Goal: Communication & Community: Answer question/provide support

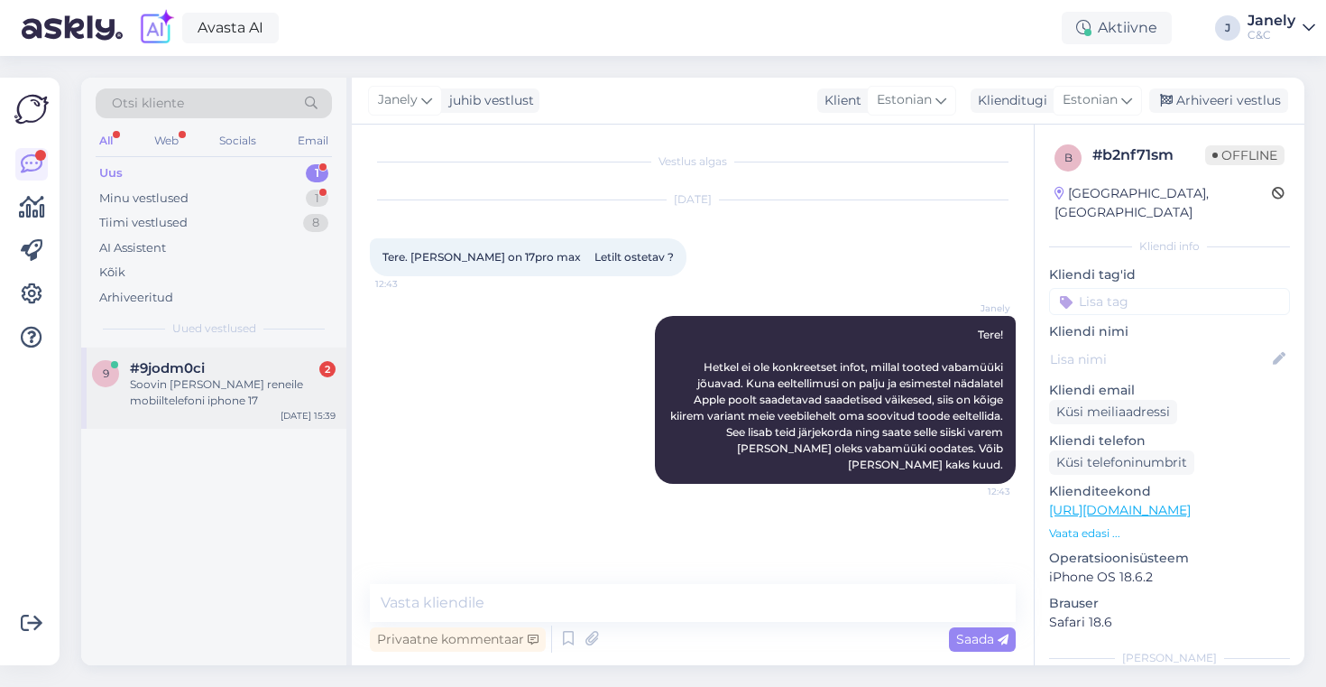
click at [278, 425] on div "9 #9jodm0ci 2 Soovin võtta reneile mobiiltelefoni iphone 17 Oct 15 15:39" at bounding box center [213, 387] width 265 height 81
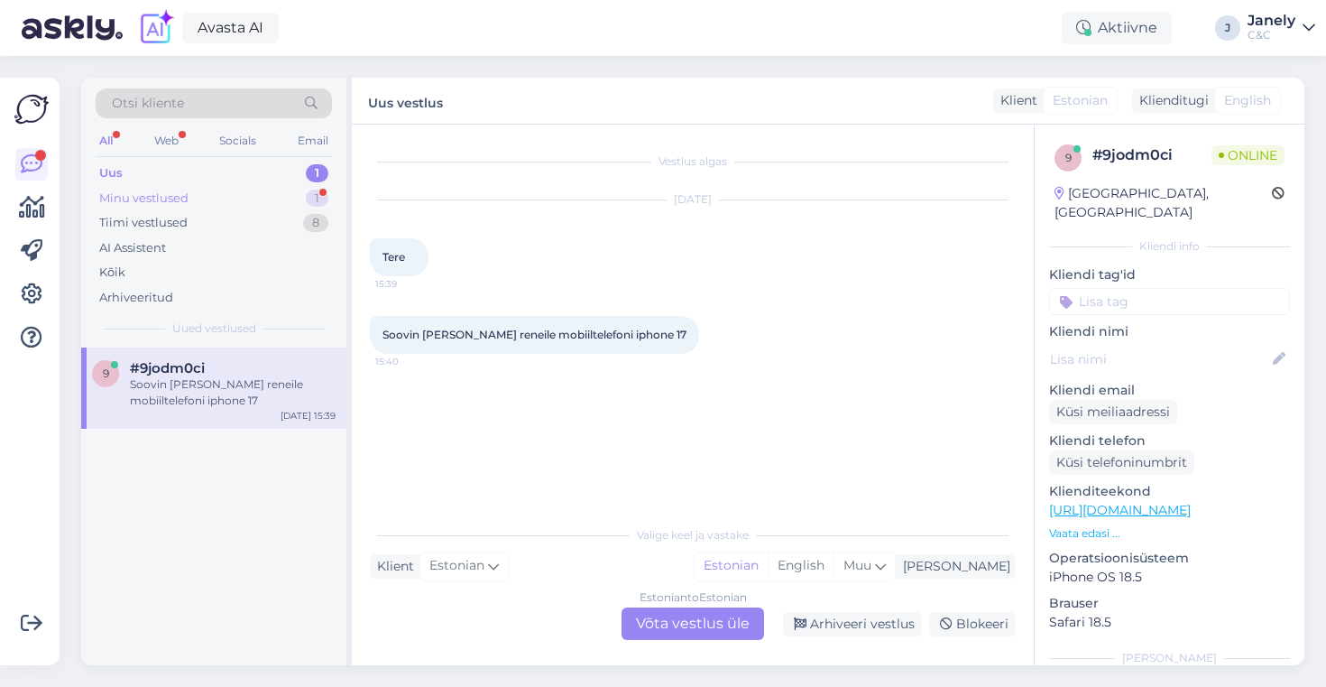
click at [231, 186] on div "Minu vestlused 1" at bounding box center [214, 198] width 236 height 25
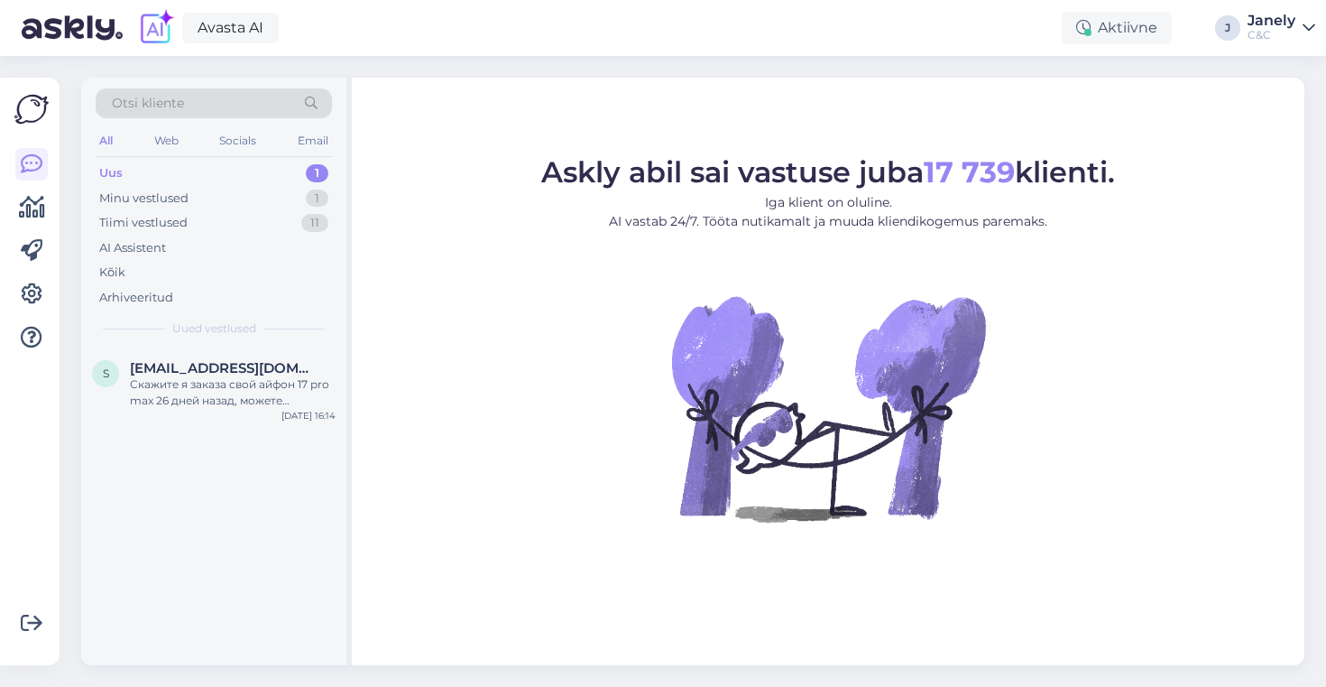
click at [270, 163] on div "Uus 1" at bounding box center [214, 173] width 236 height 25
click at [296, 432] on div "s [EMAIL_ADDRESS][DOMAIN_NAME] Скажите я заказа свой айфон 17 pro max 26 дней н…" at bounding box center [213, 506] width 265 height 318
click at [290, 356] on div "s [EMAIL_ADDRESS][DOMAIN_NAME] Скажите я заказа свой айфон 17 pro max 26 дней н…" at bounding box center [213, 387] width 265 height 81
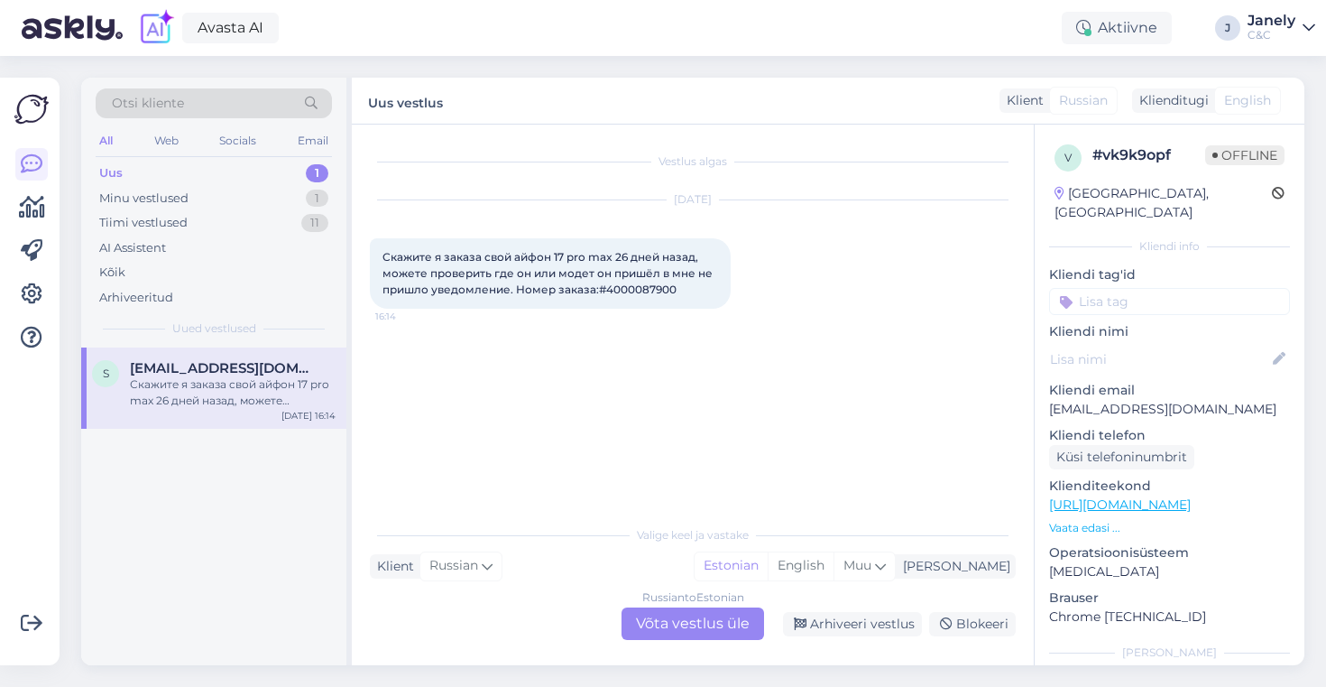
click at [676, 622] on div "Russian to Estonian Võta vestlus üle" at bounding box center [693, 623] width 143 height 32
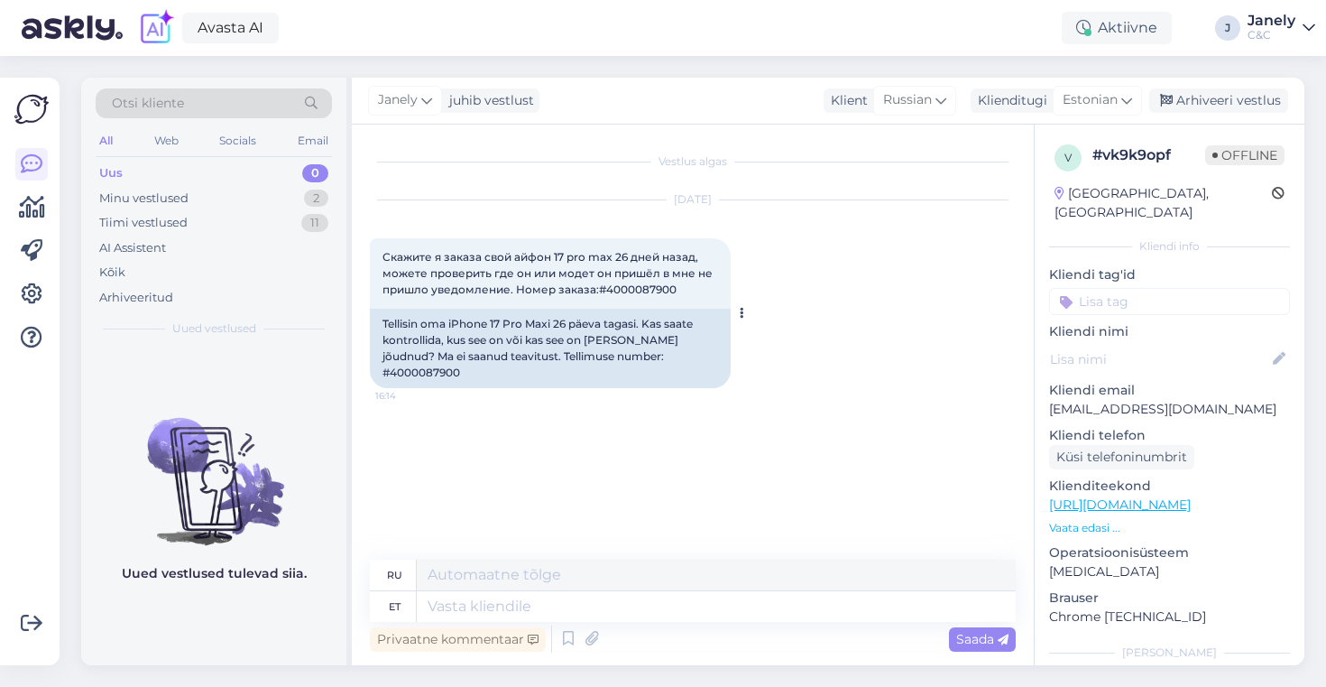
click at [633, 357] on div "Tellisin oma iPhone 17 Pro Maxi 26 päeva tagasi. Kas saate kontrollida, kus see…" at bounding box center [550, 348] width 361 height 79
copy div "4000087900"
click at [554, 602] on textarea at bounding box center [716, 606] width 599 height 31
type textarea "Tere!"
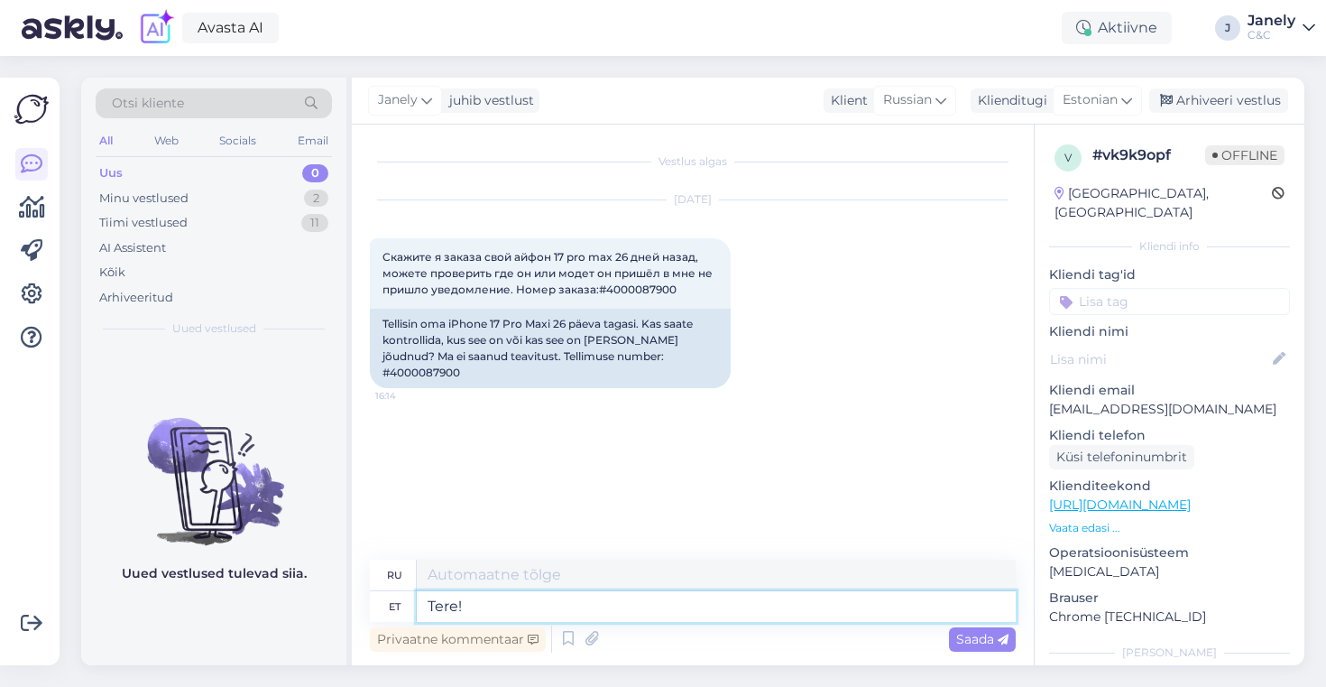
type textarea "Привет!"
type textarea "Tere! Hetkel"
type textarea "Привет! В настоящее время"
type textarea "Tere! Hetkel veel k"
type textarea "Привет! В настоящее время всё ещё доступно."
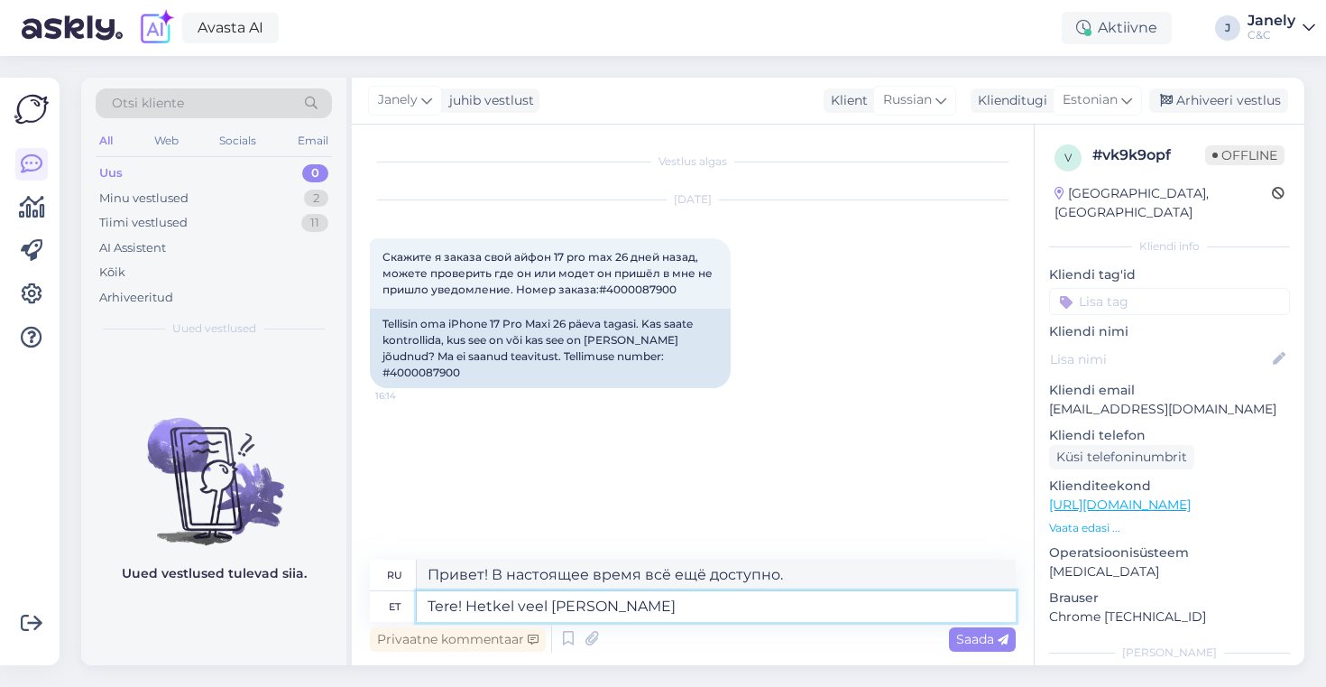
type textarea "Tere! Hetkel veel [PERSON_NAME] j"
type textarea "Здравствуйте! В данный момент всё ещё доступно."
type textarea "Tere! Hetkel veel [PERSON_NAME] jõudnud ei"
type textarea "Привет! Только что приехал."
type textarea "Tere! Hetkel veel [PERSON_NAME] jõudnud ei o"
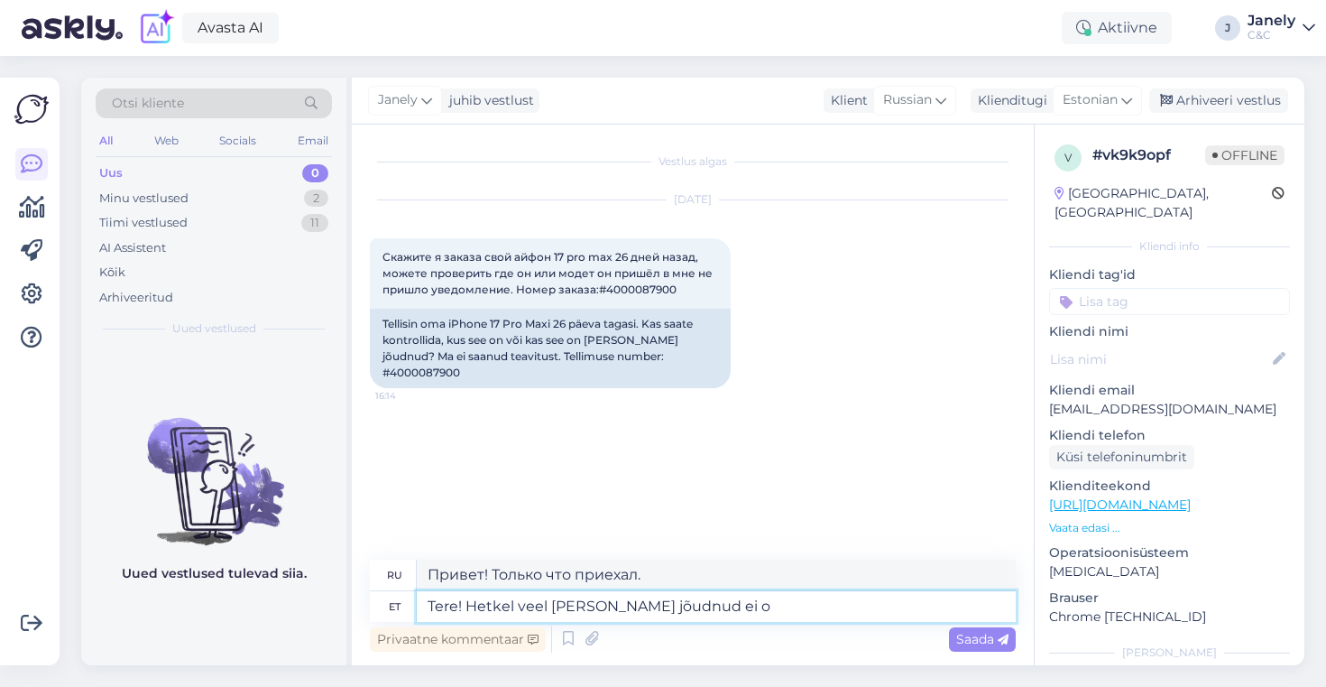
type textarea "Здравствуйте! Посылка ещё не пришла."
type textarea "Tere! Hetkel veel [PERSON_NAME] jõudnud ei ole. [GEOGRAPHIC_DATA]"
type textarea "Здравствуйте! Посылка ещё не пришла. Время доставки."
type textarea "Tere! Hetkel veel [PERSON_NAME] jõudnud ei ole. [GEOGRAPHIC_DATA] on tel"
type textarea "Здравствуйте! Он ещё не пришёл. Срок доставки:"
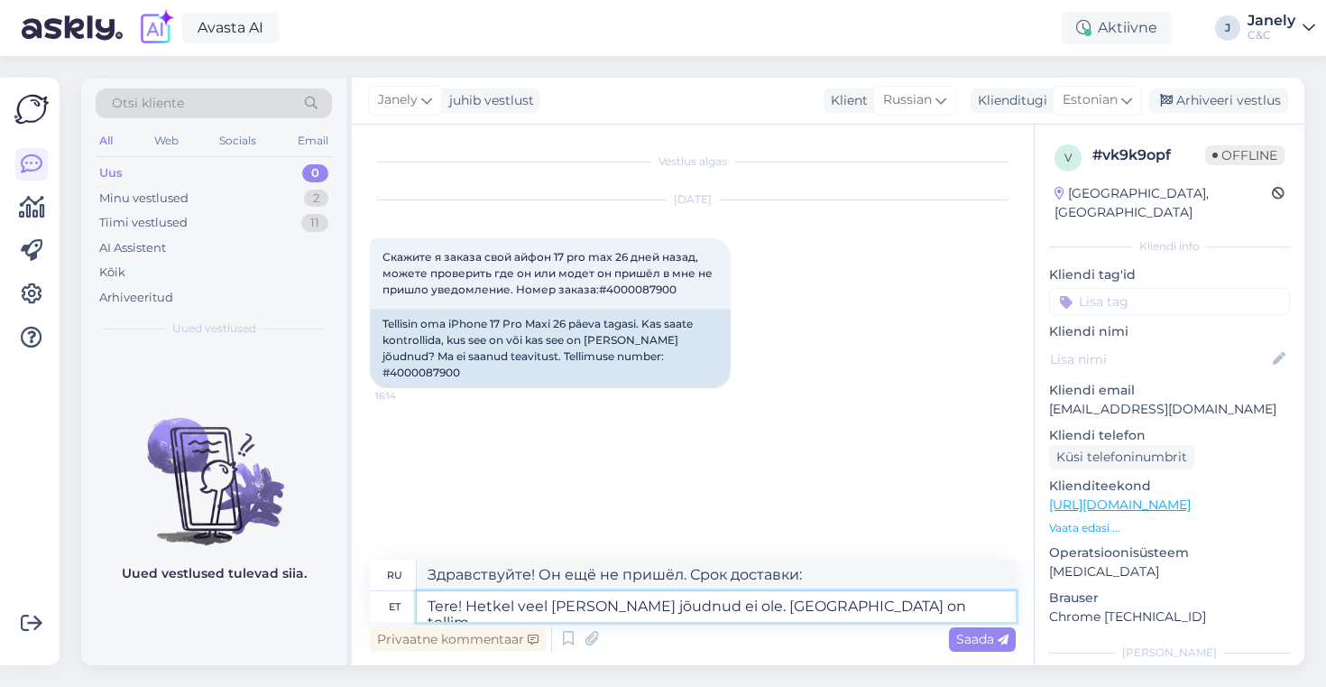
type textarea "Tere! Hetkel veel [PERSON_NAME] jõudnud ei ole. [GEOGRAPHIC_DATA] on tellimu"
type textarea "Здравствуйте! Пока не пришёл. Доставка по договоренности."
type textarea "Tere! Hetkel veel [PERSON_NAME] jõudnud ei ole. [GEOGRAPHIC_DATA] on tellimuse e"
type textarea "Здравствуйте! Посылка ещё не пришла. Срок доставки указан в заказе."
type textarea "Tere! Hetkel veel [PERSON_NAME] jõudnud ei ole. [GEOGRAPHIC_DATA] on tellimuse …"
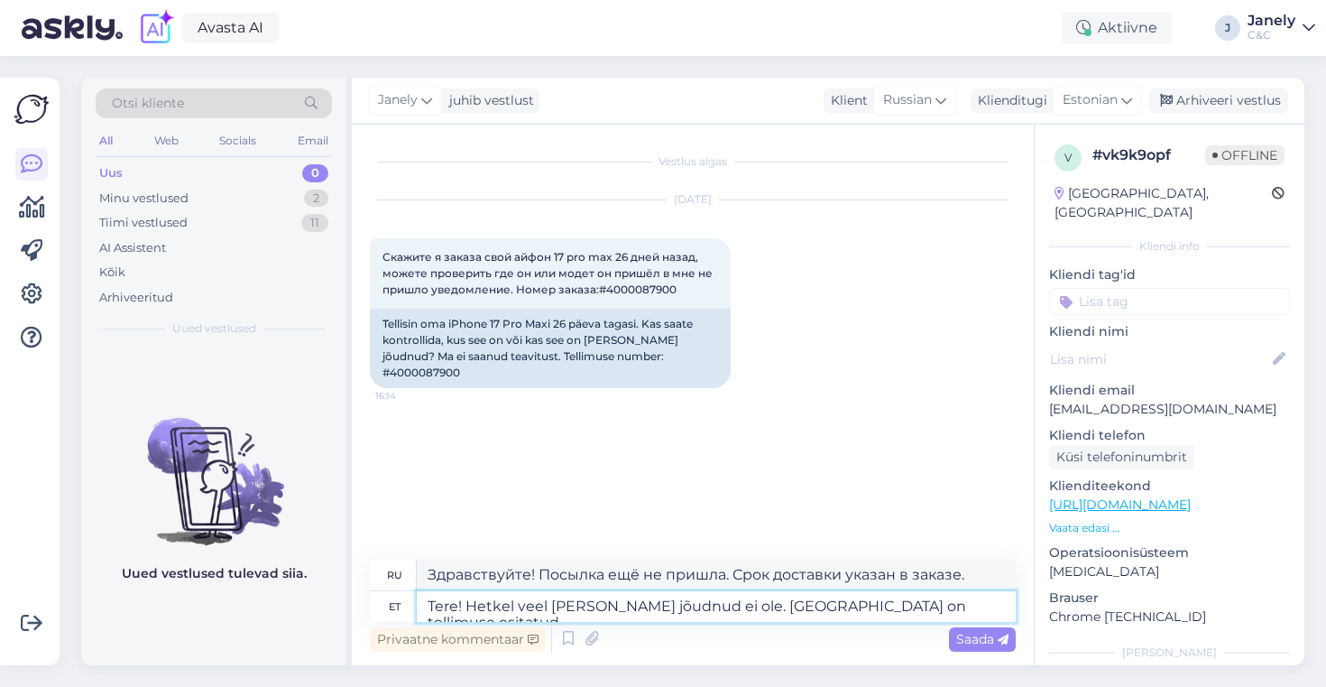
type textarea "Здравствуйте! Посылка ещё не пришла. Срок доставки — дата оформления заказа."
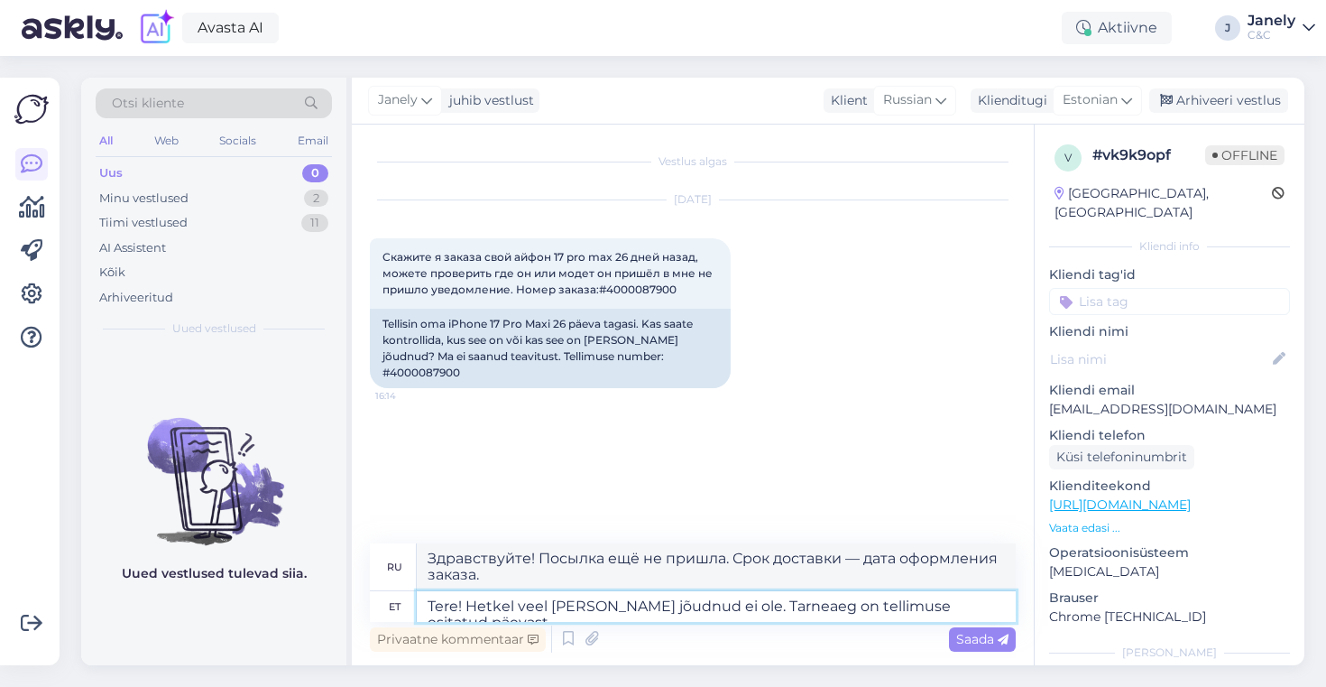
type textarea "Tere! Hetkel veel [PERSON_NAME] jõudnud ei ole. Tarneaeg on tellimuse esitatud …"
type textarea "Здравствуйте! Посылка ещё не пришла. Срок доставки — с момента оформления заказ…"
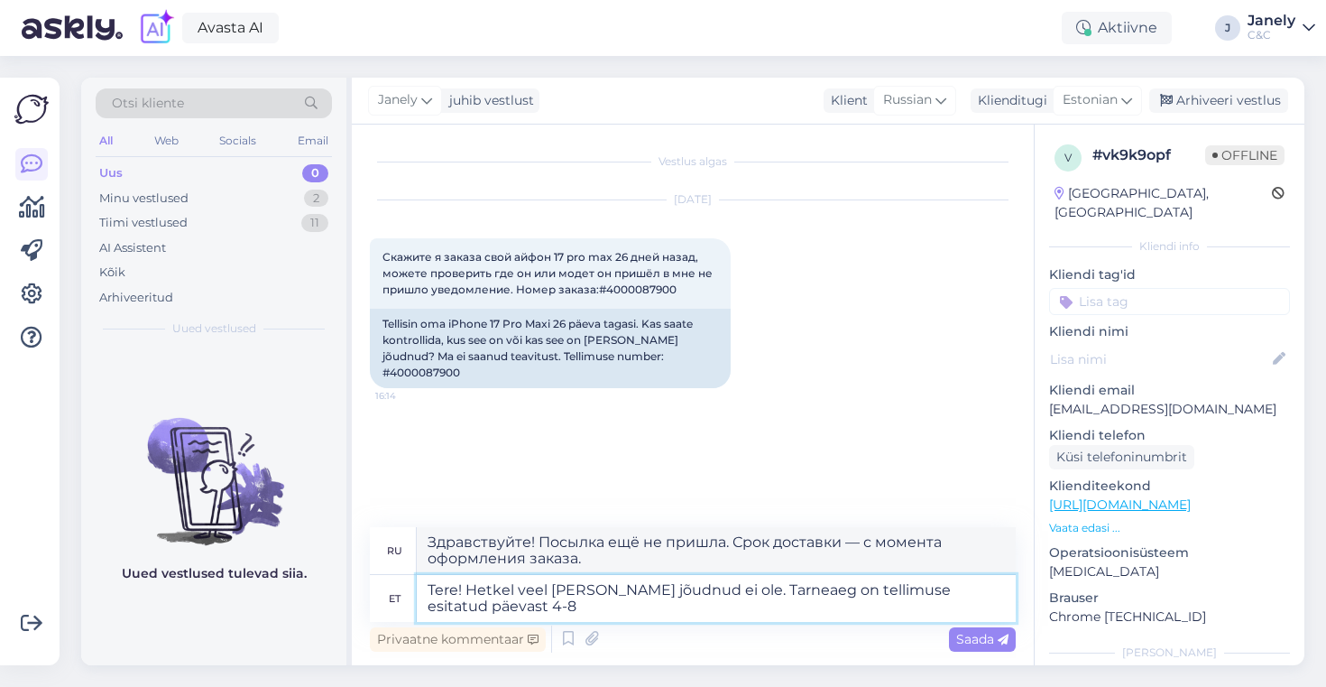
type textarea "Tere! Hetkel veel [PERSON_NAME] jõudnud ei ole. Tarneaeg on tellimuse esitatud …"
type textarea "Здравствуйте! Посылка ещё не пришла. Срок доставки 4–8 дней с момента заказа."
type textarea "Tere! Hetkel veel [PERSON_NAME] jõudnud ei ole. Tarneaeg on tellimuse esitatud …"
type textarea "Здравствуйте! Посылка ещё не пришла. Срок доставки — 4–8 недель с момента заказ…"
type textarea "Tere! Hetkel veel [PERSON_NAME] jõudnud ei ole. Tarneaeg on tellimuse esitatud …"
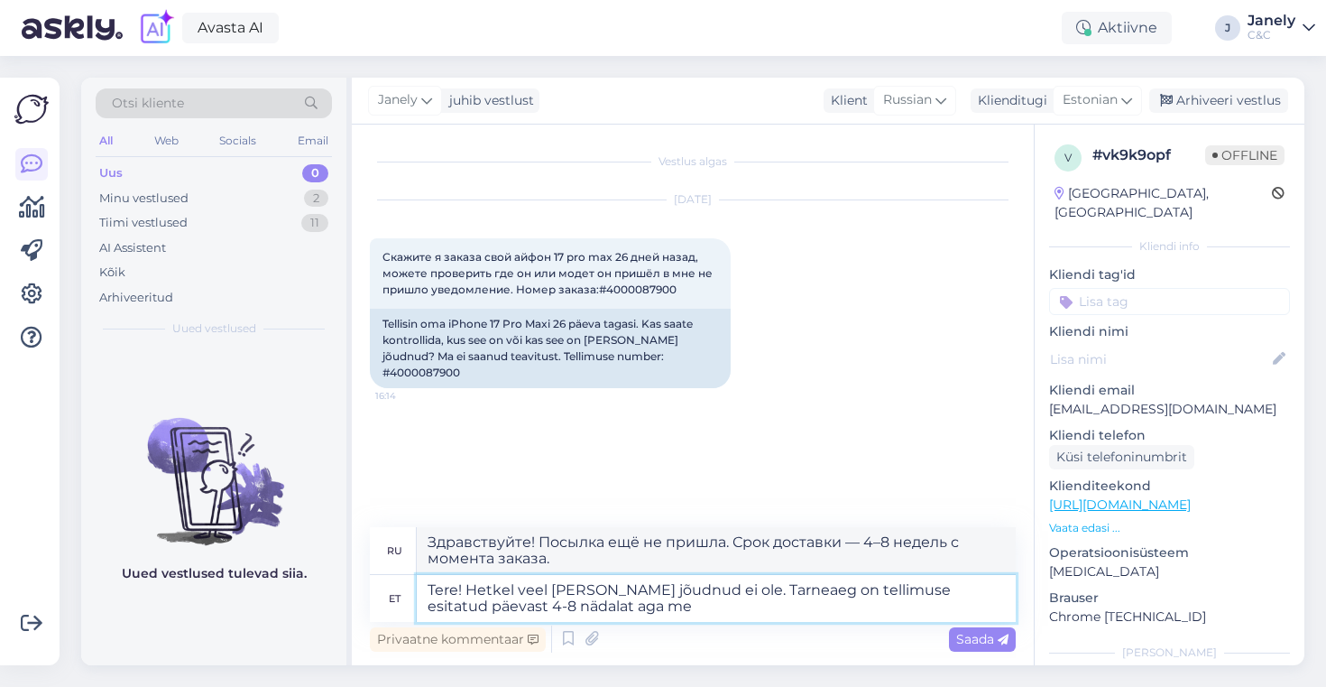
type textarea "Здравствуйте! Пока не пришёл. Срок доставки — 4–8 недель с момента заказа, но…"
type textarea "Tere! Hetkel veel [PERSON_NAME] jõudnud ei ole. Tarneaeg on tellimuse esitatud …"
type textarea "Здравствуйте! Пока не пришёл. Срок доставки 4–8 недель с момента заказа, но от …"
type textarea "Tere! Hetkel veel [PERSON_NAME] jõudnud ei ole. Tarneaeg on tellimuse esitatud …"
type textarea "Здравствуйте! Пока не пришёл. Срок доставки — 4–8 недель с момента заказа, но э…"
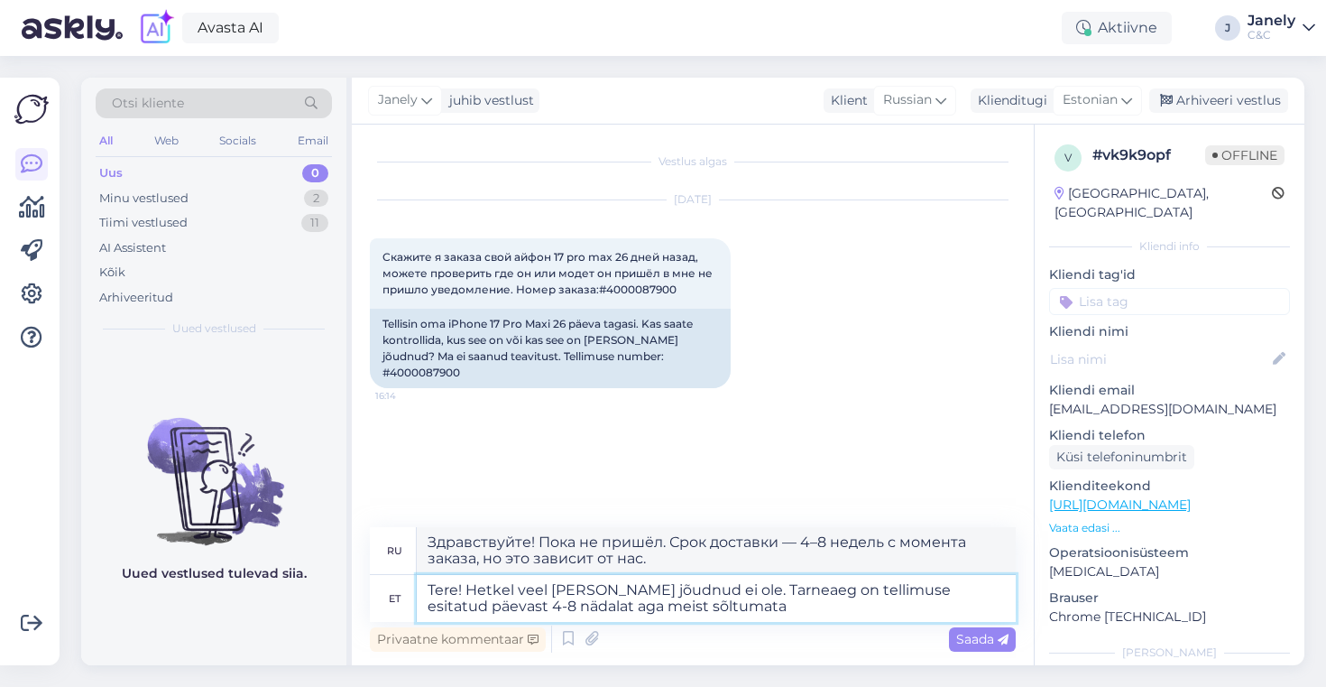
type textarea "Tere! Hetkel veel [PERSON_NAME] jõudnud ei ole. Tarneaeg on tellimuse esitatud …"
type textarea "Здравствуйте! Пока не пришёл. Срок доставки — 4–8 недель с момента заказа, но э…"
type textarea "Tere! Hetkel veel [PERSON_NAME] jõudnud ei ole. Tarneaeg on tellimuse esitatud …"
type textarea "Здравствуйте! Пока не пришёл. Срок доставки — 4–8 недель с момента заказа, но п…"
type textarea "Tere! Hetkel veel [PERSON_NAME] jõudnud ei ole. Tarneaeg on tellimuse esitatud …"
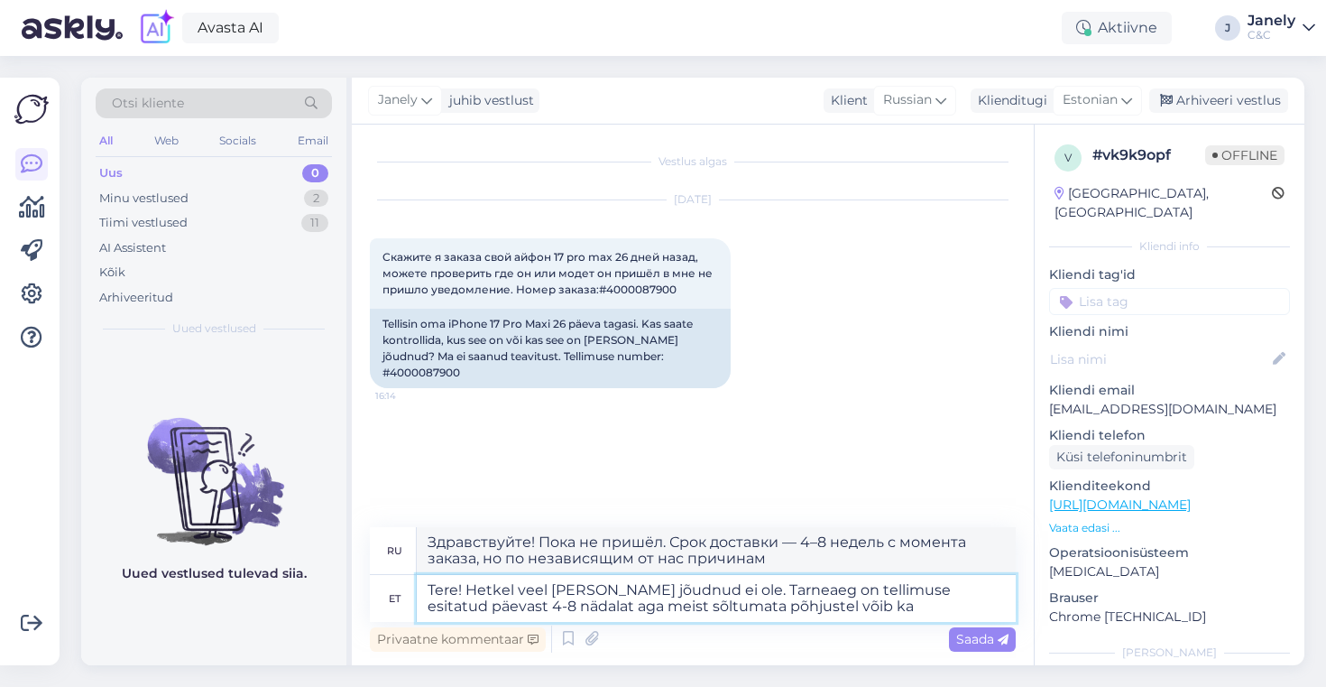
type textarea "Здравствуйте! Товар ещё не пришёл. Срок доставки — 4–8 недель с момента заказа,…"
type textarea "Tere! Hetkel veel [PERSON_NAME] jõudnud ei ole. Tarneaeg on tellimuse esitatud …"
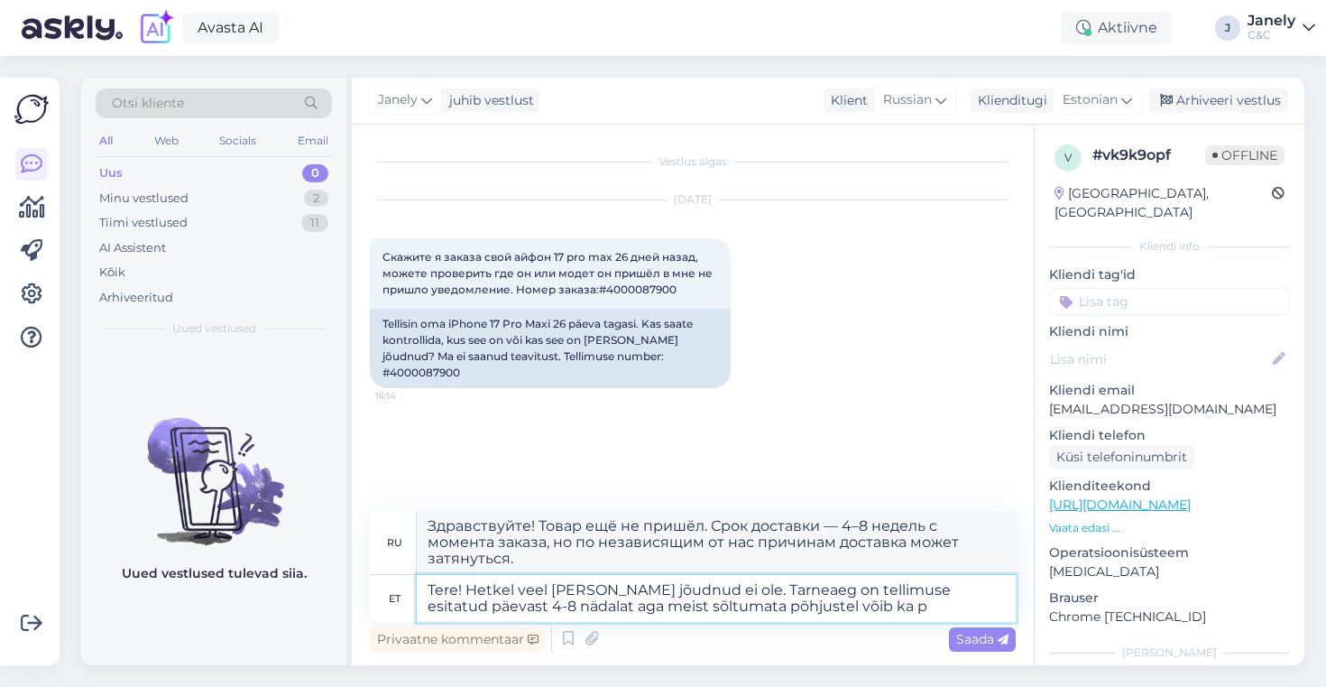
type textarea "Здравствуйте! Товар ещё не пришёл. Срок доставки — 4–8 недель с даты заказа, но…"
type textarea "Tere! Hetkel veel [PERSON_NAME] jõudnud ei ole. Tarneaeg on tellimuse esitatud …"
type textarea "Здравствуйте! Посылка ещё не пришла. Срок доставки — 4–8 недель с момента заказ…"
type textarea "Tere! Hetkel veel [PERSON_NAME] jõudnud ei ole. Tarneaeg on tellimuse esitatud …"
type textarea "Здравствуйте! Посылка ещё не пришла. Срок доставки — 4–8 недель с момента заказ…"
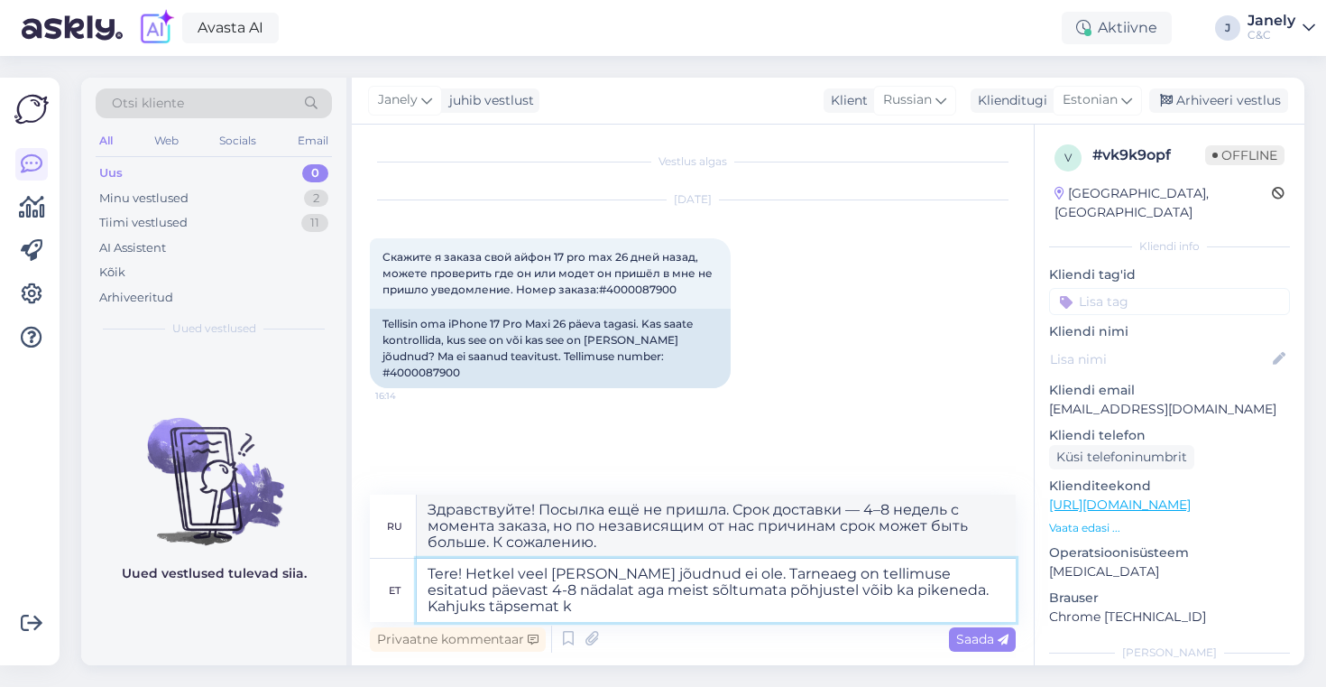
type textarea "Tere! Hetkel veel [PERSON_NAME] jõudnud ei ole. Tarneaeg on tellimuse esitatud …"
type textarea "Здравствуйте! Пока не пришёл. Срок доставки — 4–8 недель с момента заказа, но п…"
type textarea "Tere! Hetkel veel [PERSON_NAME] jõudnud ei ole. Tarneaeg on tellimuse esitatud …"
type textarea "Здравствуйте! Посылка ещё не пришла. Срок доставки составляет 4–8 недель с даты…"
type textarea "Tere! Hetkel veel [PERSON_NAME] jõudnud ei ole. Tarneaeg on tellimuse esitatud …"
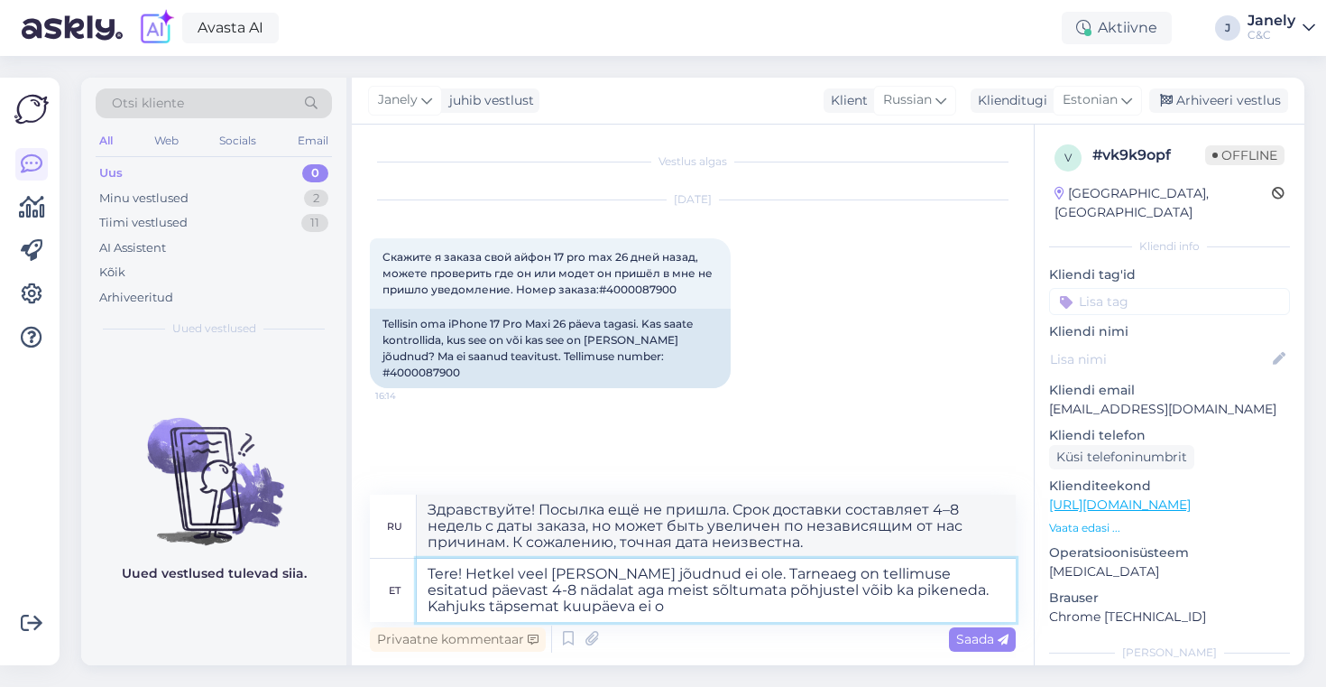
type textarea "Здравствуйте! Посылка ещё не пришла. Срок доставки составляет 4–8 недель с даты…"
type textarea "Tere! Hetkel veel [PERSON_NAME] jõudnud ei ole. Tarneaeg on tellimuse esitatud …"
type textarea "Здравствуйте! Посылка ещё не пришла. Срок доставки составляет 4–8 недель с моме…"
type textarea "Tere! Hetkel veel [PERSON_NAME] jõudnud ei ole. Tarneaeg on tellimuse esitatud …"
type textarea "Здравствуйте! Посылка ещё не пришла. Срок доставки составляет 4–8 недель с моме…"
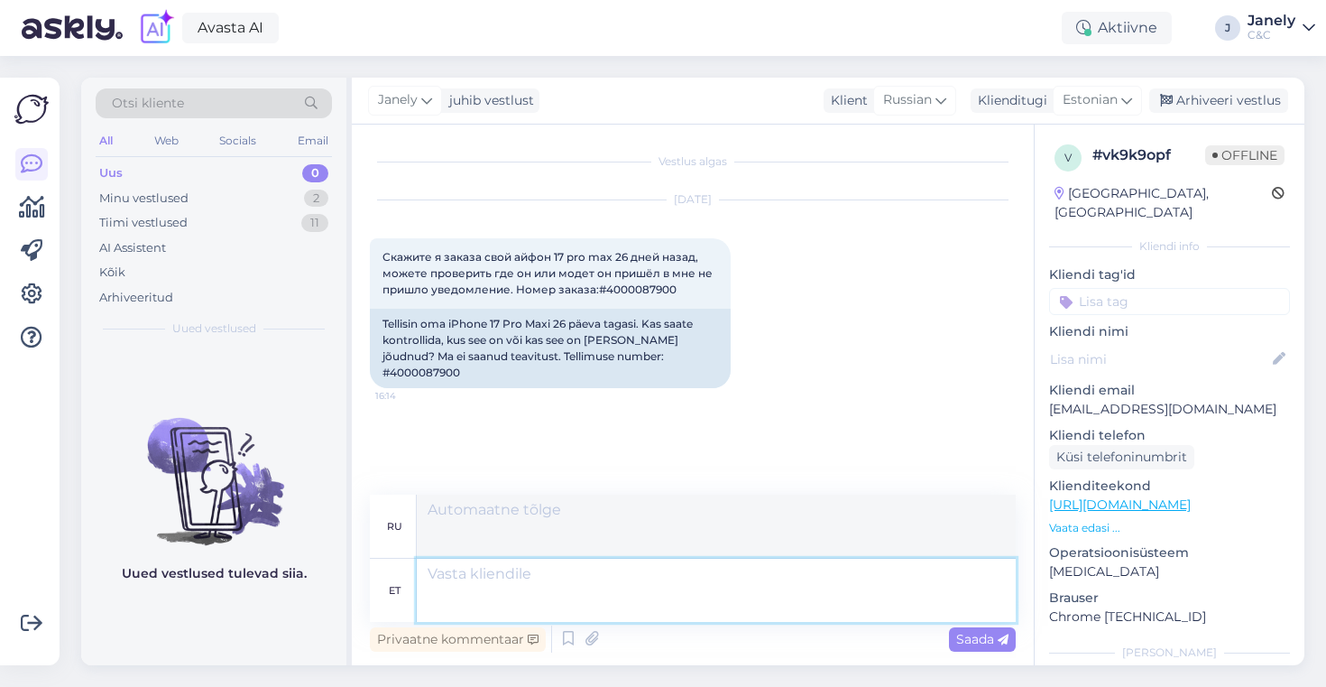
scroll to position [54, 0]
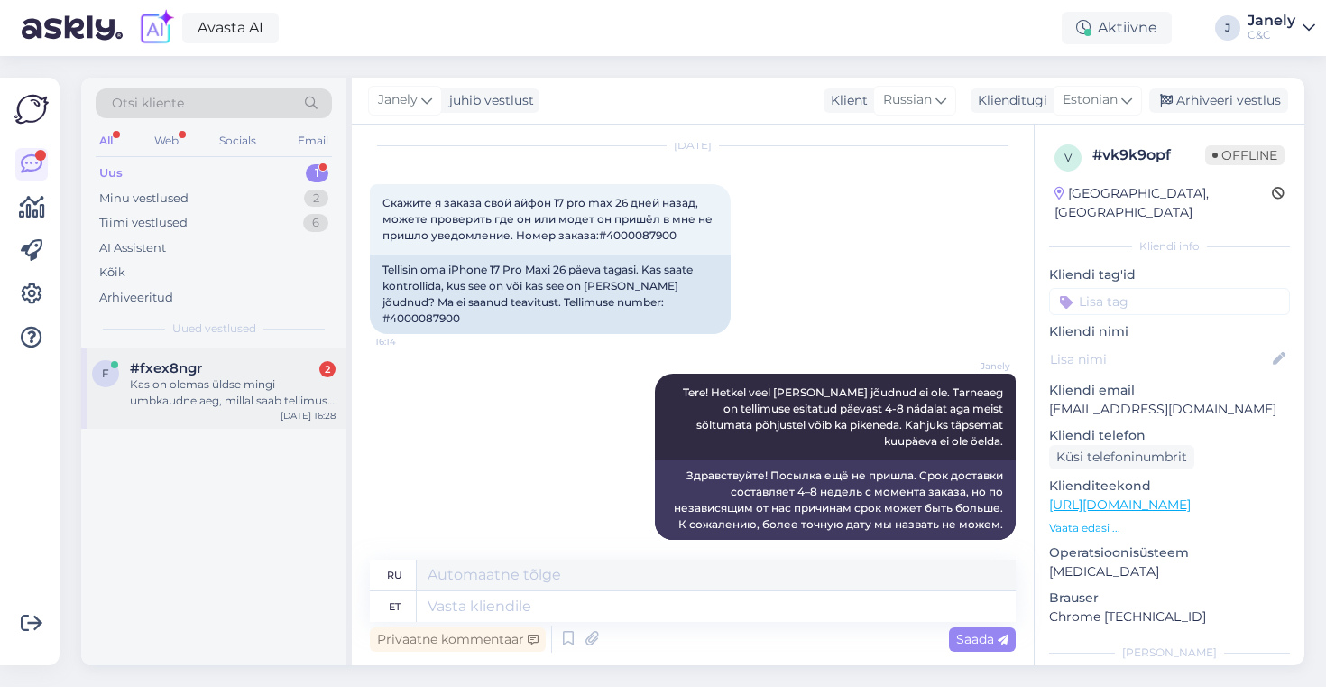
click at [215, 367] on div "#fxex8ngr 2" at bounding box center [233, 368] width 206 height 16
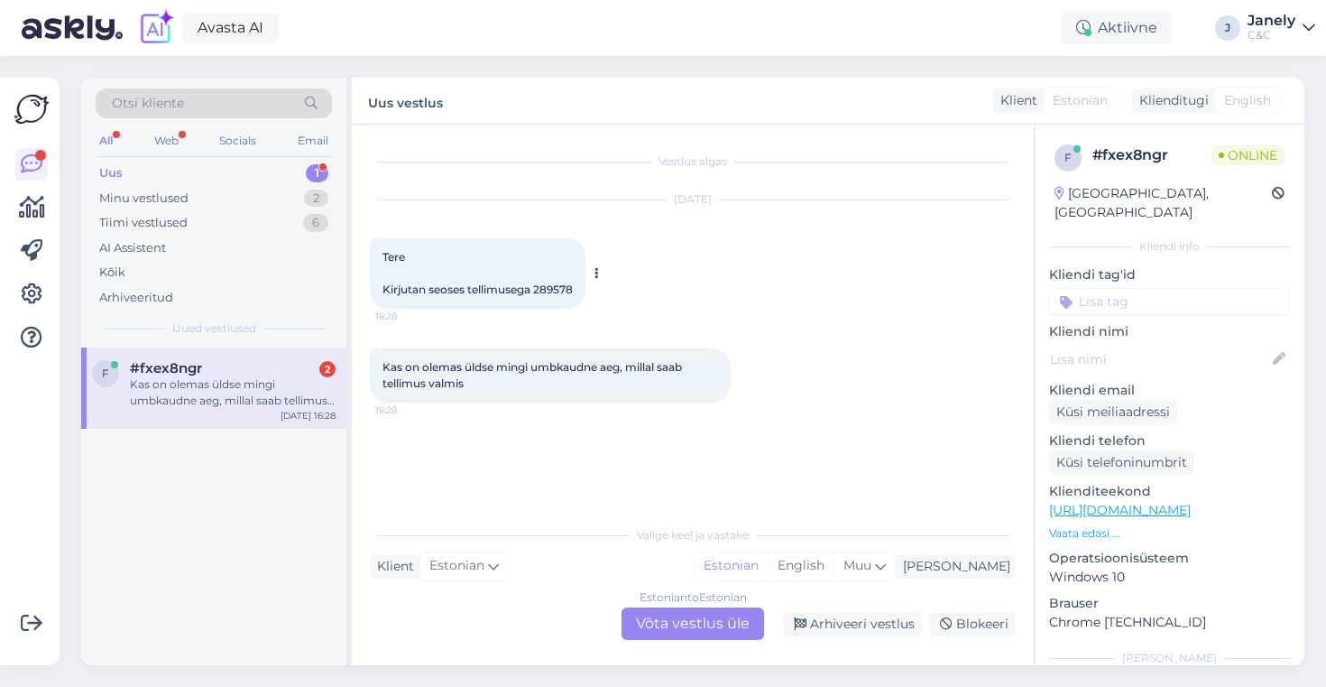
click at [566, 290] on span "Tere Kirjutan seoses tellimusega 289578" at bounding box center [477, 273] width 190 height 46
copy div "289578 16:28"
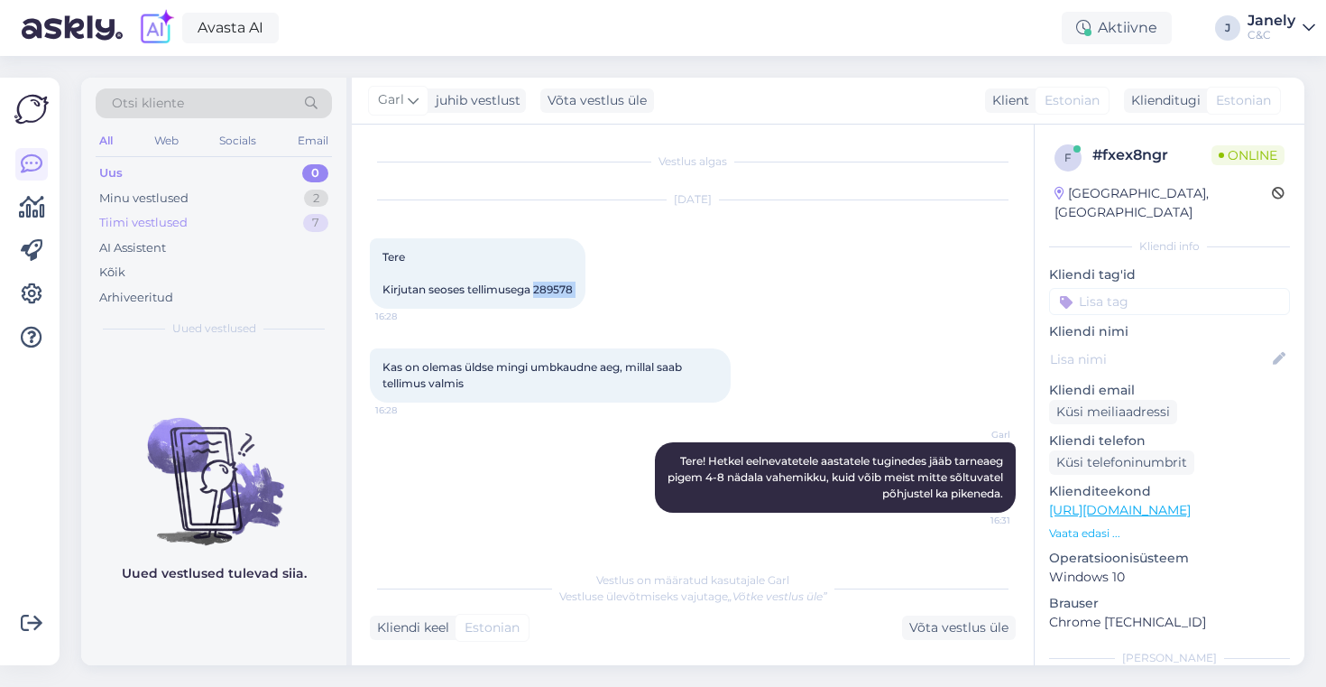
click at [263, 221] on div "Tiimi vestlused 7" at bounding box center [214, 222] width 236 height 25
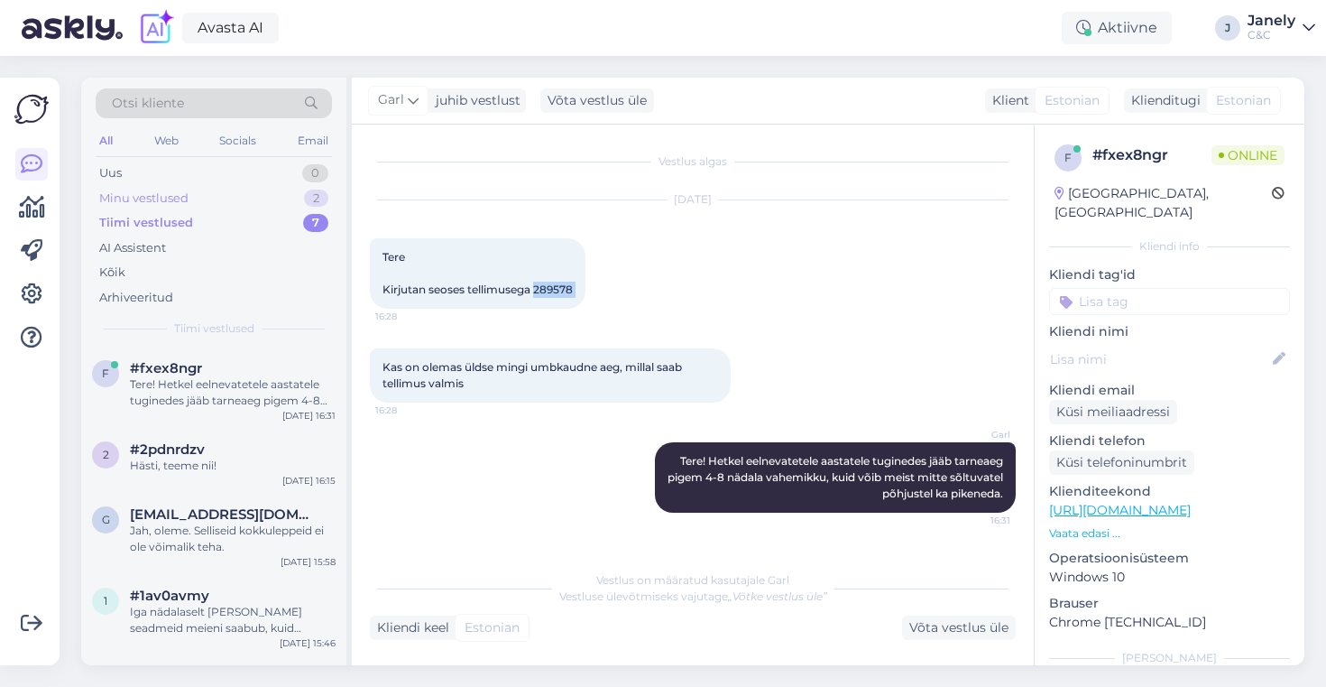
click at [234, 202] on div "Minu vestlused 2" at bounding box center [214, 198] width 236 height 25
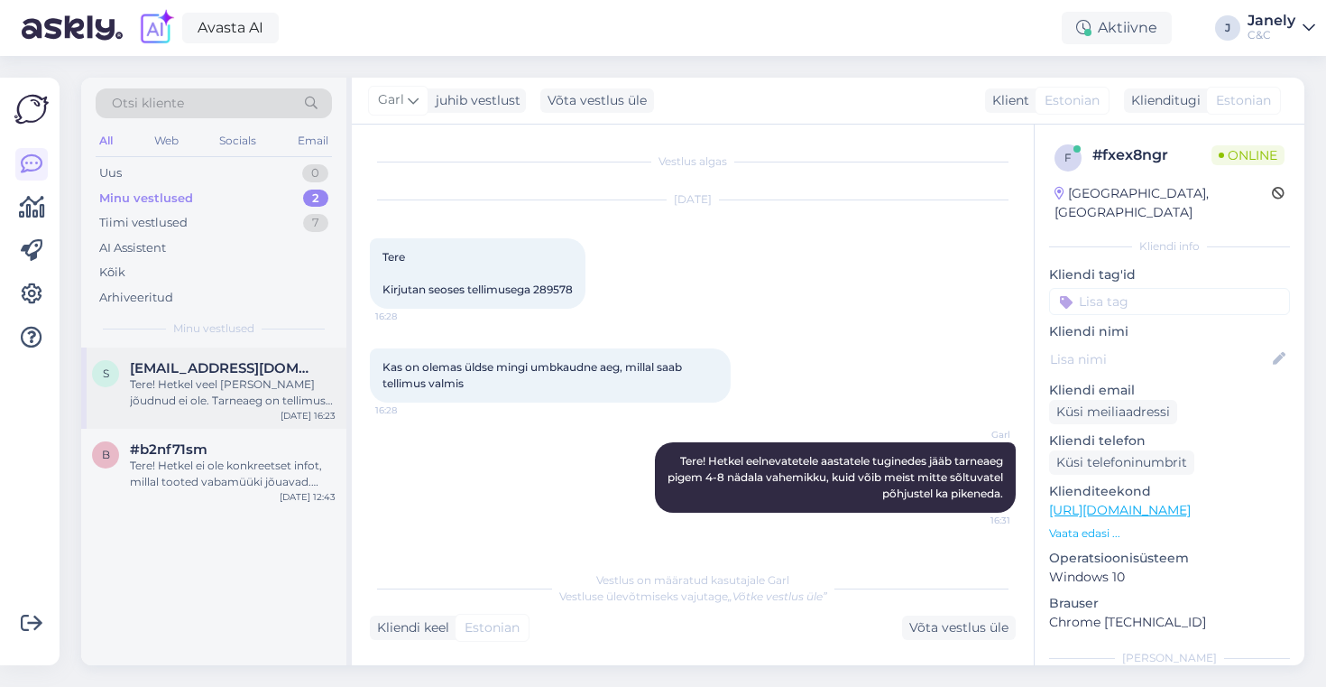
click at [280, 392] on div "Tere! Hetkel veel [PERSON_NAME] jõudnud ei ole. Tarneaeg on tellimuse esitatud …" at bounding box center [233, 392] width 206 height 32
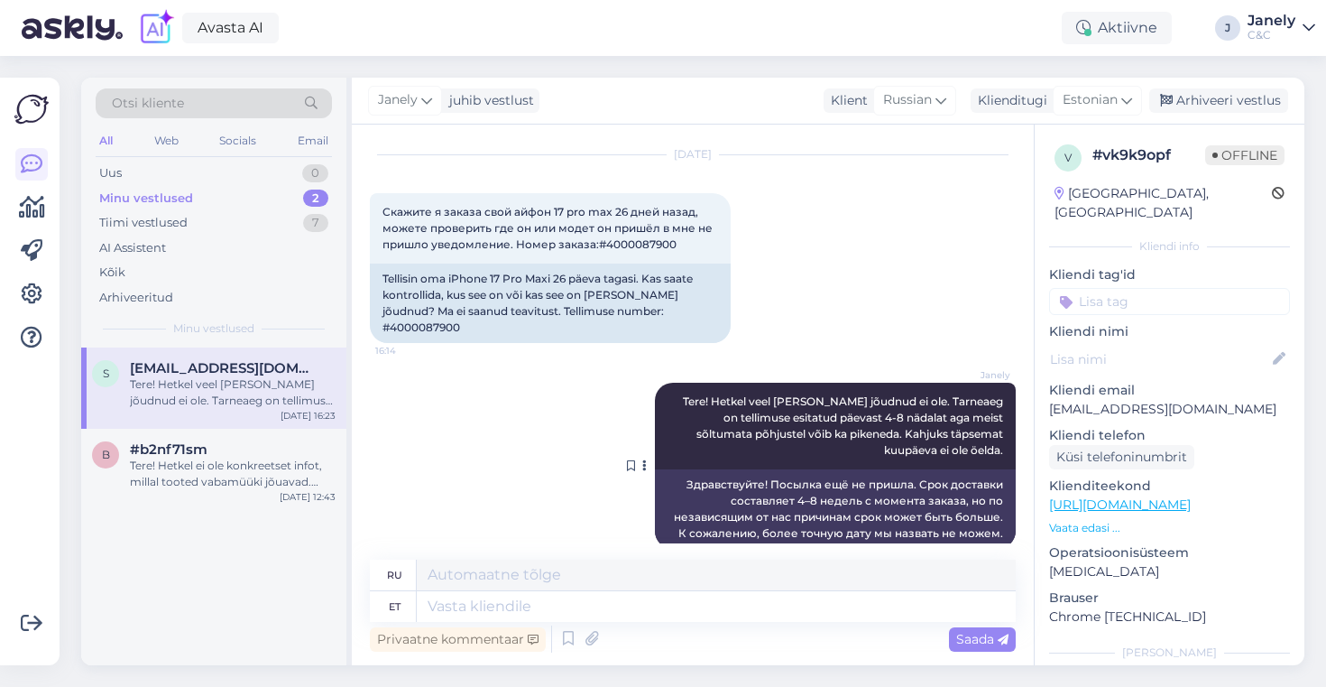
scroll to position [43, 0]
click at [209, 217] on div "Tiimi vestlused 7" at bounding box center [214, 222] width 236 height 25
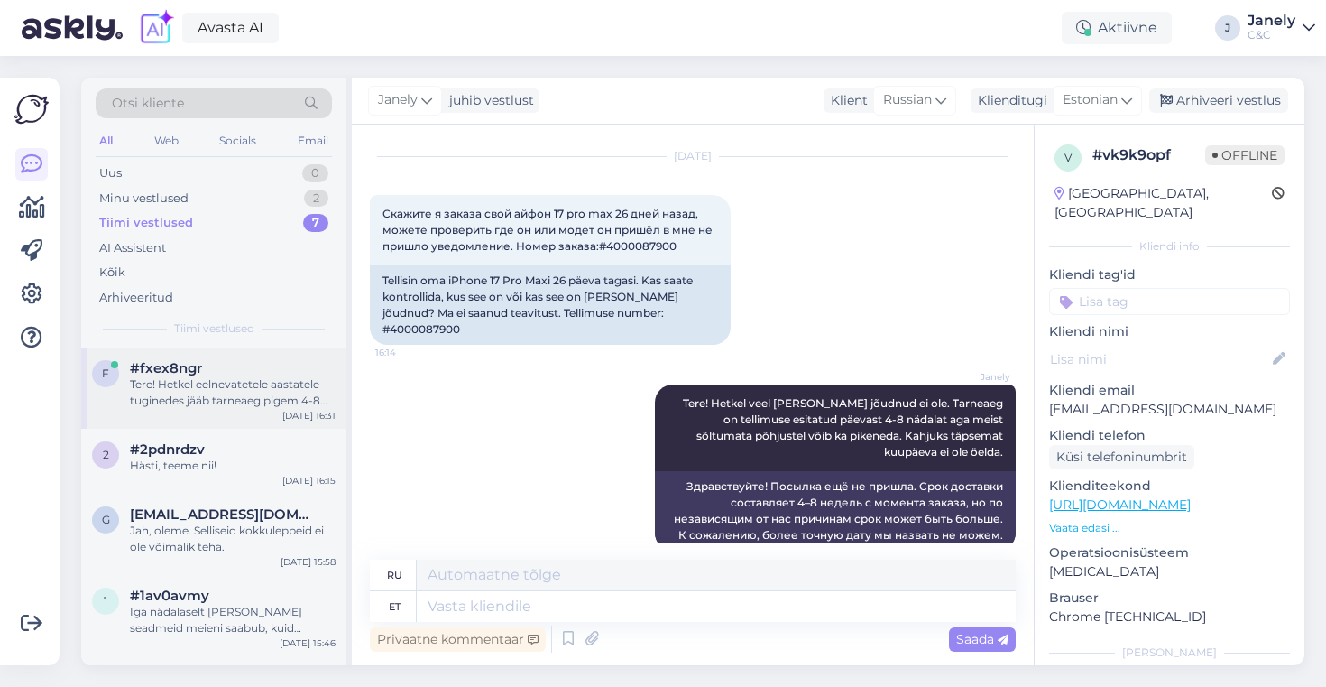
click at [256, 395] on div "Tere! Hetkel eelnevatetele aastatele tuginedes jääb tarneaeg pigem 4-8 nädala v…" at bounding box center [233, 392] width 206 height 32
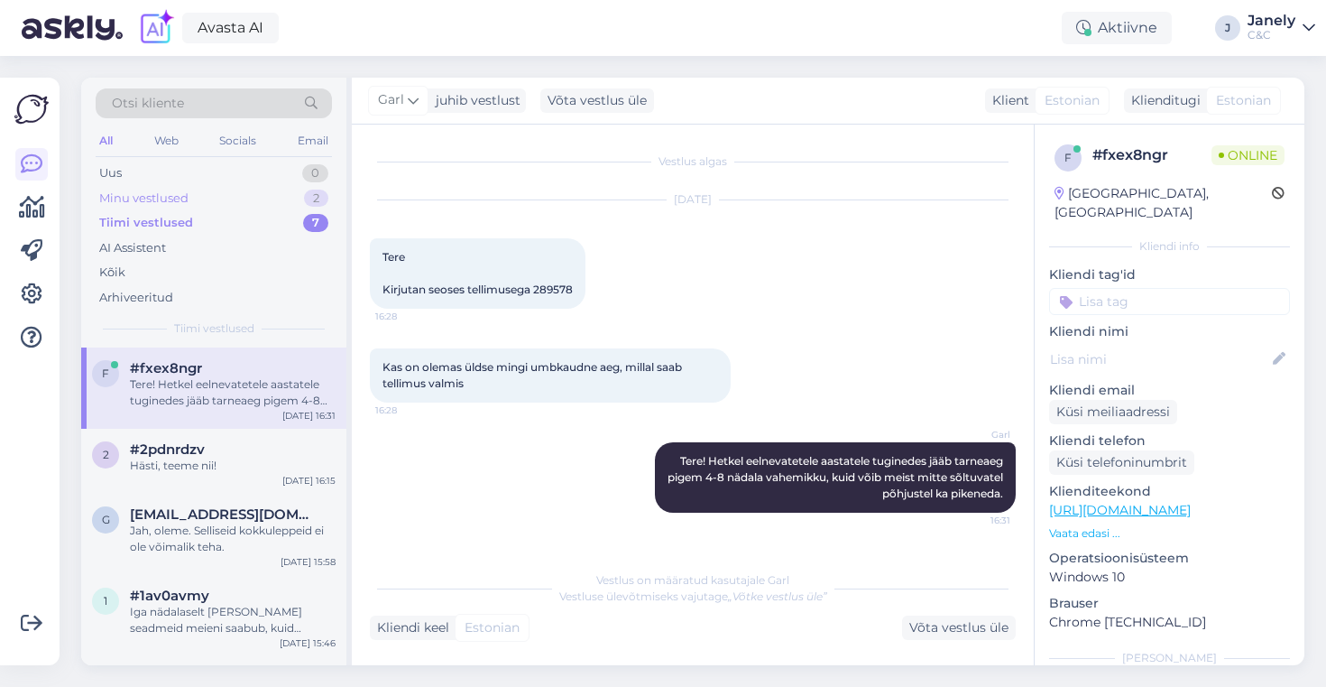
click at [263, 189] on div "Minu vestlused 2" at bounding box center [214, 198] width 236 height 25
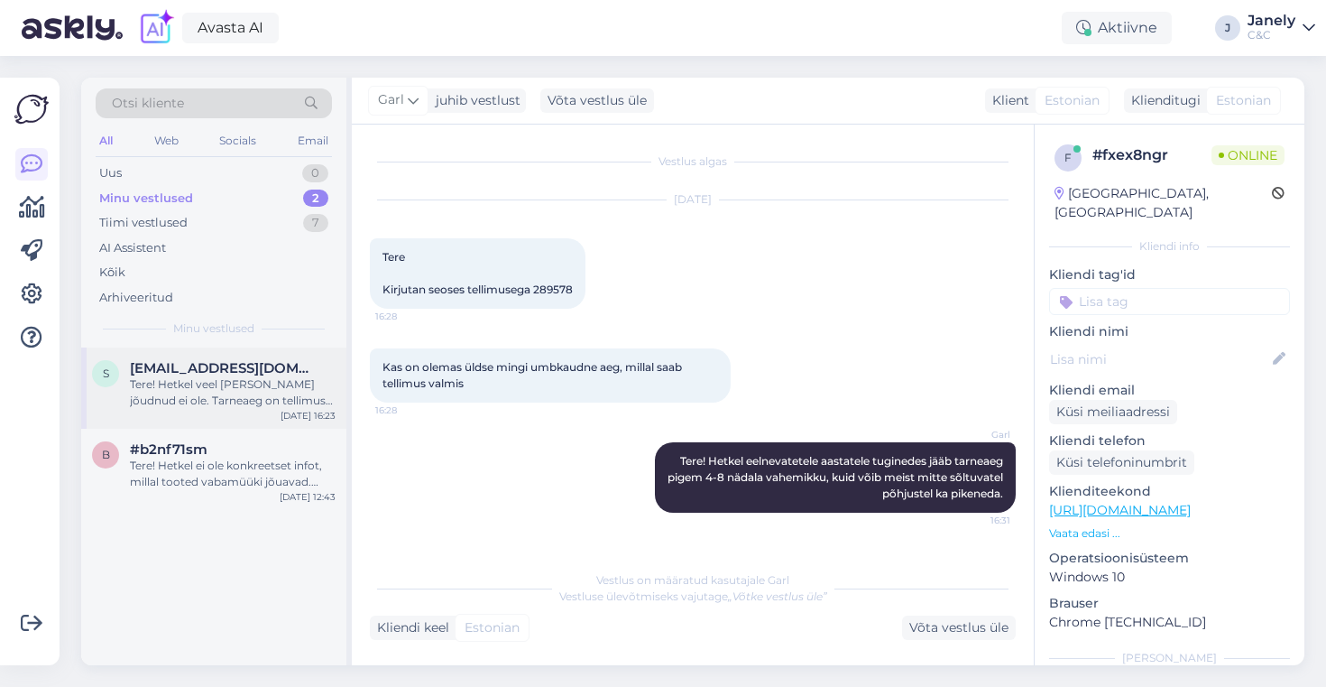
click at [305, 414] on div "[DATE] 16:23" at bounding box center [308, 416] width 55 height 14
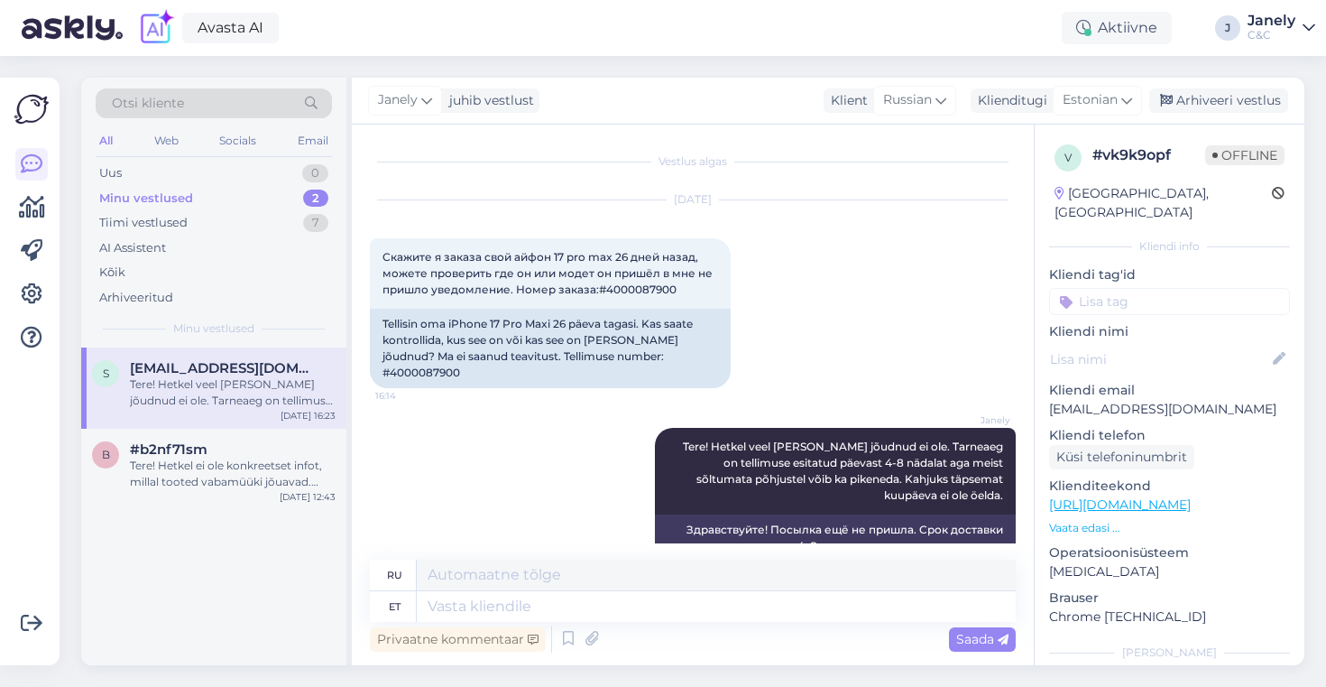
scroll to position [54, 0]
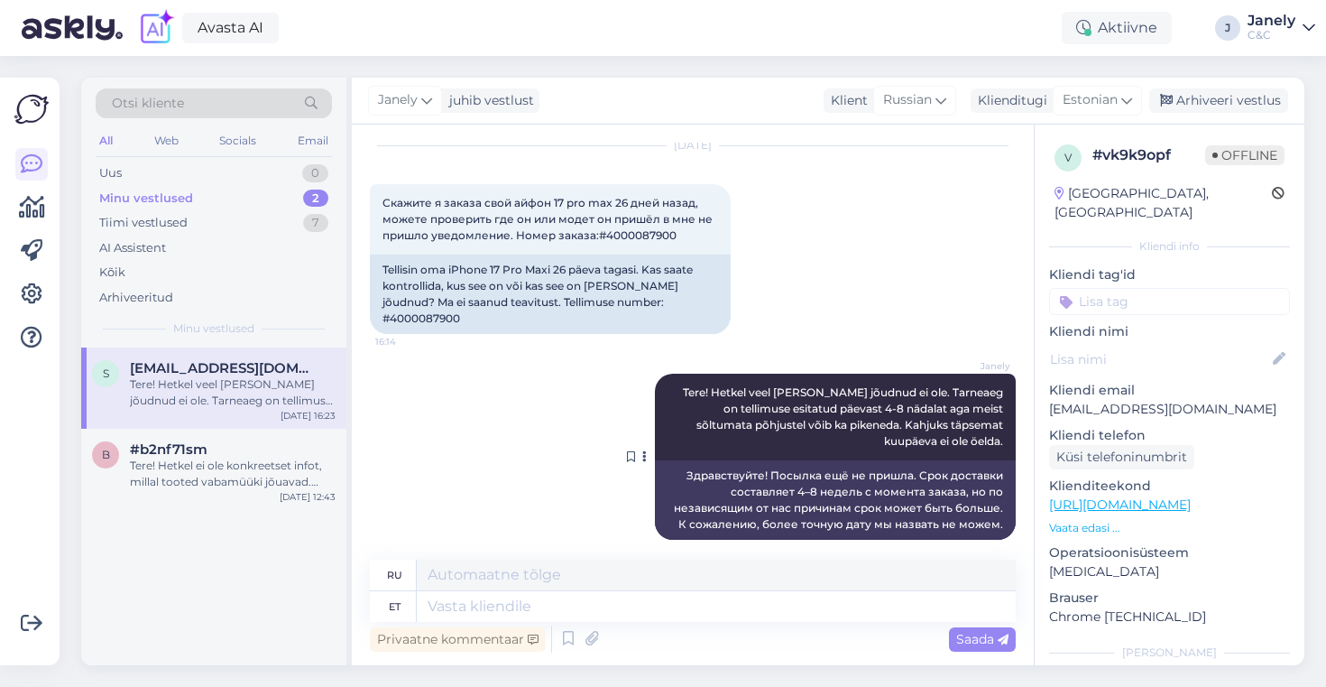
click at [641, 448] on button at bounding box center [644, 456] width 11 height 16
click at [797, 530] on div "Janely Tere! Hetkel veel [PERSON_NAME] jõudnud ei ole. Tarneaeg on tellimuse es…" at bounding box center [693, 457] width 646 height 206
click at [1260, 106] on div "Arhiveeri vestlus" at bounding box center [1218, 100] width 139 height 24
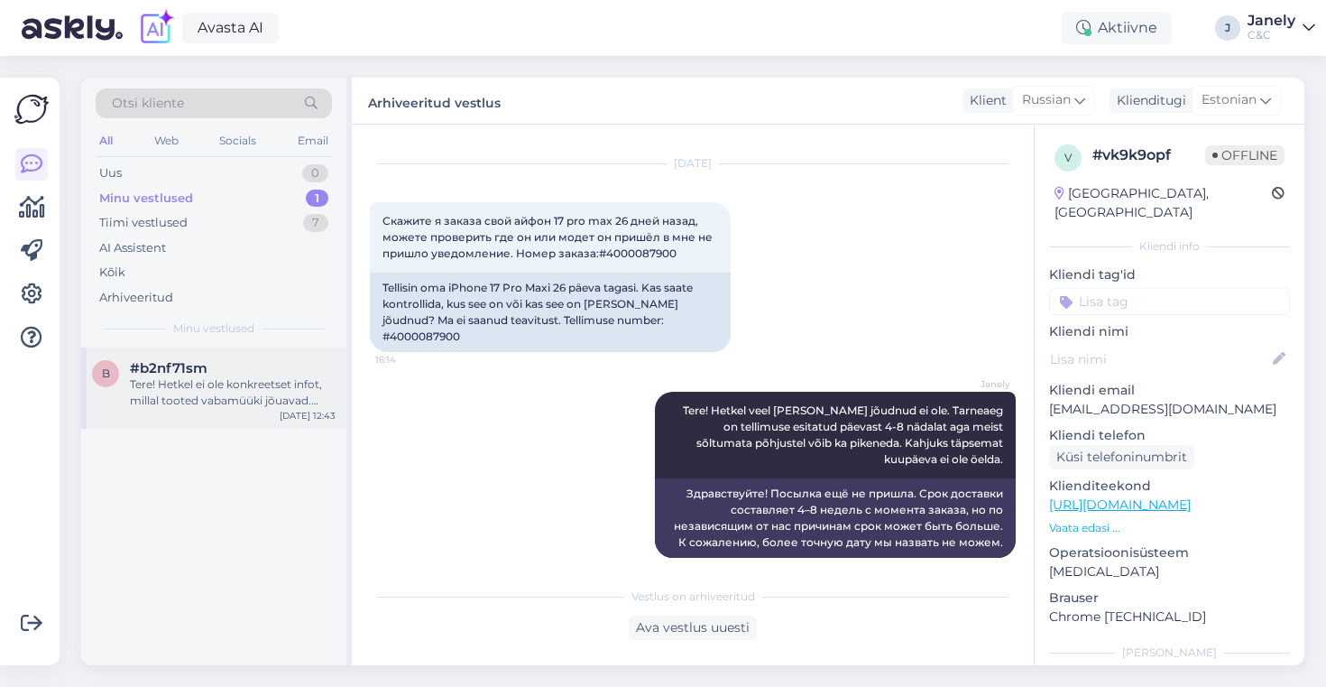
click at [314, 404] on div "Tere! Hetkel ei ole konkreetset infot, millal tooted vabamüüki jõuavad. Kuna ee…" at bounding box center [233, 392] width 206 height 32
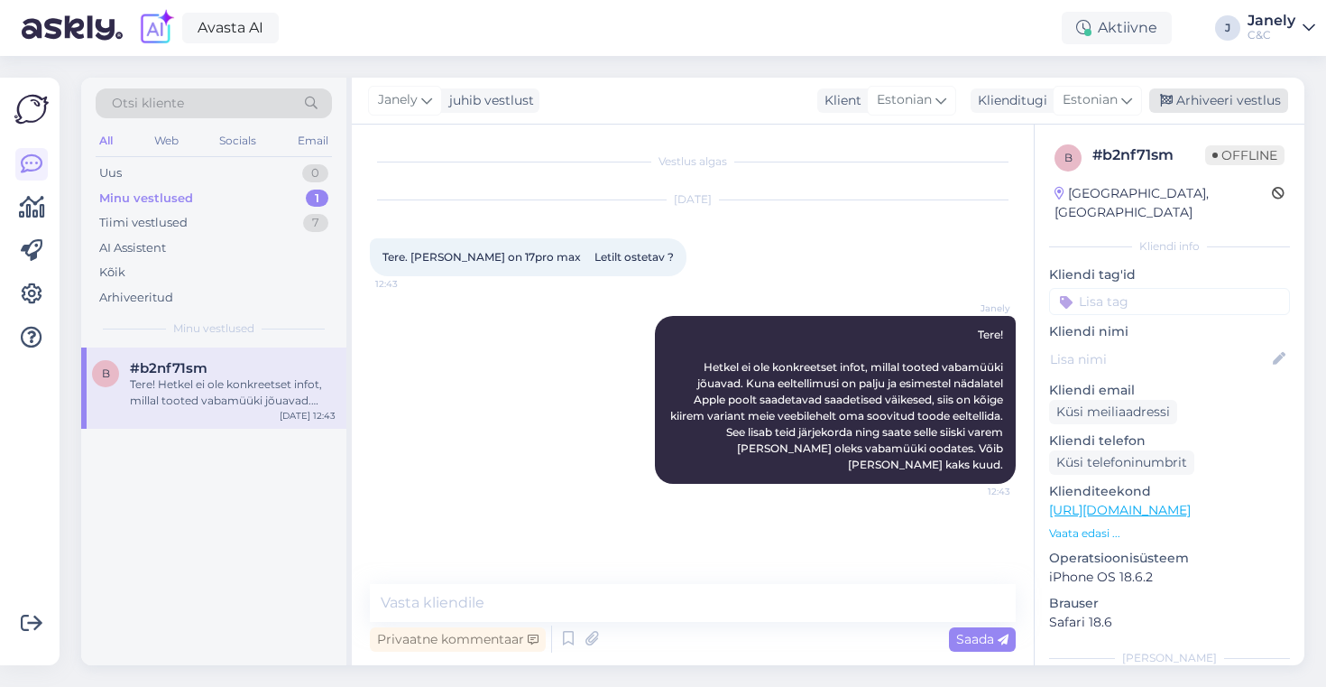
click at [1222, 106] on div "Arhiveeri vestlus" at bounding box center [1218, 100] width 139 height 24
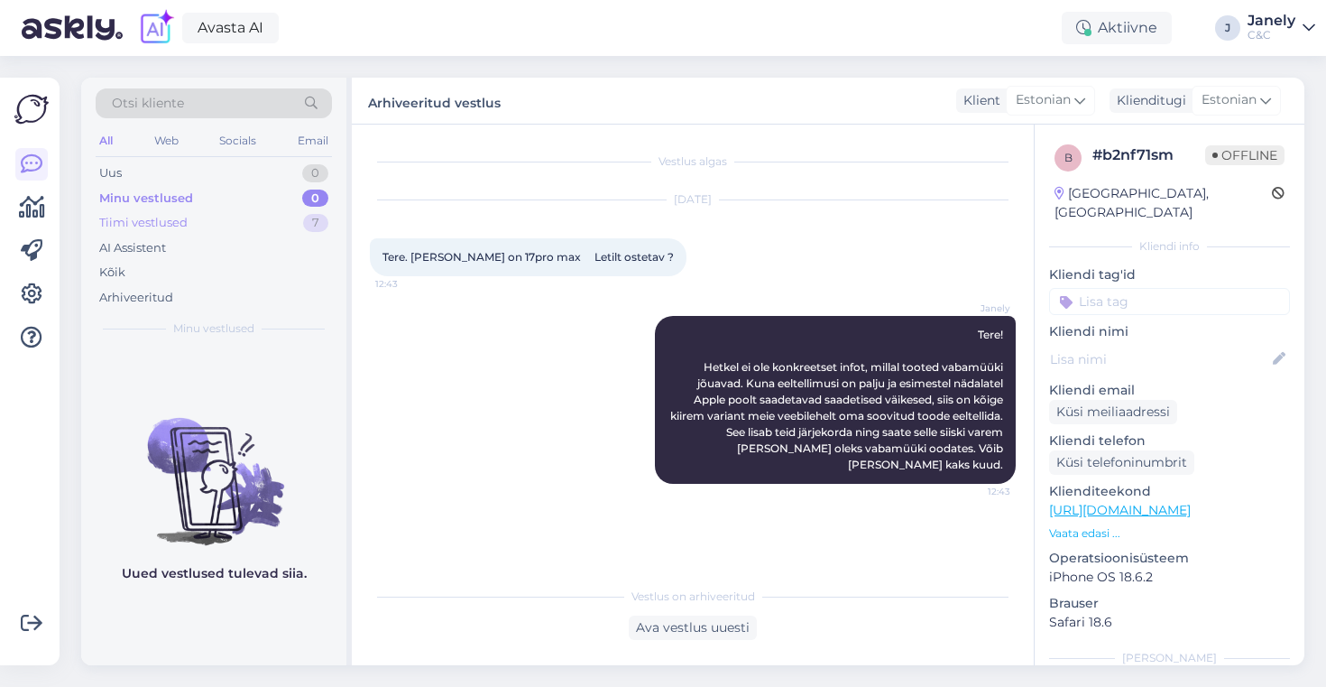
click at [276, 222] on div "Tiimi vestlused 7" at bounding box center [214, 222] width 236 height 25
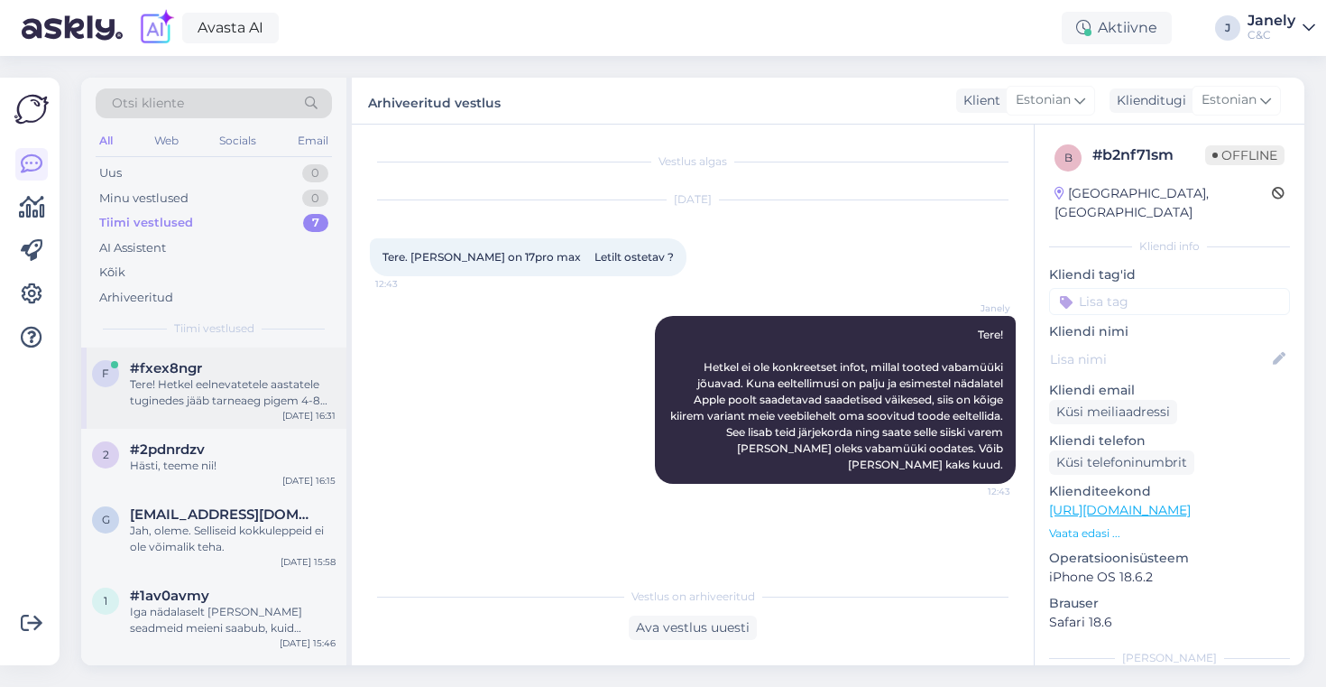
click at [272, 380] on div "Tere! Hetkel eelnevatetele aastatele tuginedes jääb tarneaeg pigem 4-8 nädala v…" at bounding box center [233, 392] width 206 height 32
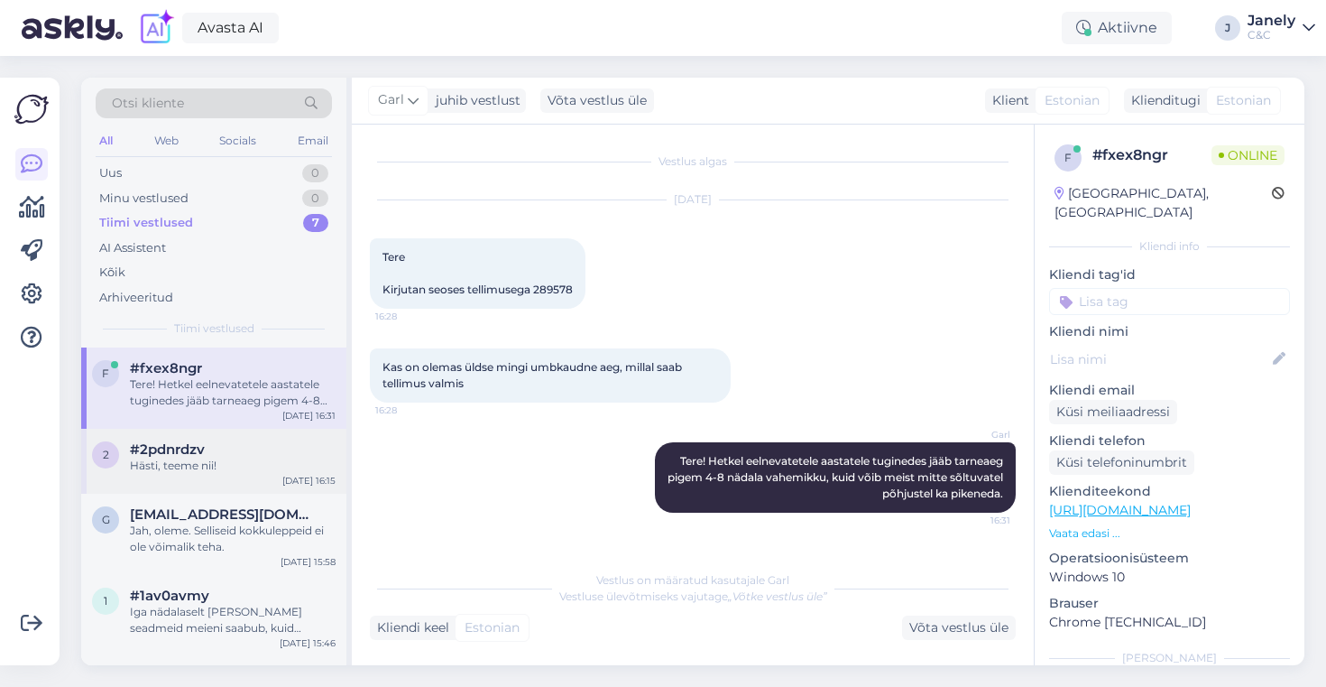
click at [267, 439] on div "2 #2pdnrdzv Hästi, teeme nii! [DATE] 16:15" at bounding box center [213, 461] width 265 height 65
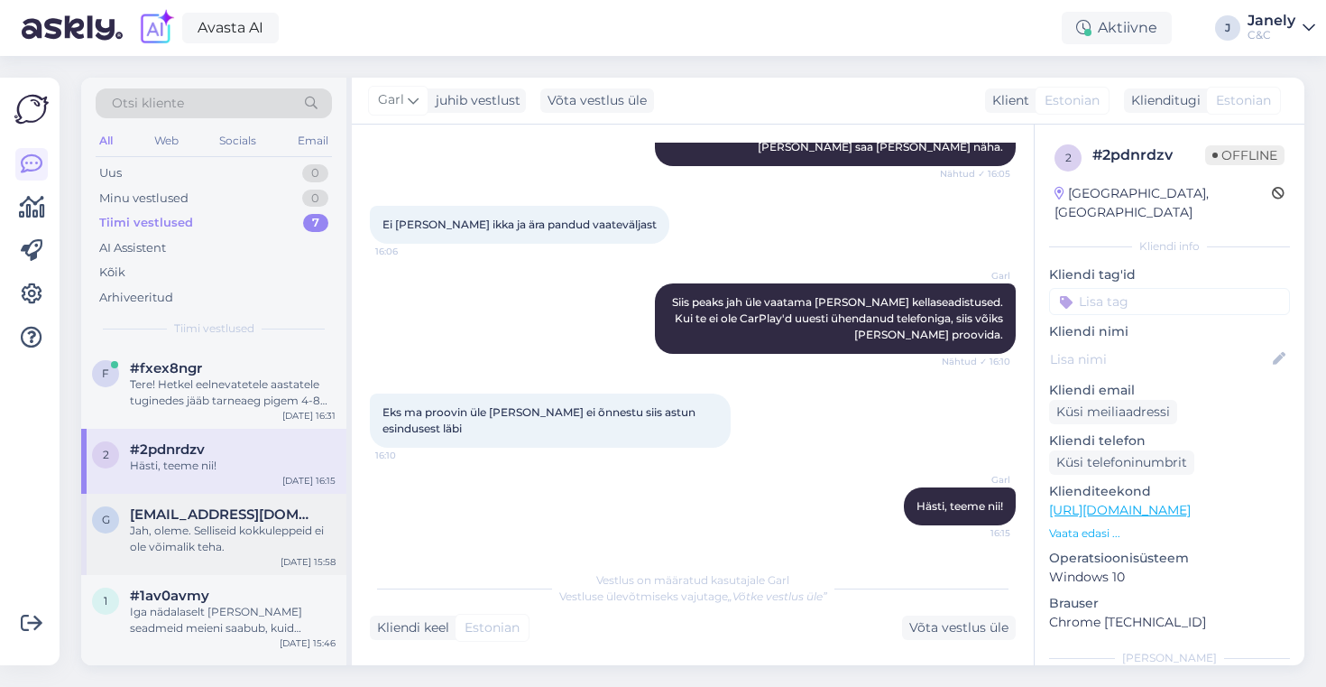
click at [278, 508] on span "[EMAIL_ADDRESS][DOMAIN_NAME]" at bounding box center [224, 514] width 188 height 16
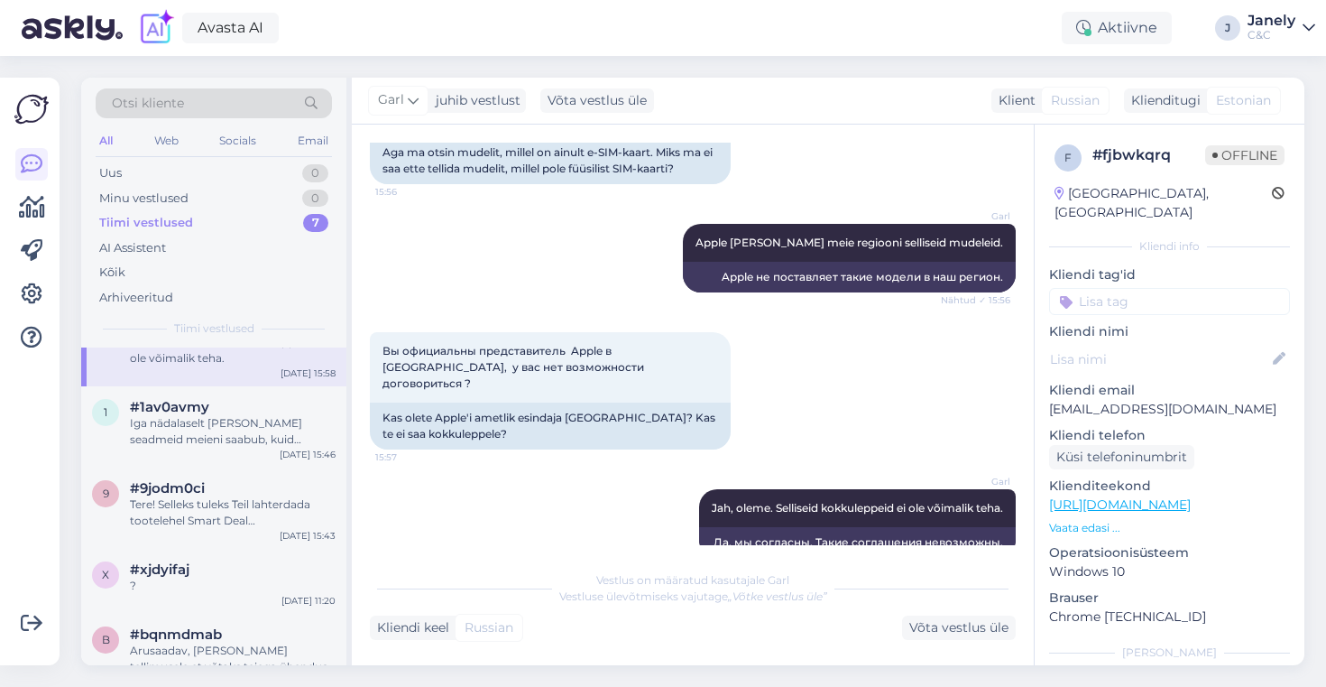
scroll to position [216, 0]
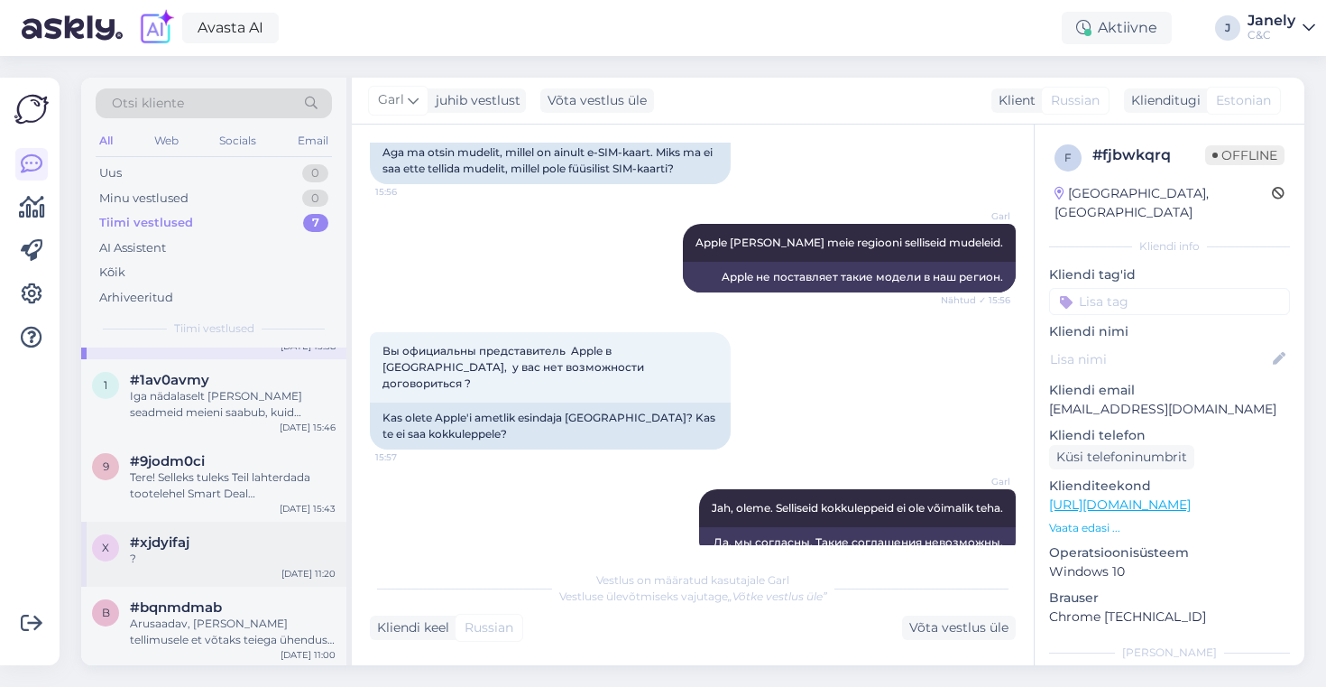
click at [282, 558] on div "?" at bounding box center [233, 558] width 206 height 16
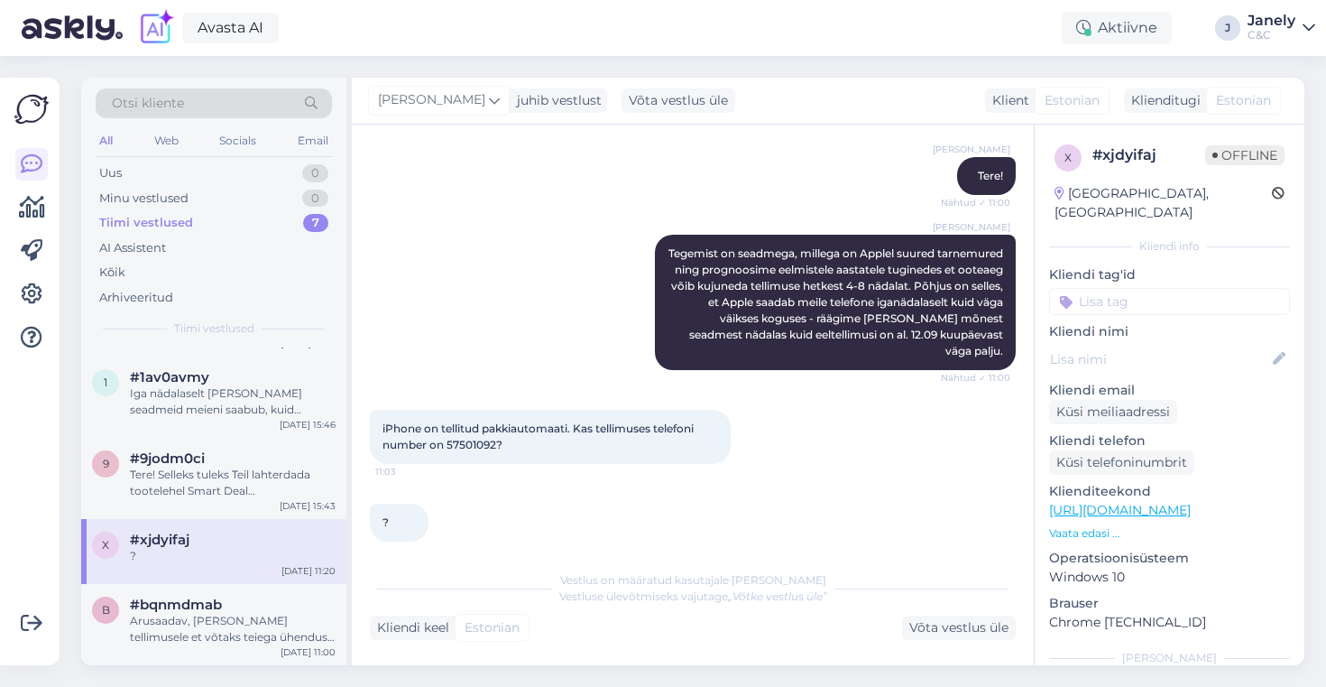
scroll to position [202, 0]
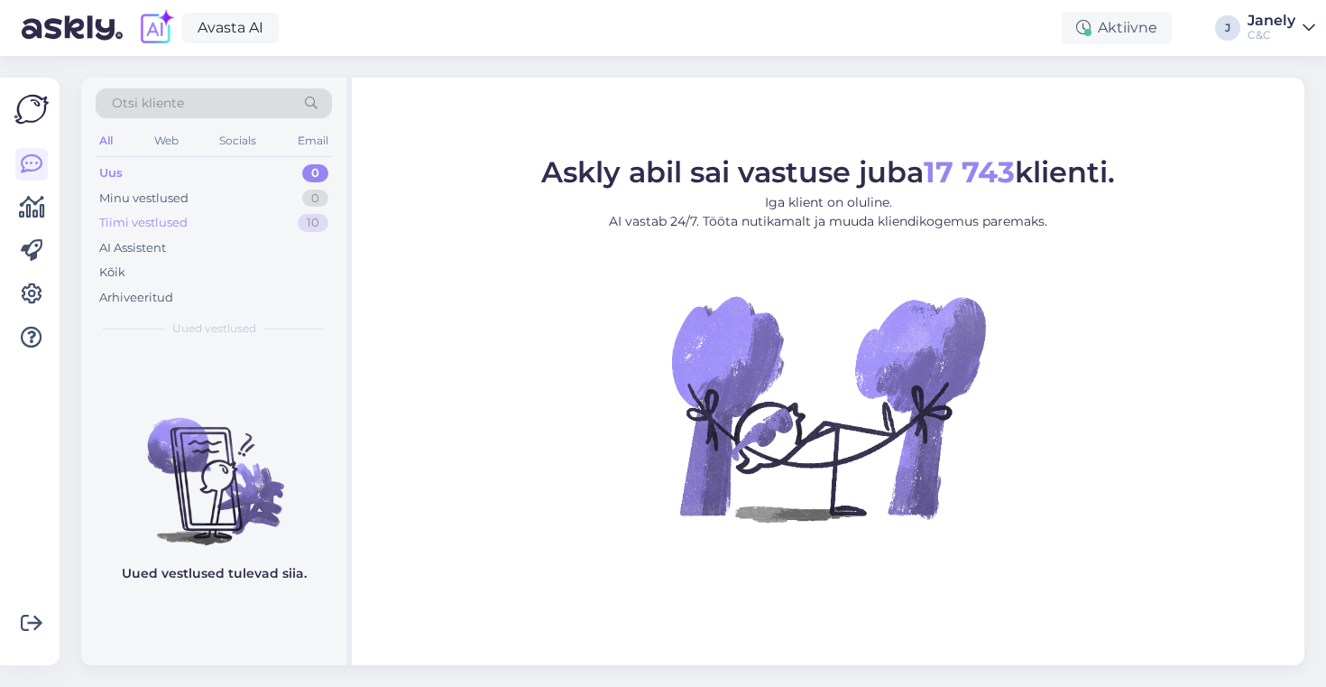
click at [283, 211] on div "Tiimi vestlused 10" at bounding box center [214, 222] width 236 height 25
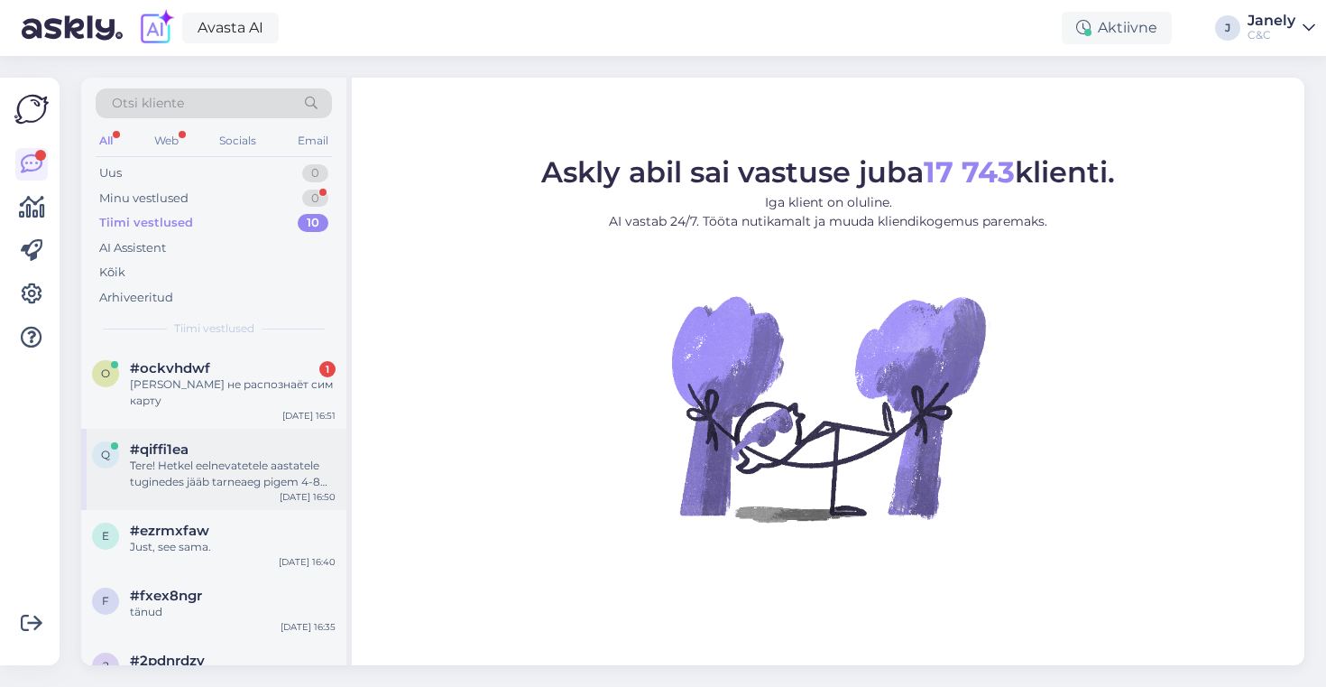
click at [263, 441] on div "#qiffi1ea" at bounding box center [233, 449] width 206 height 16
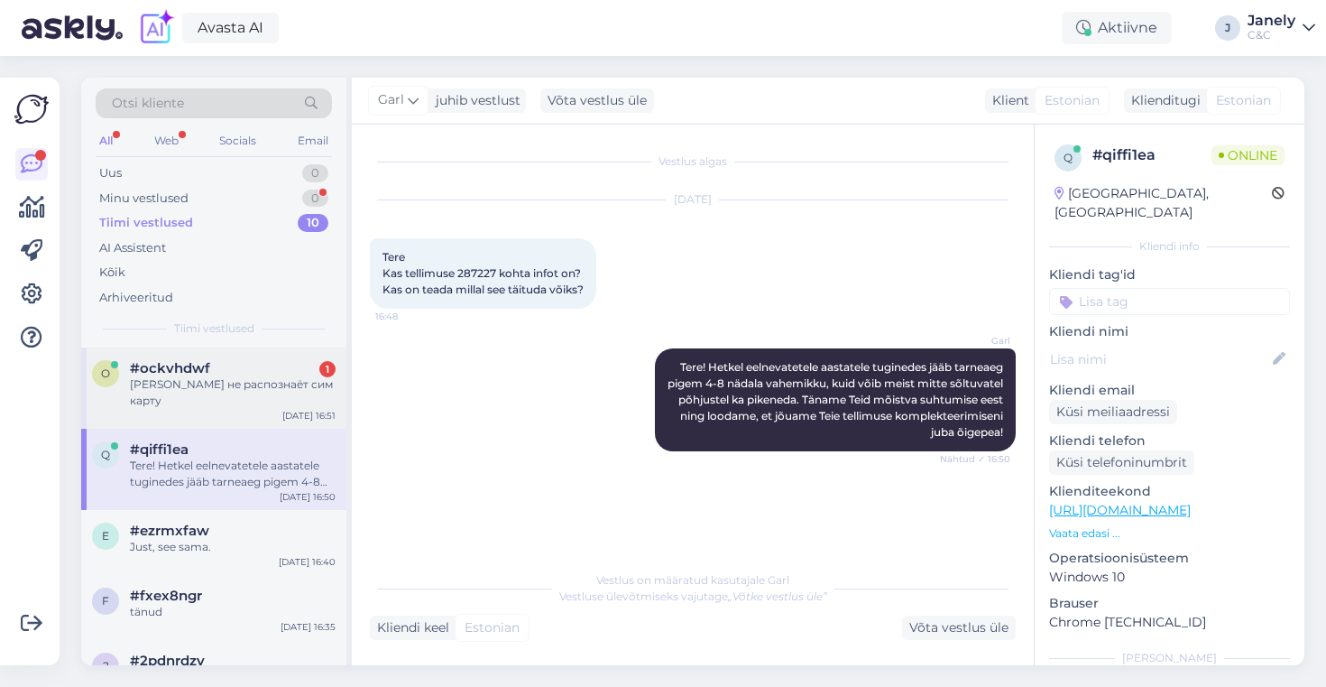
click at [270, 385] on div "айфон не распознаёт сим карту" at bounding box center [233, 392] width 206 height 32
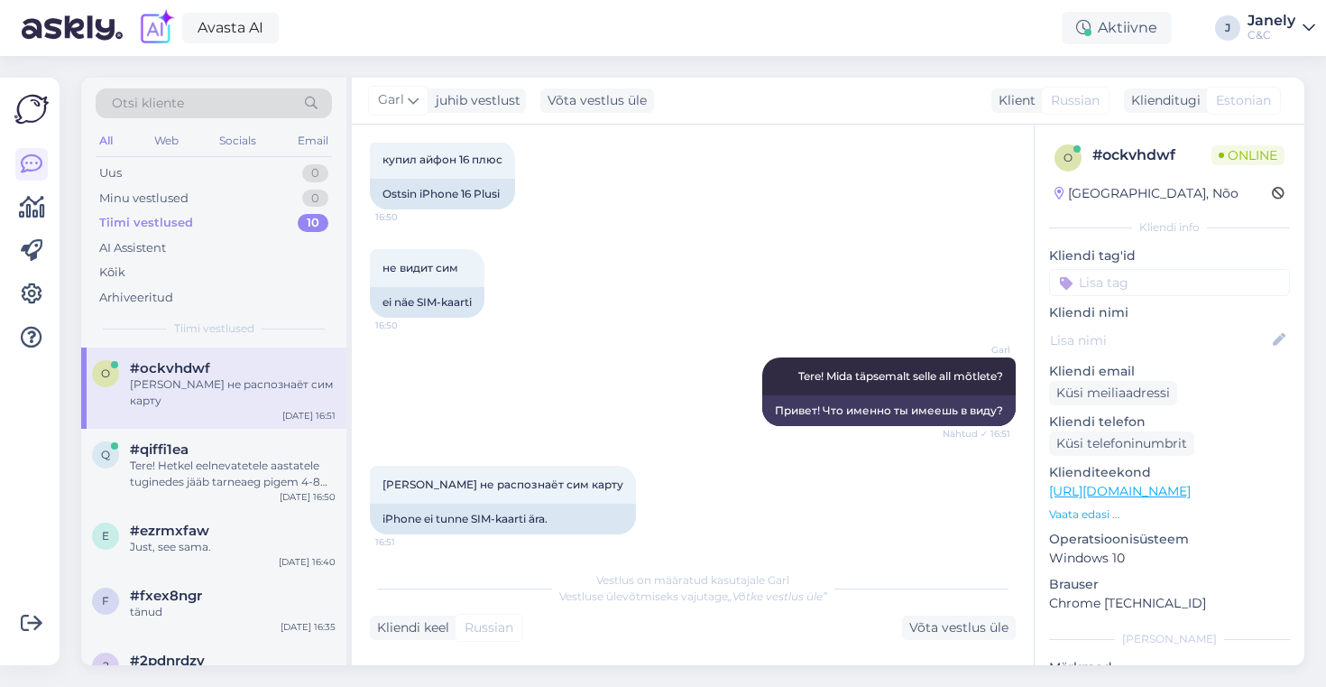
scroll to position [215, 0]
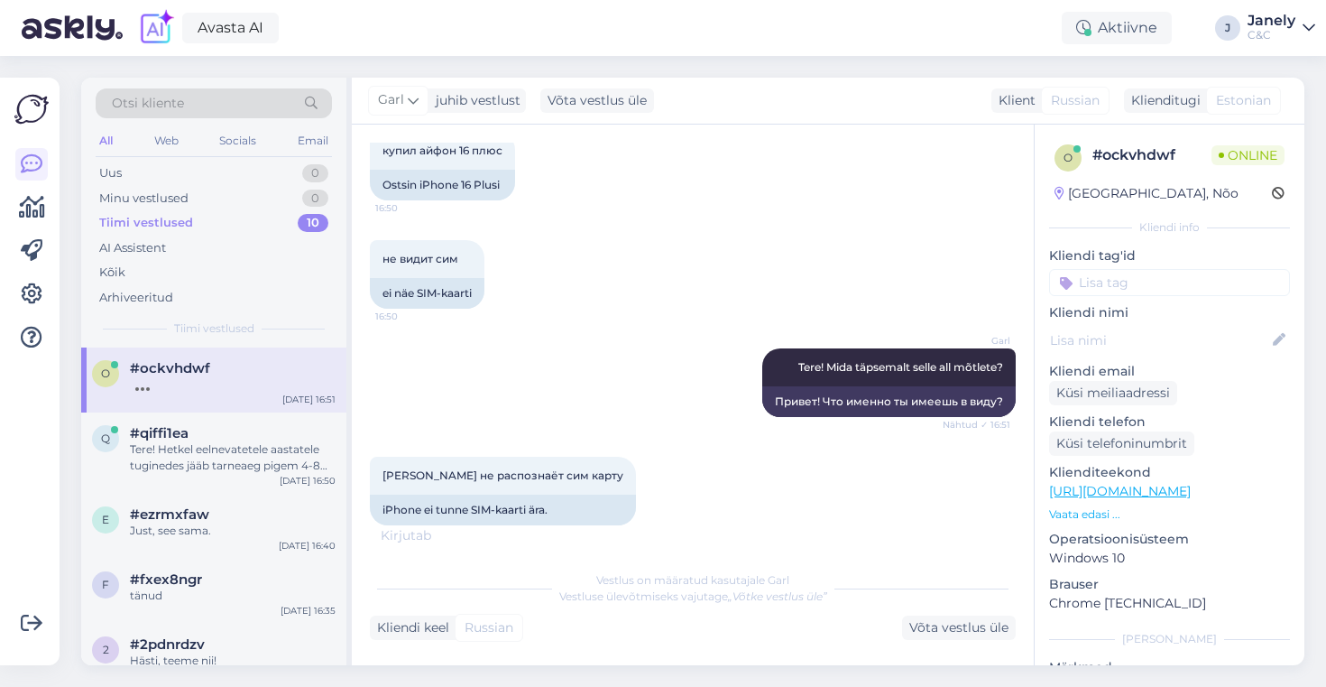
click at [662, 21] on div "Avasta AI Aktiivne J Janely C&C" at bounding box center [663, 28] width 1326 height 56
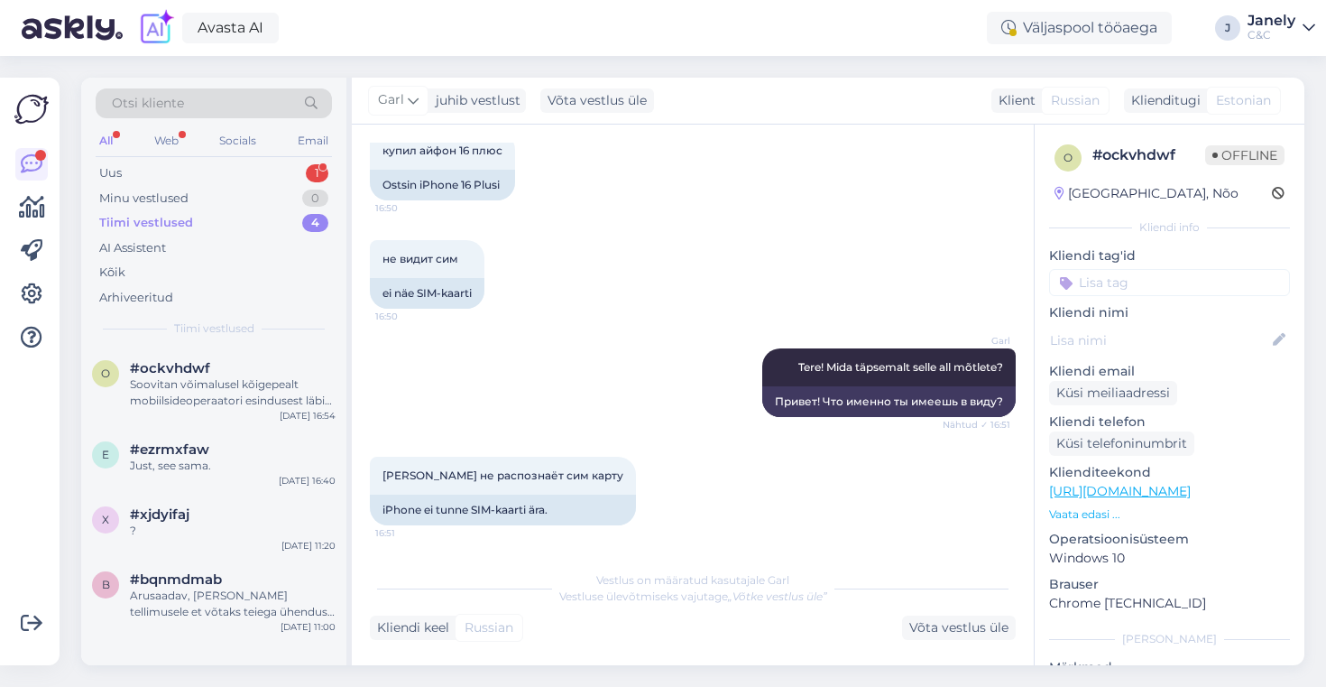
scroll to position [1086, 0]
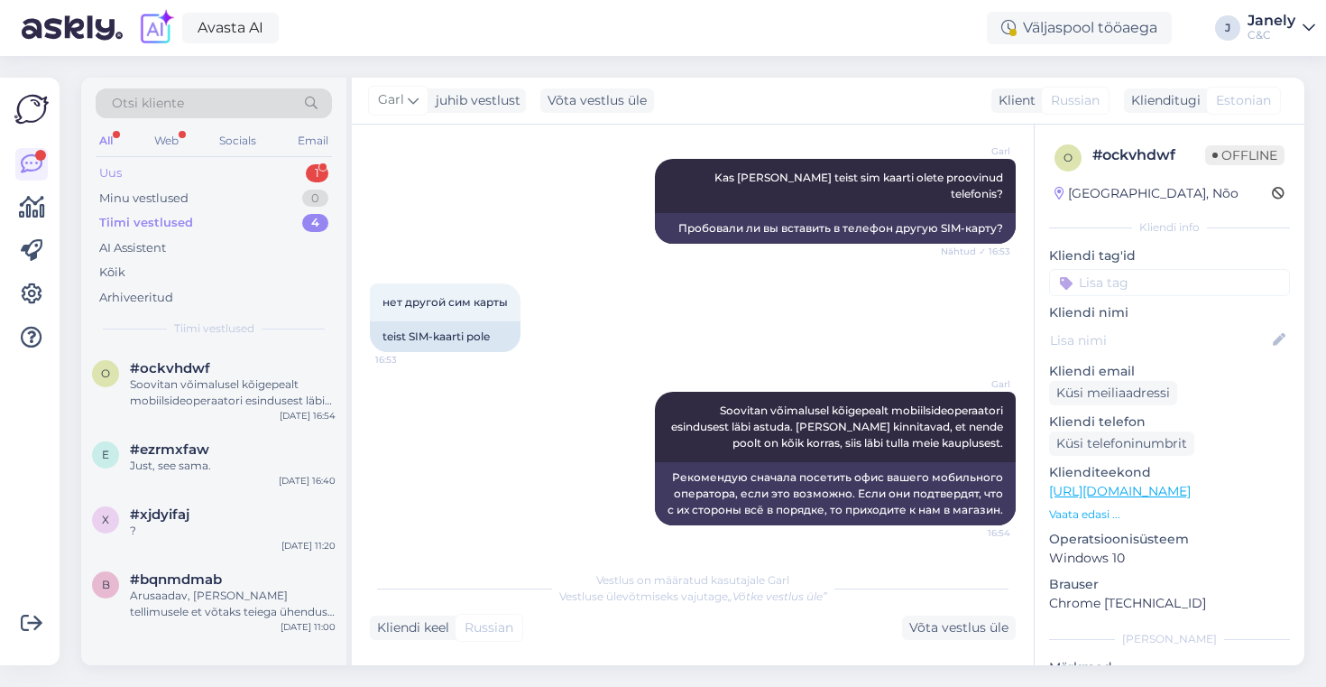
click at [226, 162] on div "Uus 1" at bounding box center [214, 173] width 236 height 25
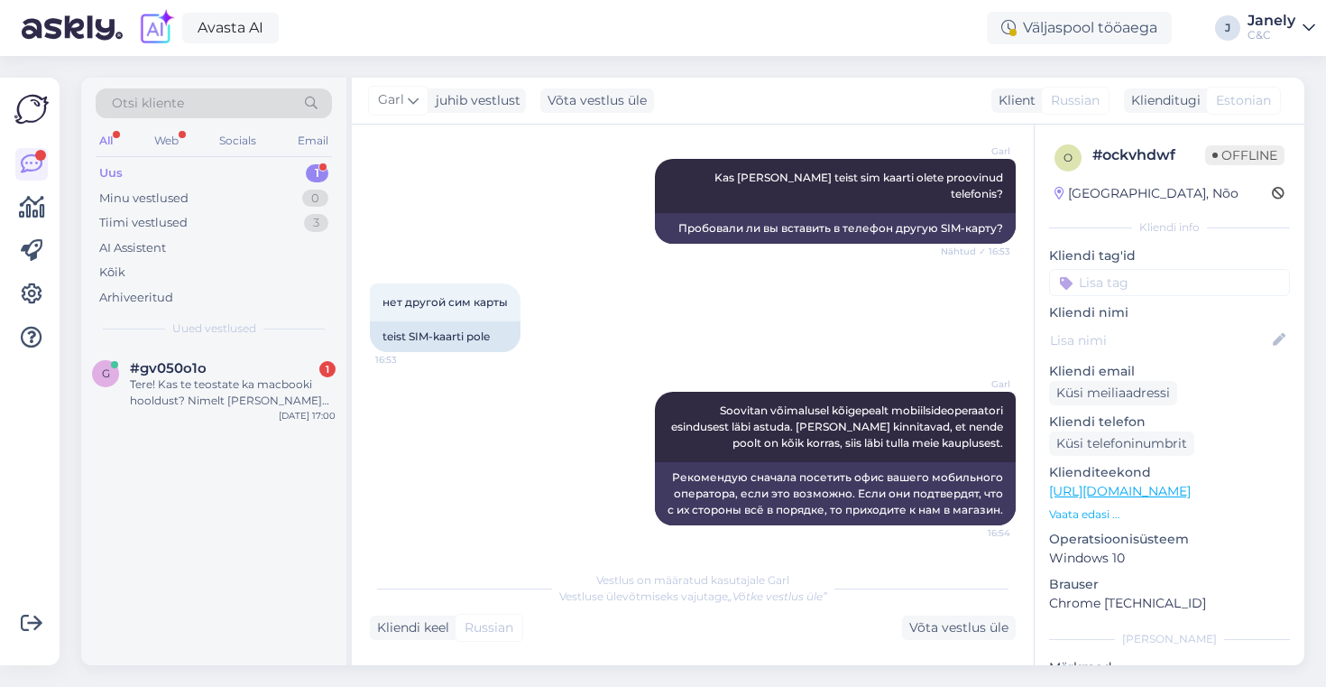
scroll to position [1070, 0]
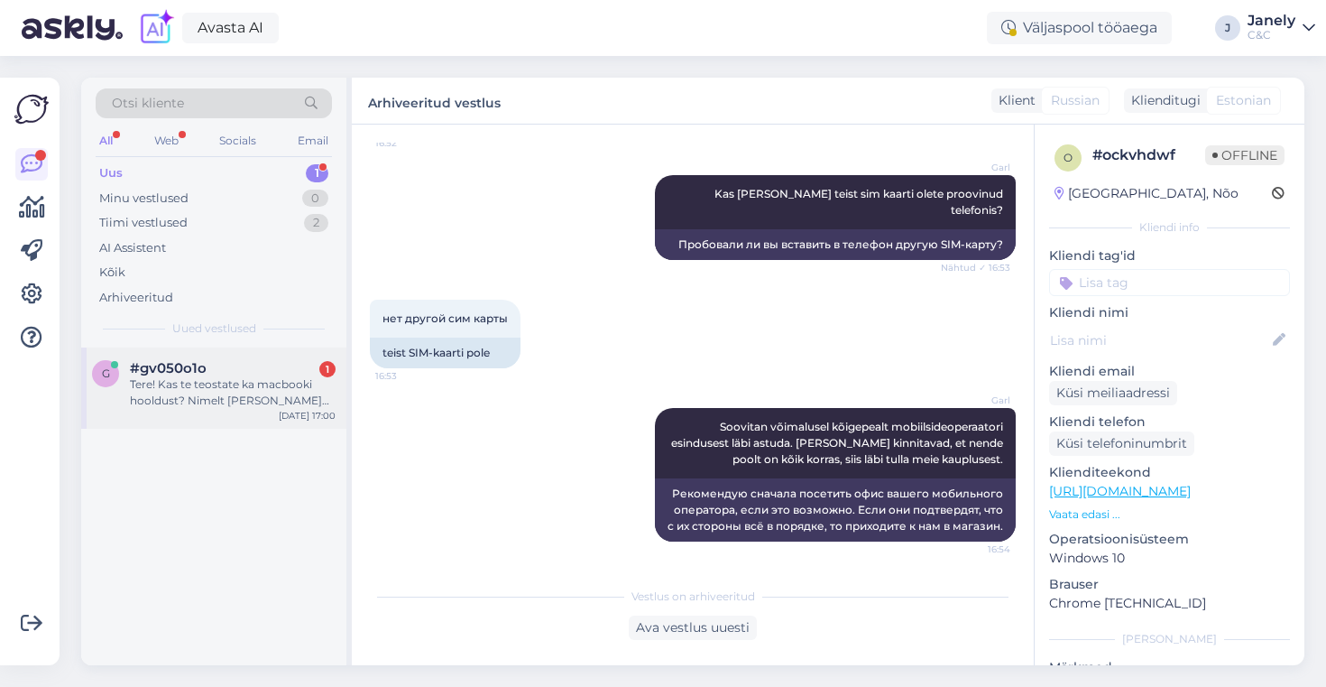
click at [279, 375] on div "#gv050o1o 1" at bounding box center [233, 368] width 206 height 16
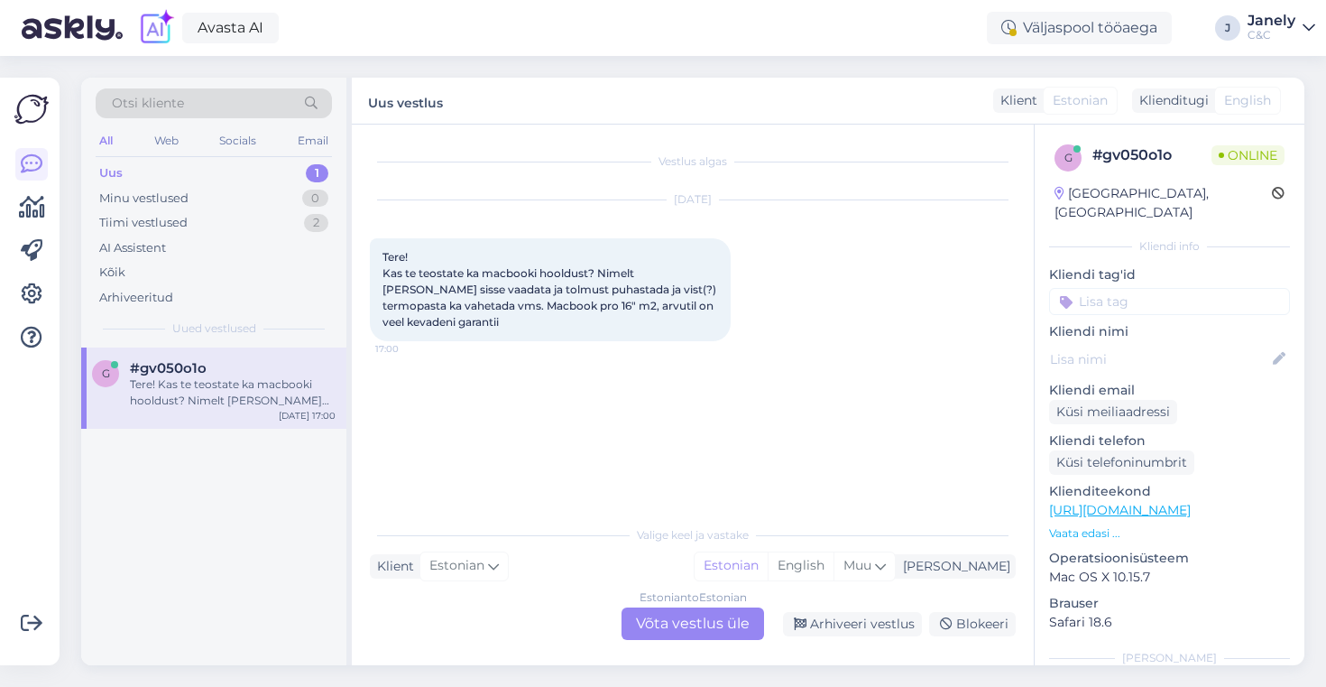
scroll to position [0, 0]
click at [668, 620] on div "Estonian to Estonian Võta vestlus üle" at bounding box center [693, 623] width 143 height 32
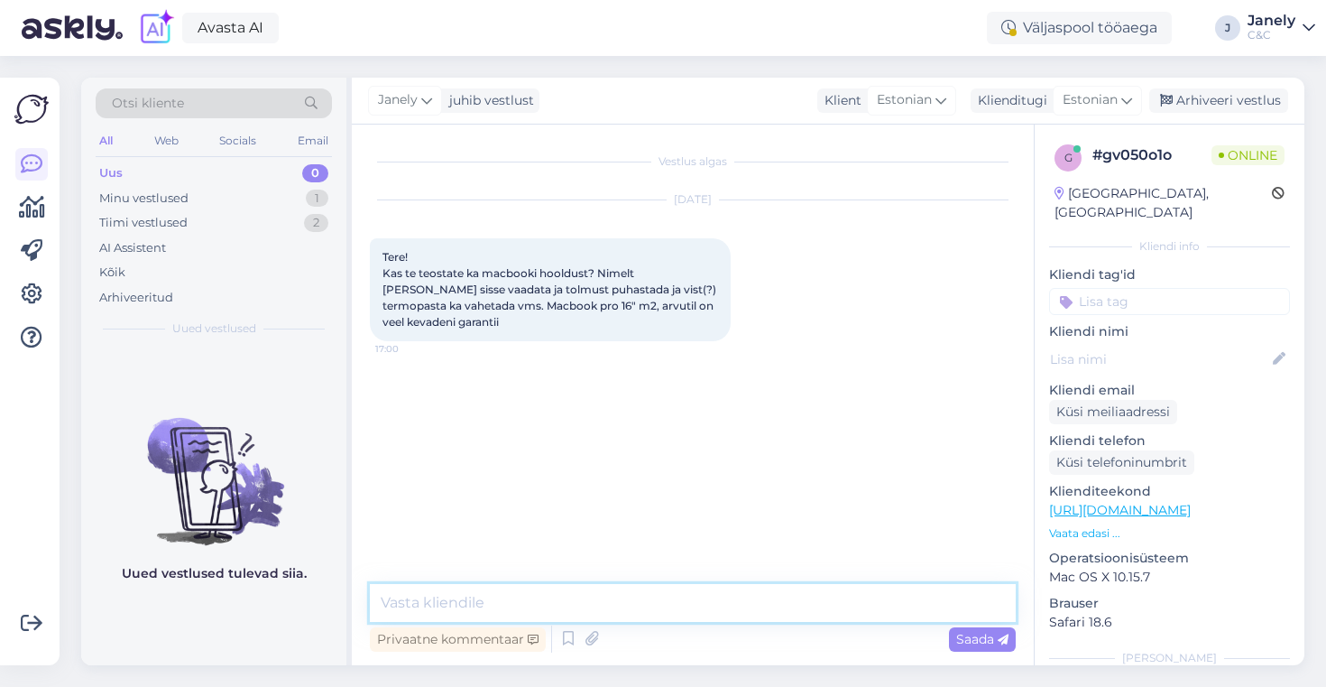
click at [614, 610] on textarea at bounding box center [693, 603] width 646 height 38
click at [830, 609] on textarea "Tere! Teostame Macbookidele korralist hooldust," at bounding box center [693, 603] width 646 height 38
click at [884, 611] on textarea "Tere! Teostame Macbookidele korralist hooldust mille hinnaks" at bounding box center [693, 603] width 646 height 38
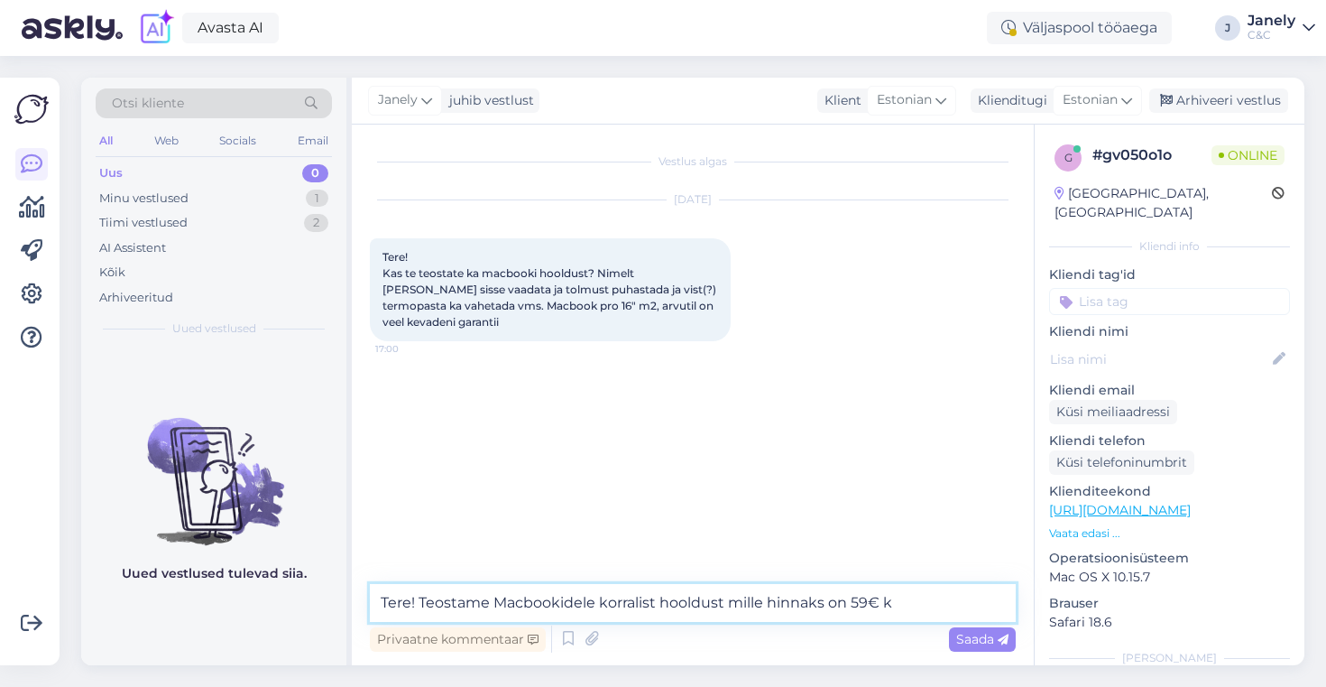
type textarea "Tere! Teostame Macbookidele korralist hooldust mille hinnaks on 59€"
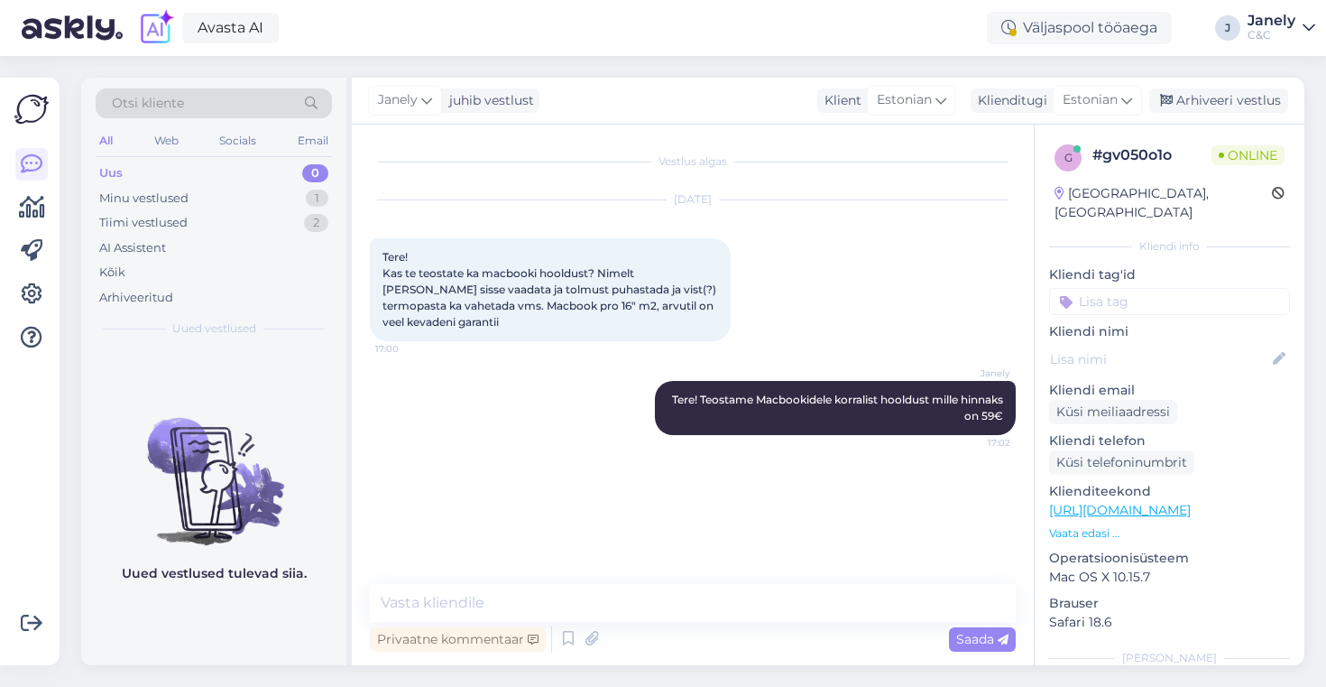
click at [234, 498] on img at bounding box center [213, 466] width 265 height 162
click at [229, 227] on div "Tiimi vestlused 2" at bounding box center [214, 222] width 236 height 25
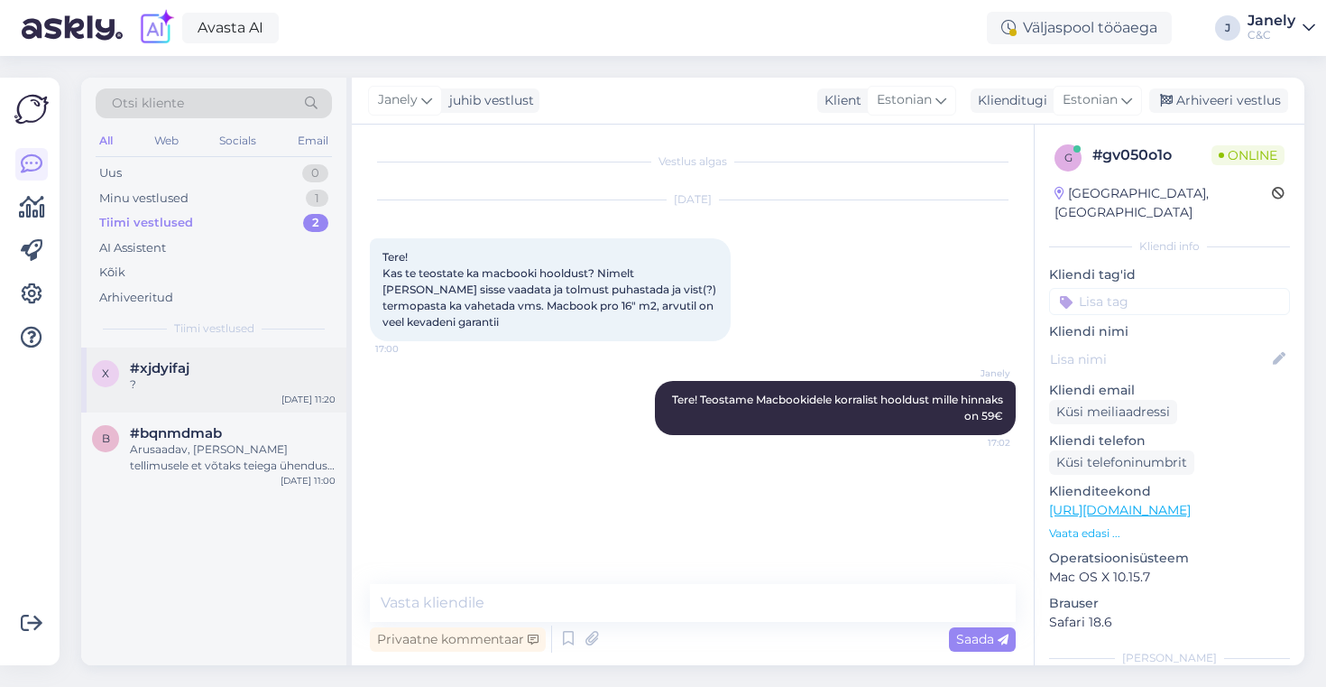
click at [291, 402] on div "[DATE] 11:20" at bounding box center [308, 399] width 54 height 14
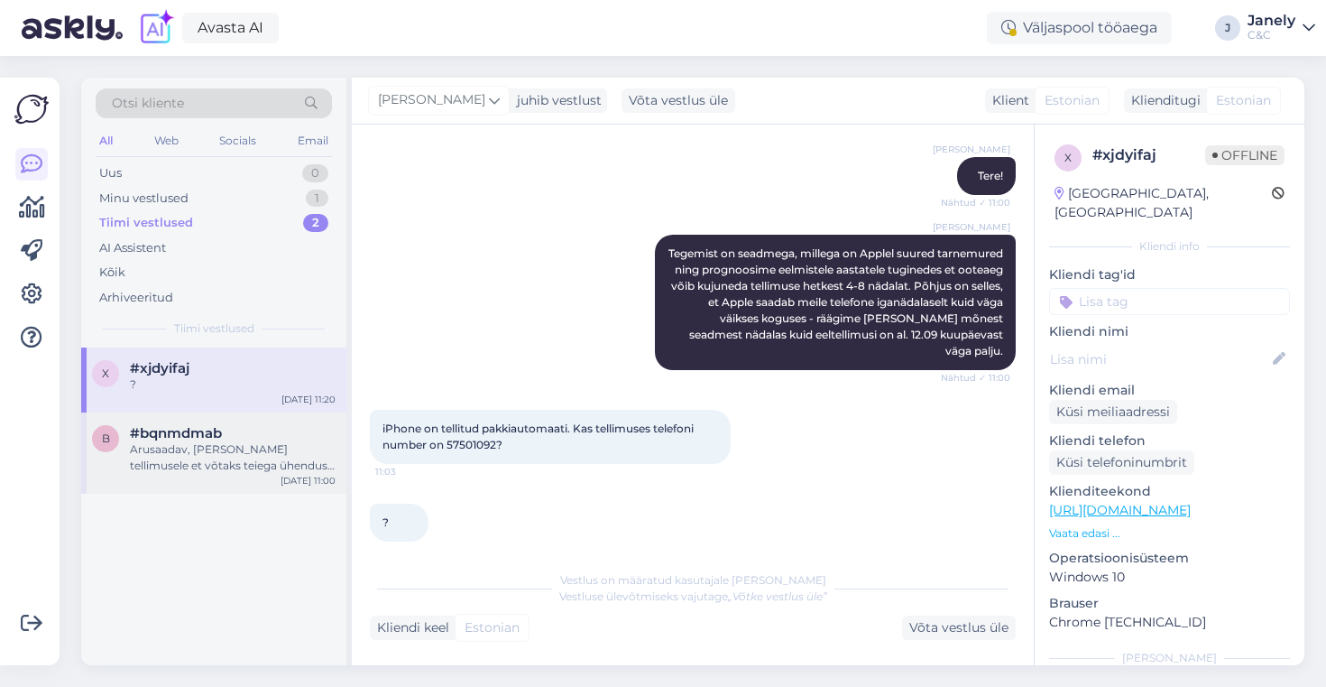
click at [281, 454] on div "Arusaadav, [PERSON_NAME] tellimusele et võtaks teiega ühendust [PERSON_NAME] ni…" at bounding box center [233, 457] width 206 height 32
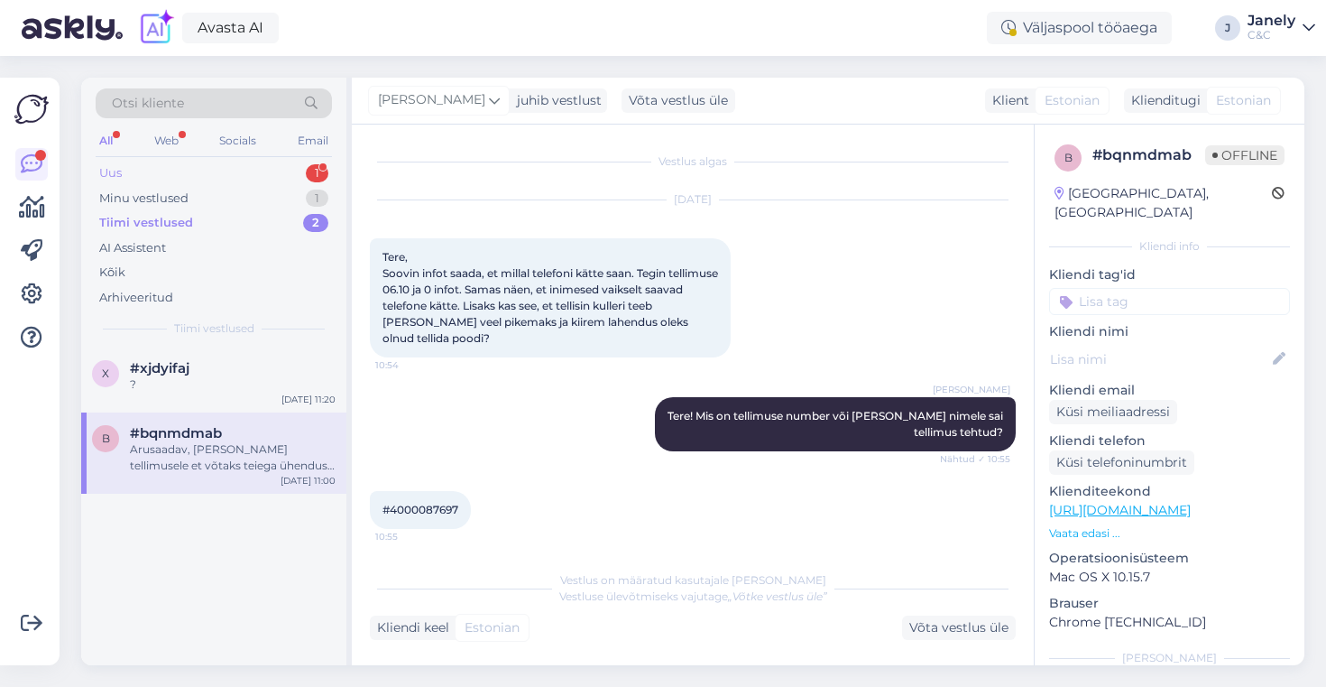
click at [257, 171] on div "Uus 1" at bounding box center [214, 173] width 236 height 25
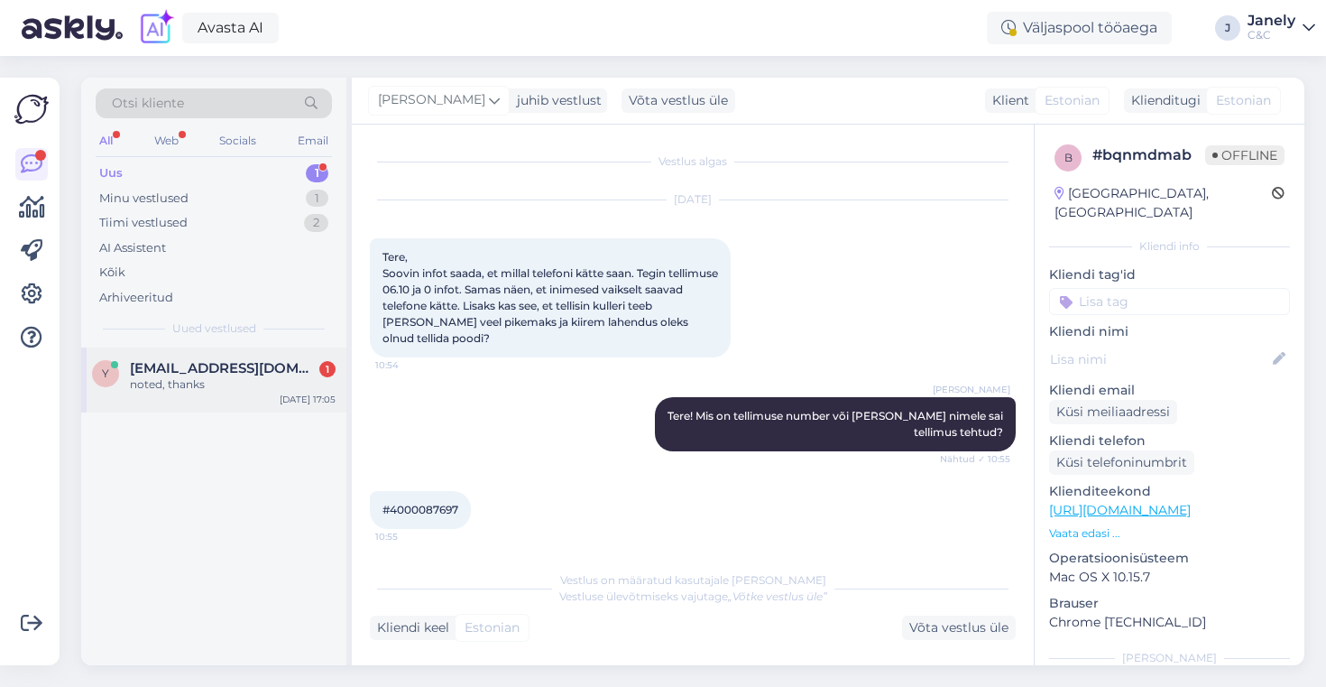
click at [252, 411] on div "y yes@gmail.com 1 noted, thanks Oct 15 17:05" at bounding box center [213, 379] width 265 height 65
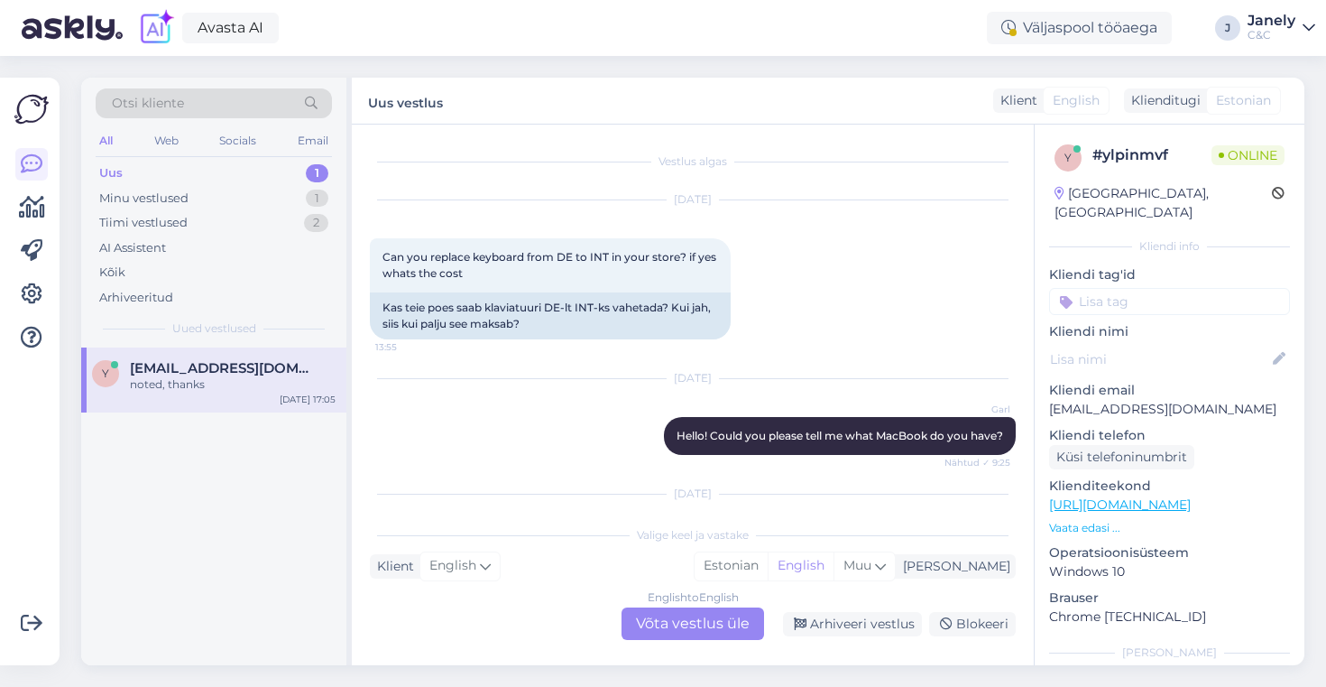
scroll to position [651, 0]
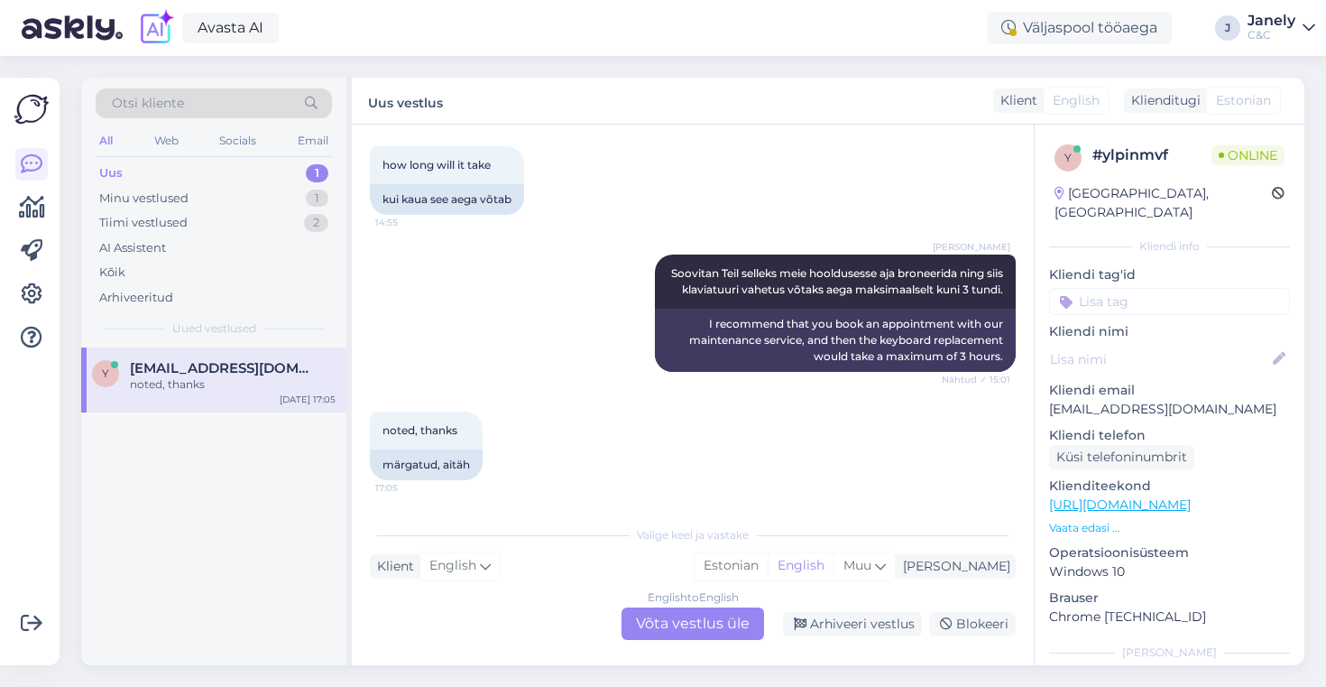
click at [633, 622] on div "English to English Võta vestlus üle" at bounding box center [693, 623] width 143 height 32
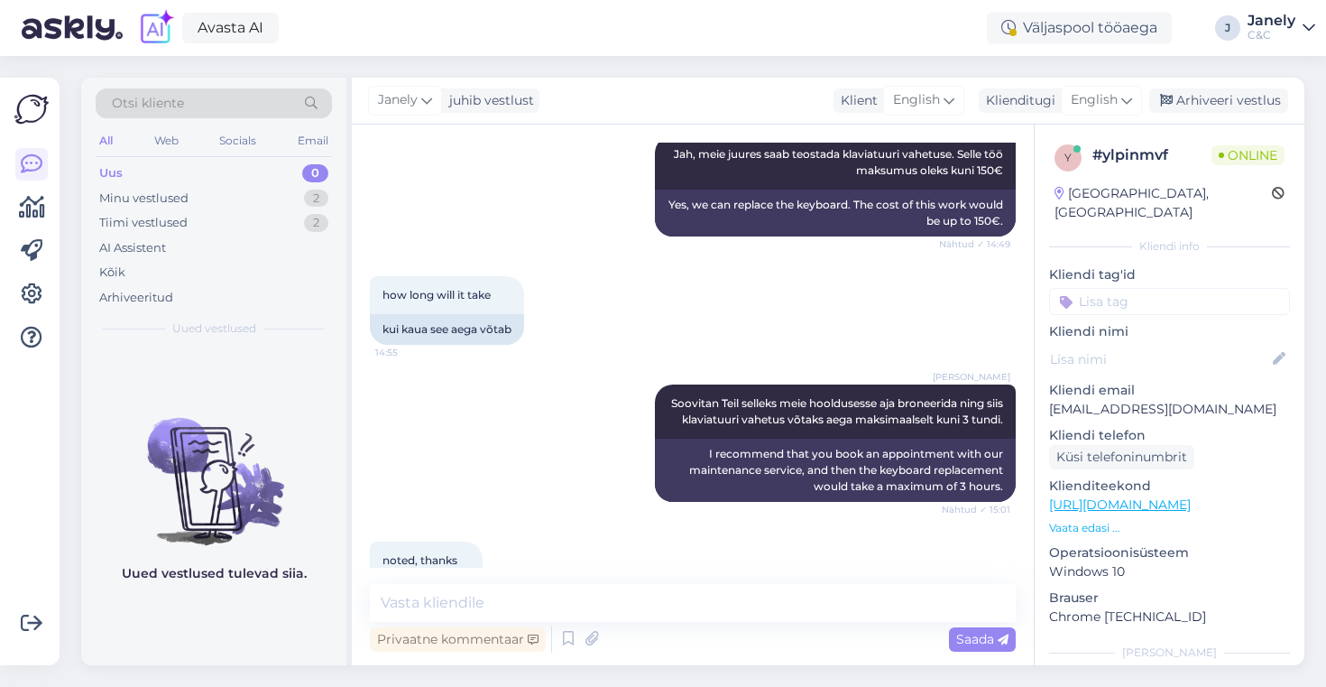
scroll to position [584, 0]
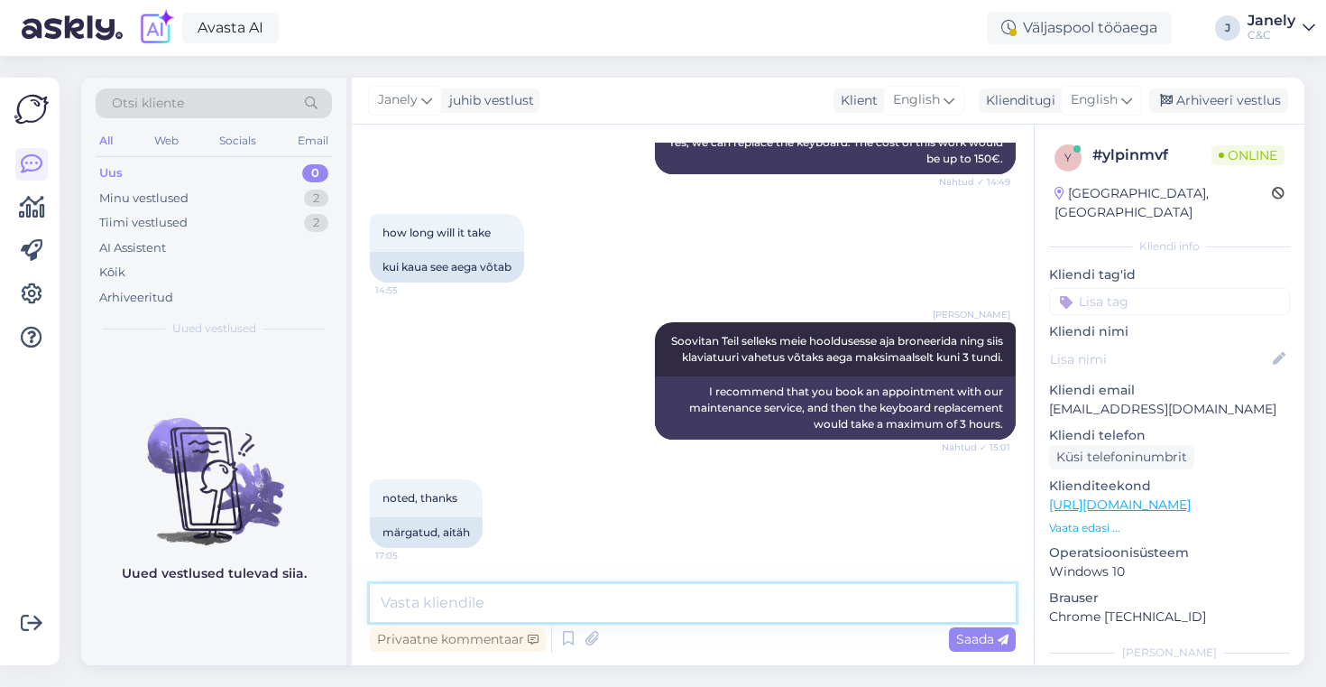
click at [456, 603] on textarea at bounding box center [693, 603] width 646 height 38
type textarea "A"
type textarea "Youre welcome! Have a good night"
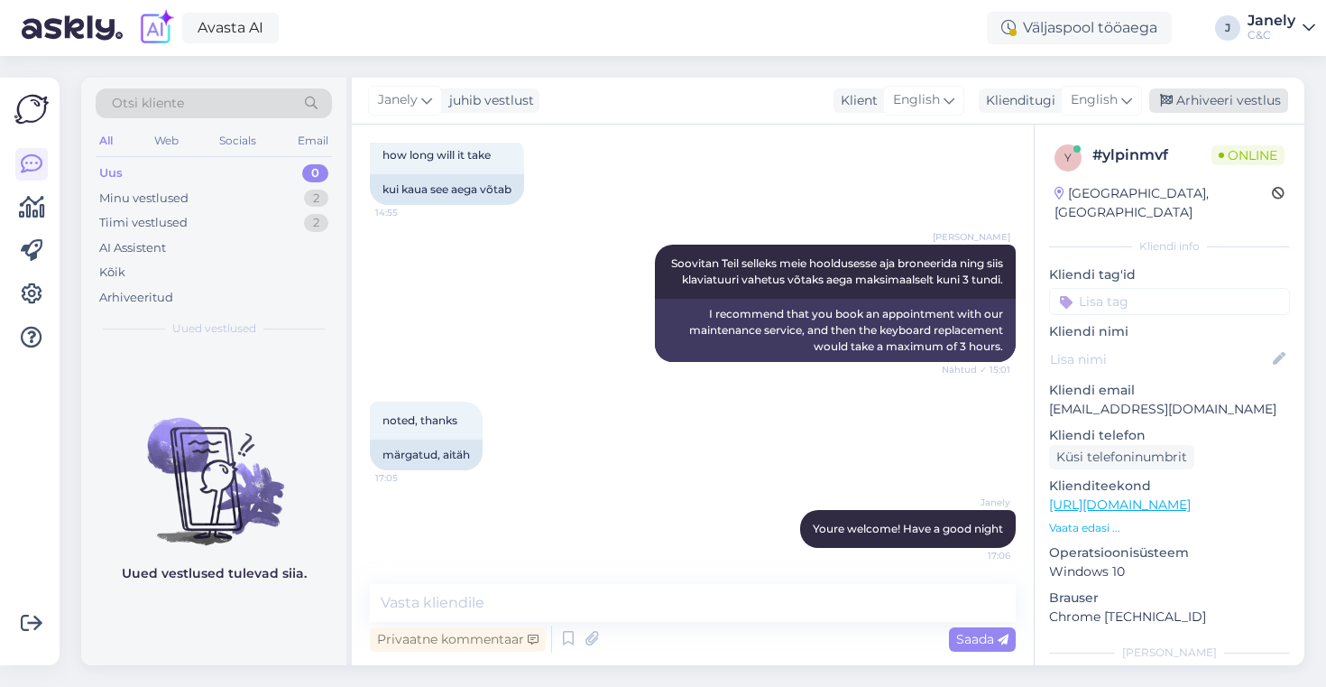
click at [1189, 100] on div "Arhiveeri vestlus" at bounding box center [1218, 100] width 139 height 24
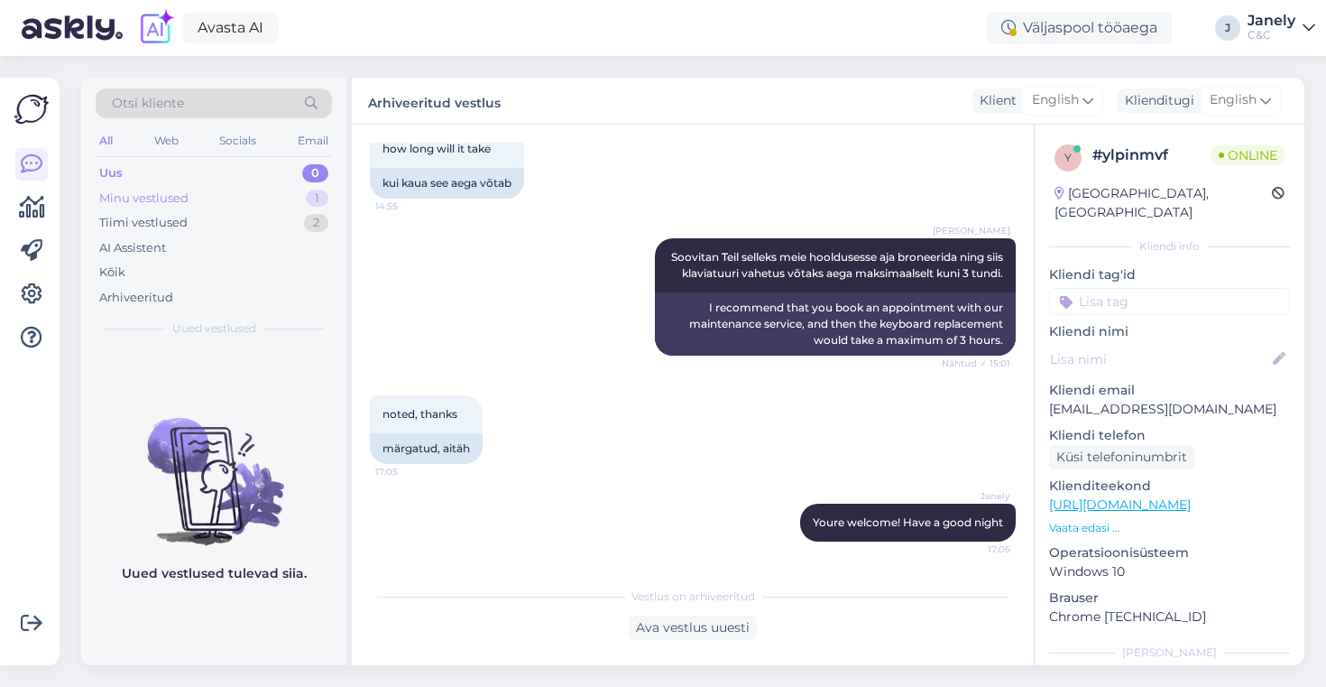
click at [259, 204] on div "Minu vestlused 1" at bounding box center [214, 198] width 236 height 25
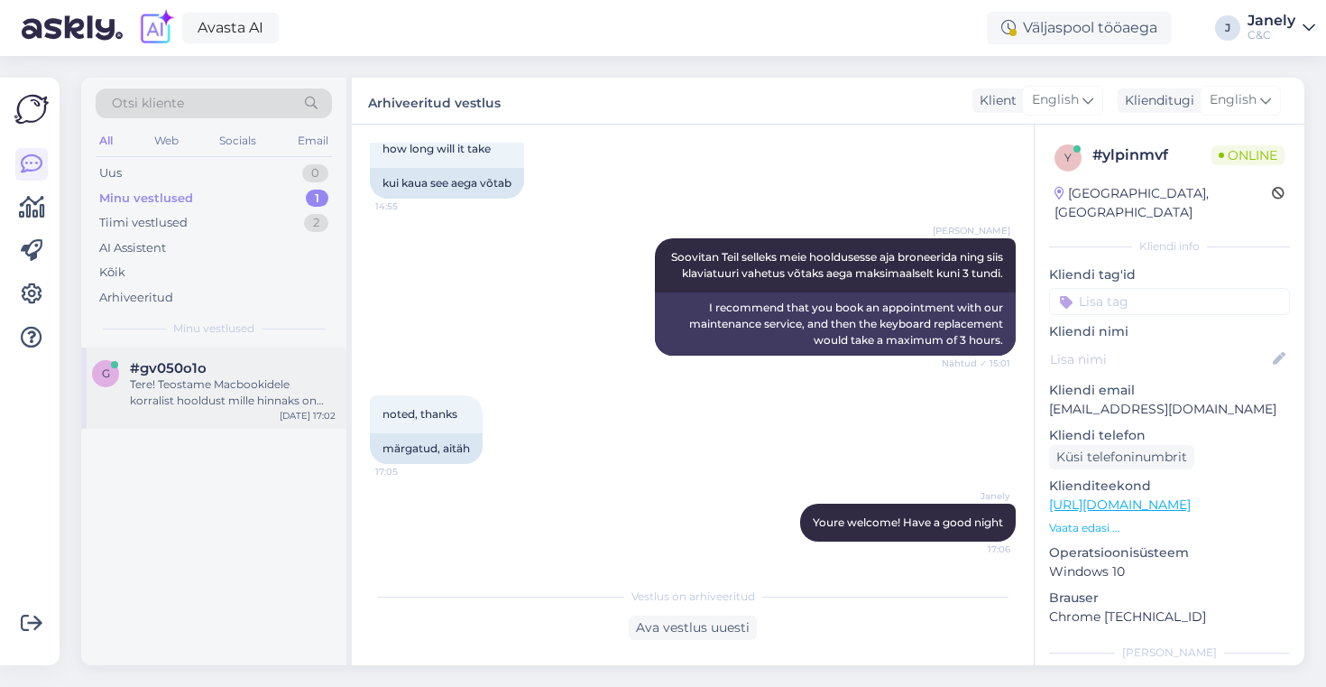
click at [234, 373] on div "#gv050o1o" at bounding box center [233, 368] width 206 height 16
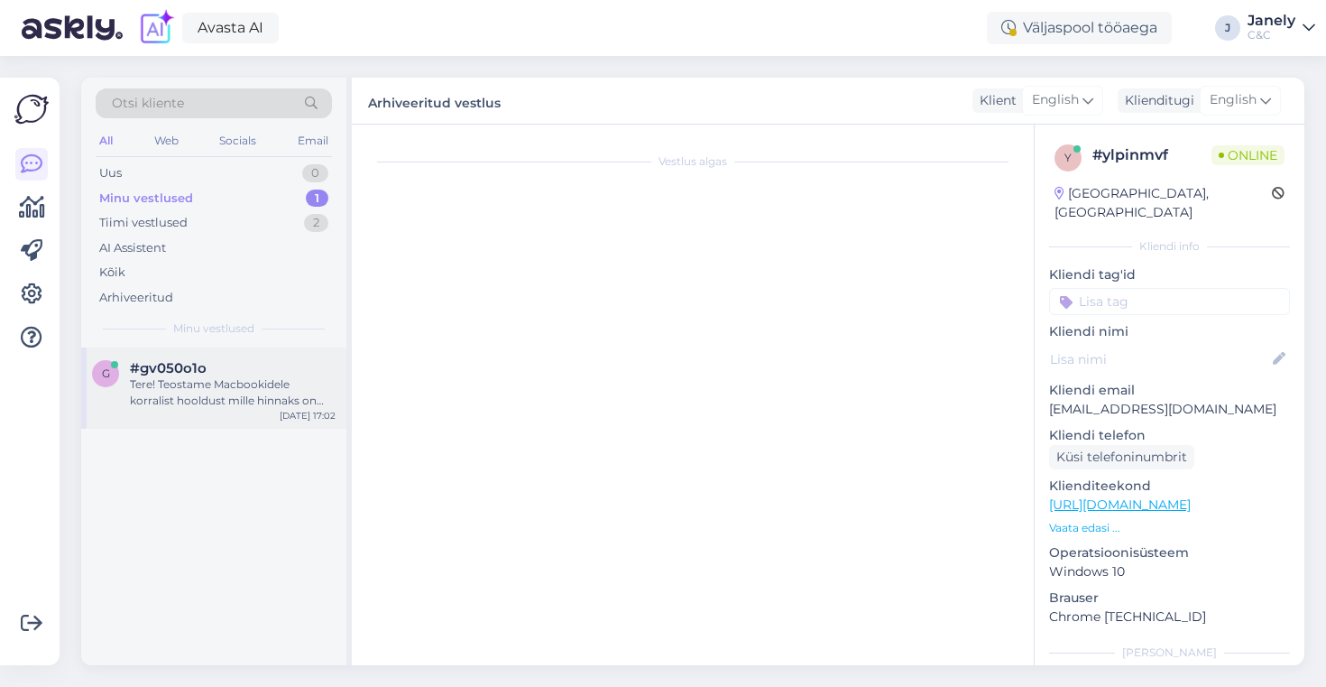
scroll to position [0, 0]
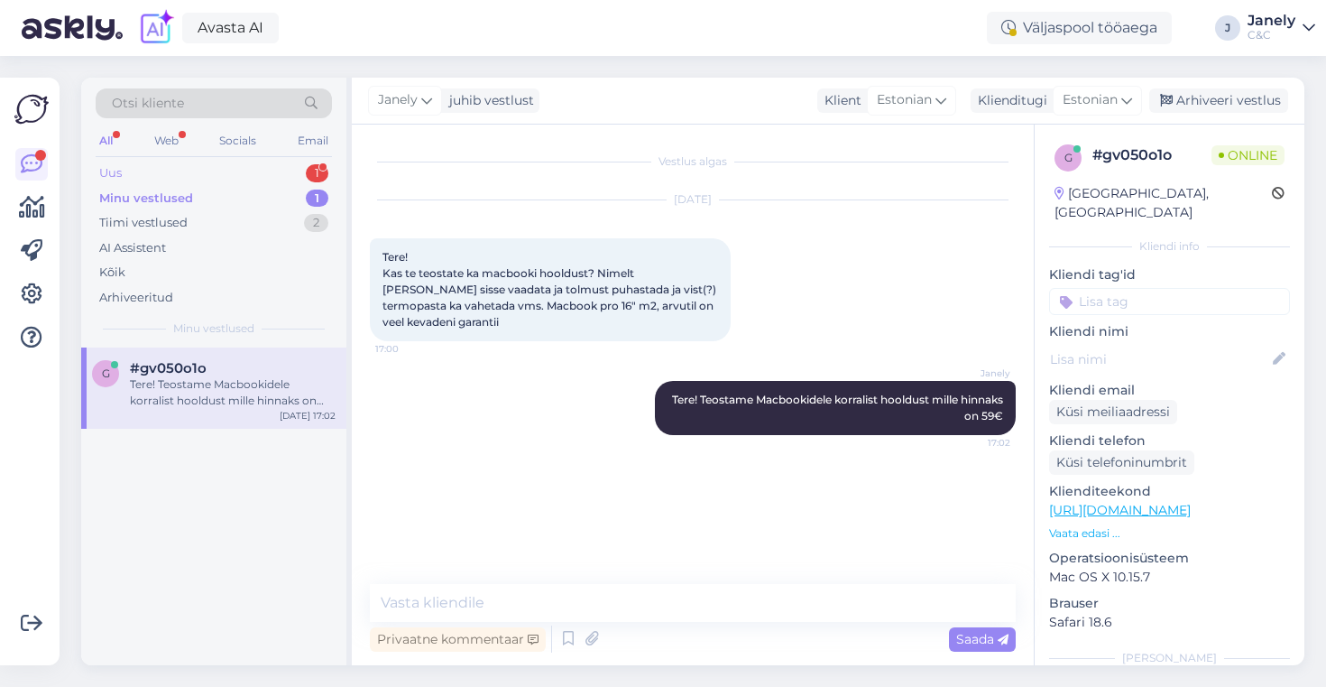
click at [290, 180] on div "Uus 1" at bounding box center [214, 173] width 236 height 25
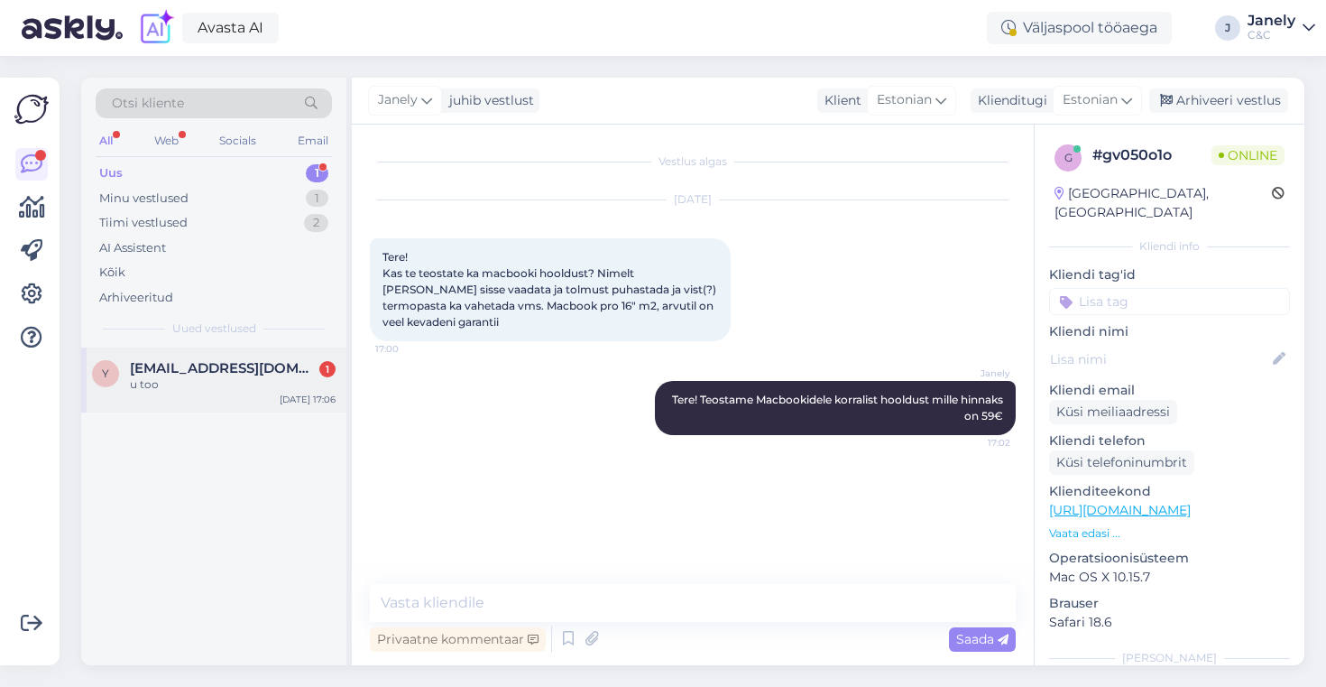
click at [257, 366] on div "yes@gmail.com 1" at bounding box center [233, 368] width 206 height 16
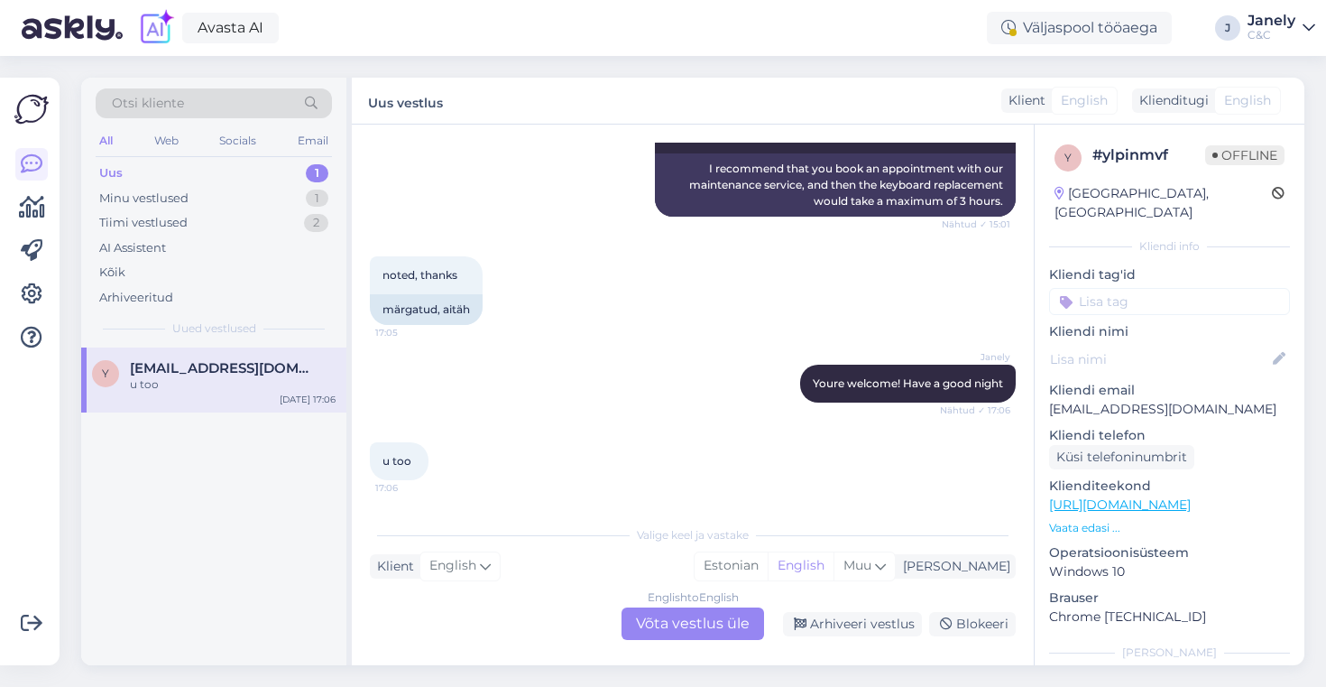
click at [686, 631] on div "English to English Võta vestlus üle" at bounding box center [693, 623] width 143 height 32
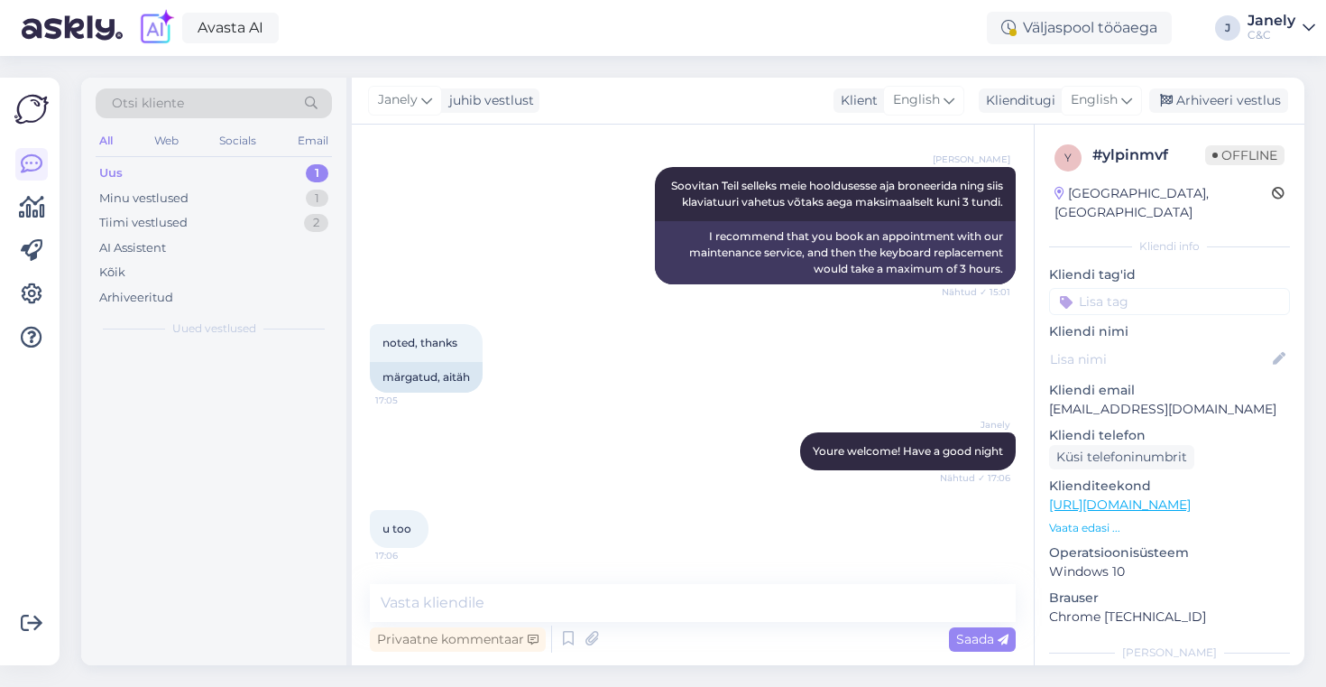
scroll to position [739, 0]
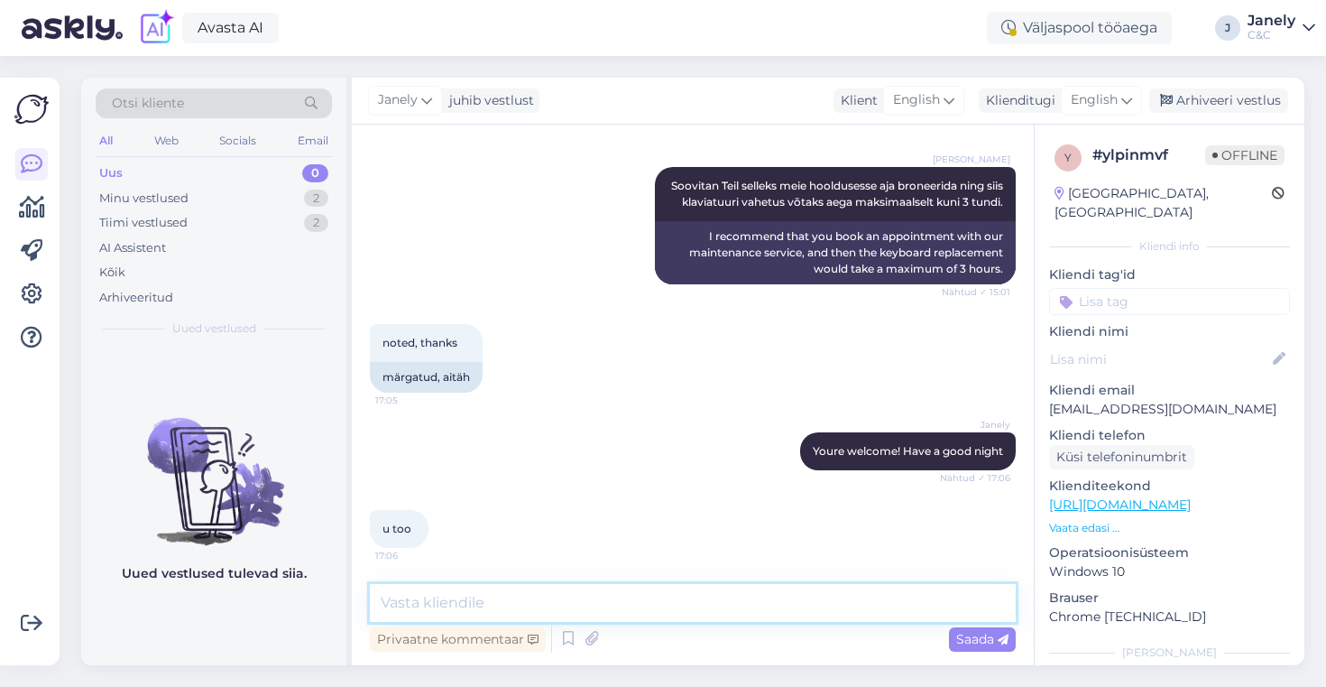
click at [734, 594] on textarea at bounding box center [693, 603] width 646 height 38
type textarea "Thanks"
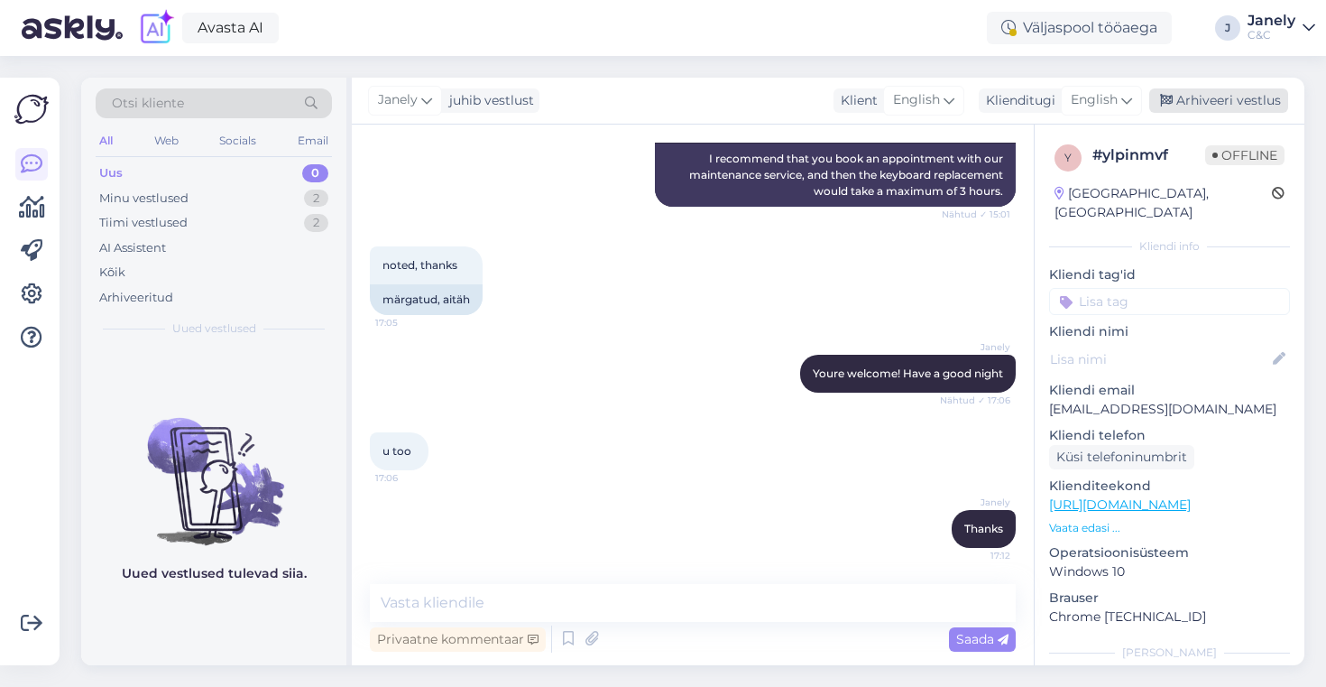
click at [1265, 109] on div "Arhiveeri vestlus" at bounding box center [1218, 100] width 139 height 24
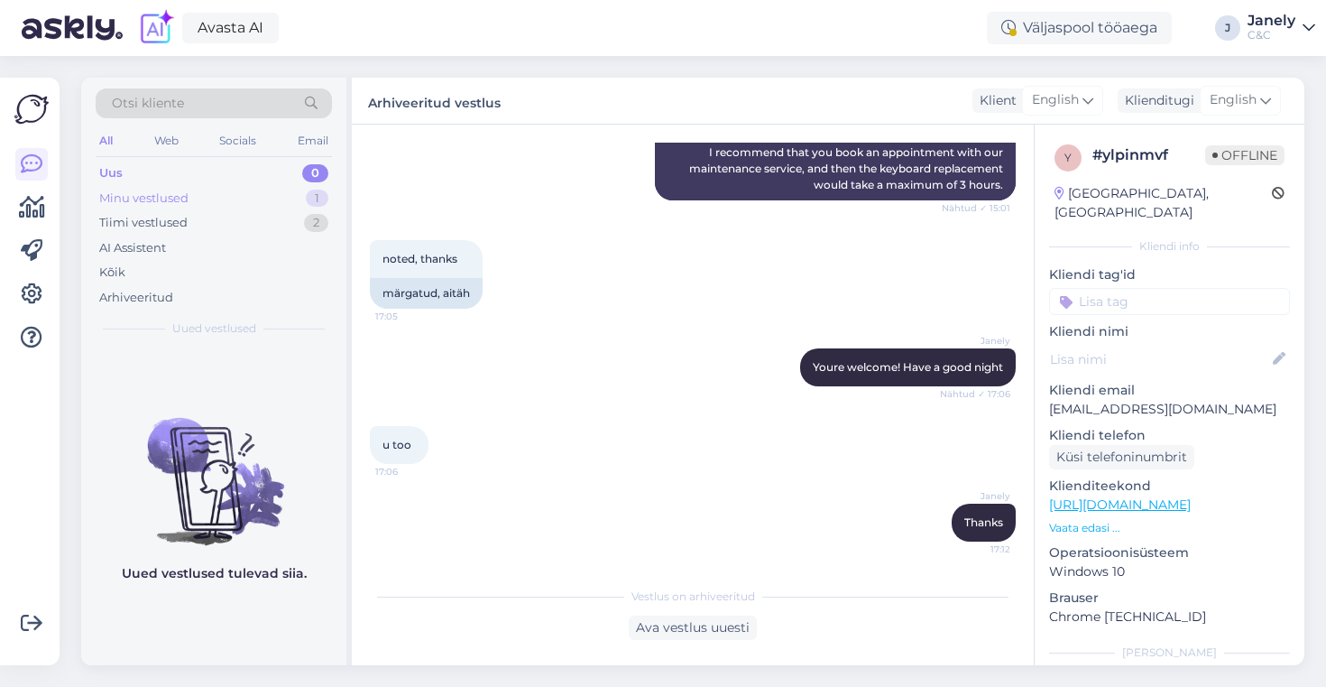
click at [178, 206] on div "Minu vestlused" at bounding box center [143, 198] width 89 height 18
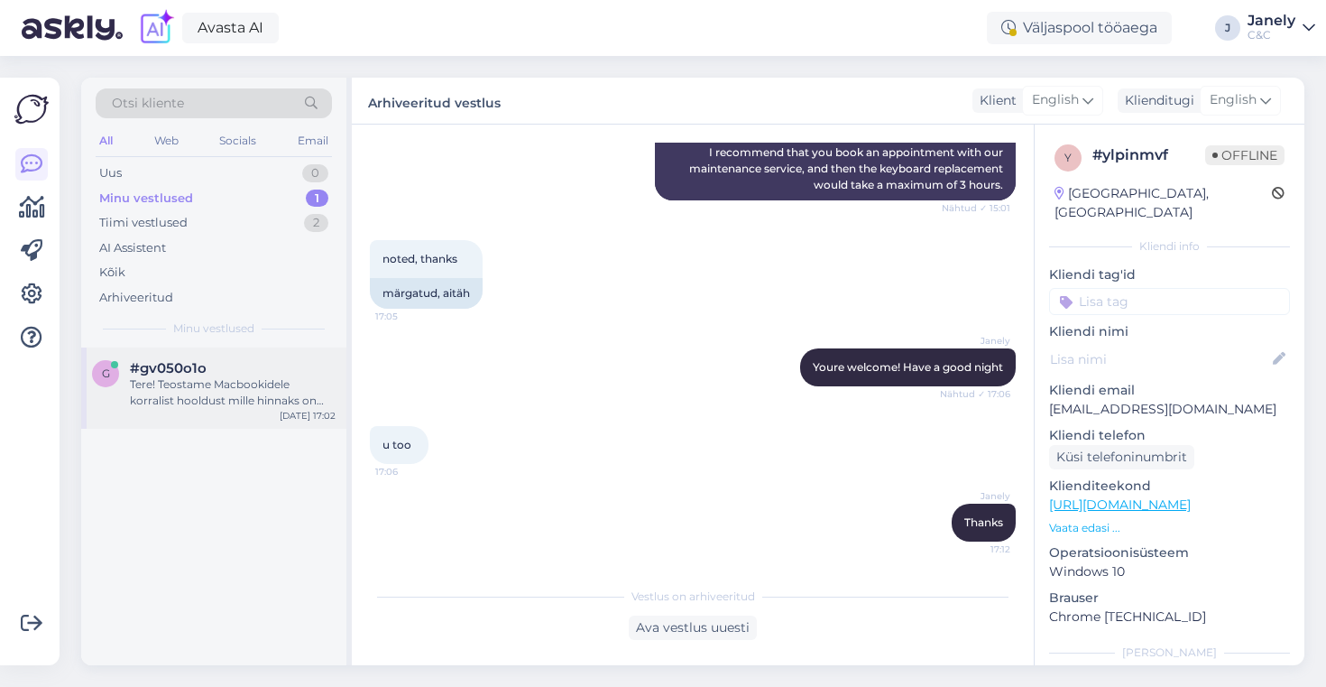
click at [266, 392] on div "Tere! Teostame Macbookidele korralist hooldust mille hinnaks on 59€" at bounding box center [233, 392] width 206 height 32
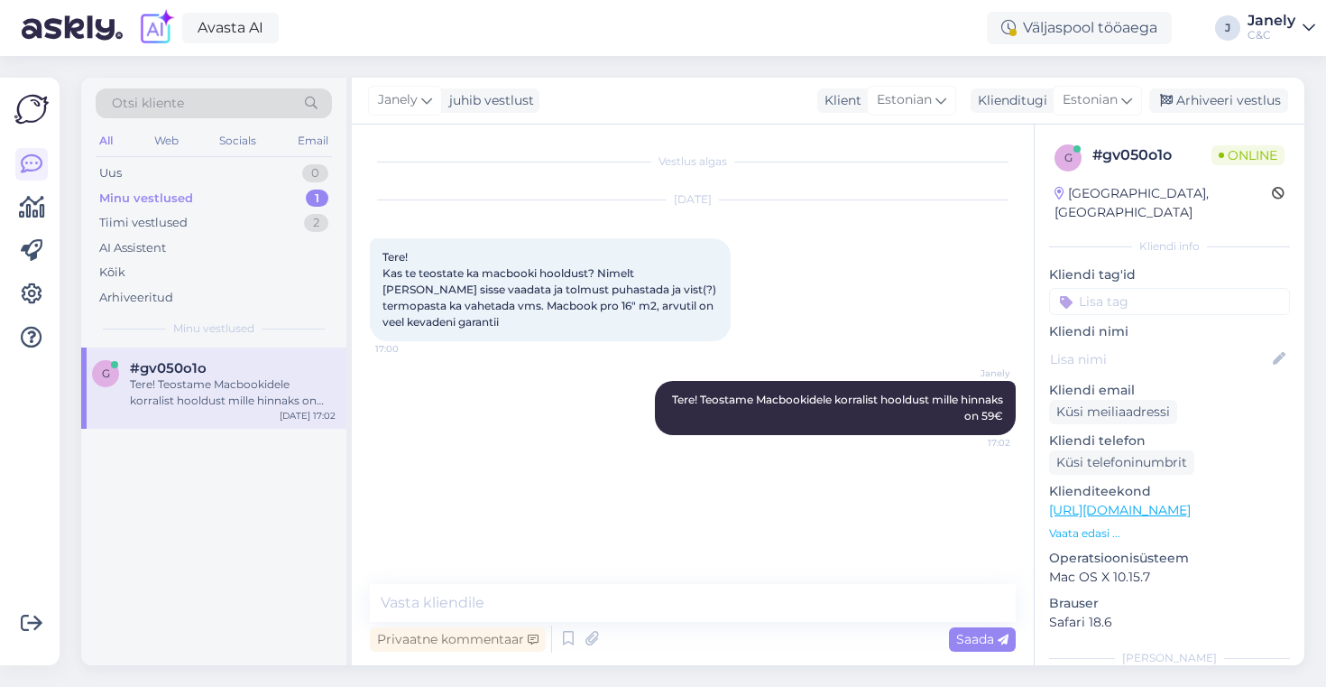
scroll to position [0, 0]
click at [1264, 96] on div "Arhiveeri vestlus" at bounding box center [1218, 100] width 139 height 24
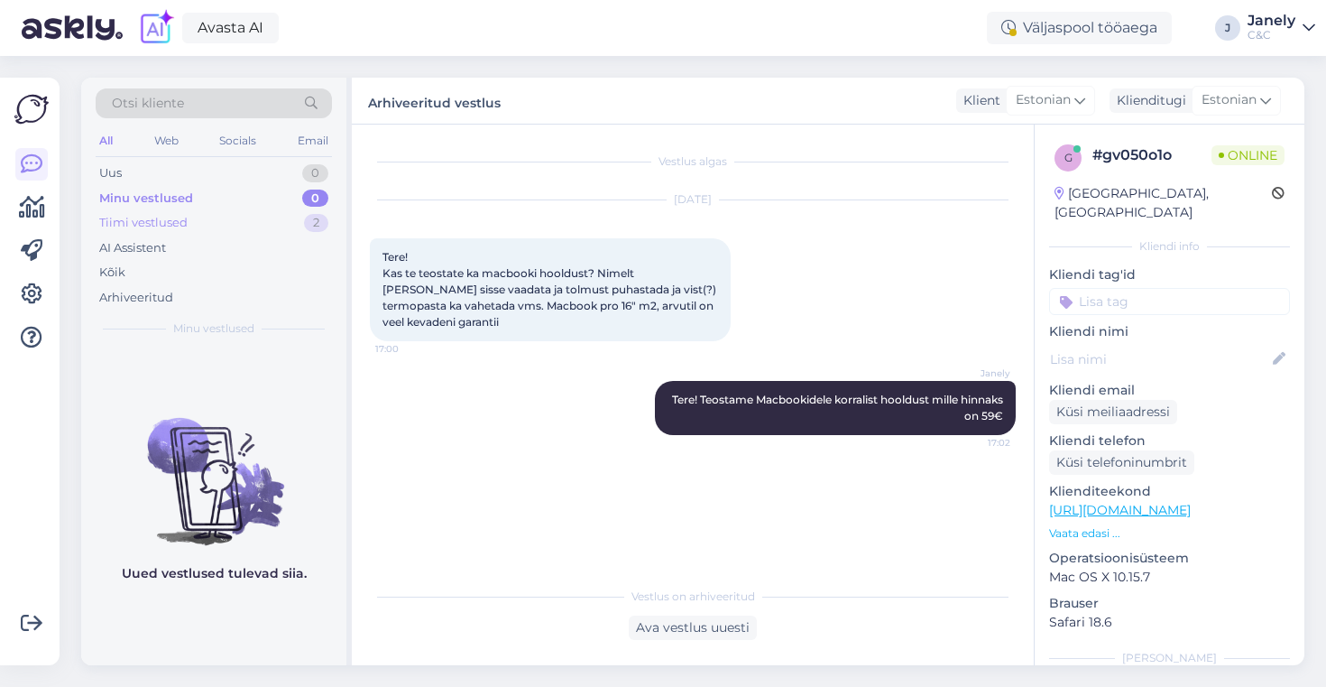
click at [284, 213] on div "Tiimi vestlused 2" at bounding box center [214, 222] width 236 height 25
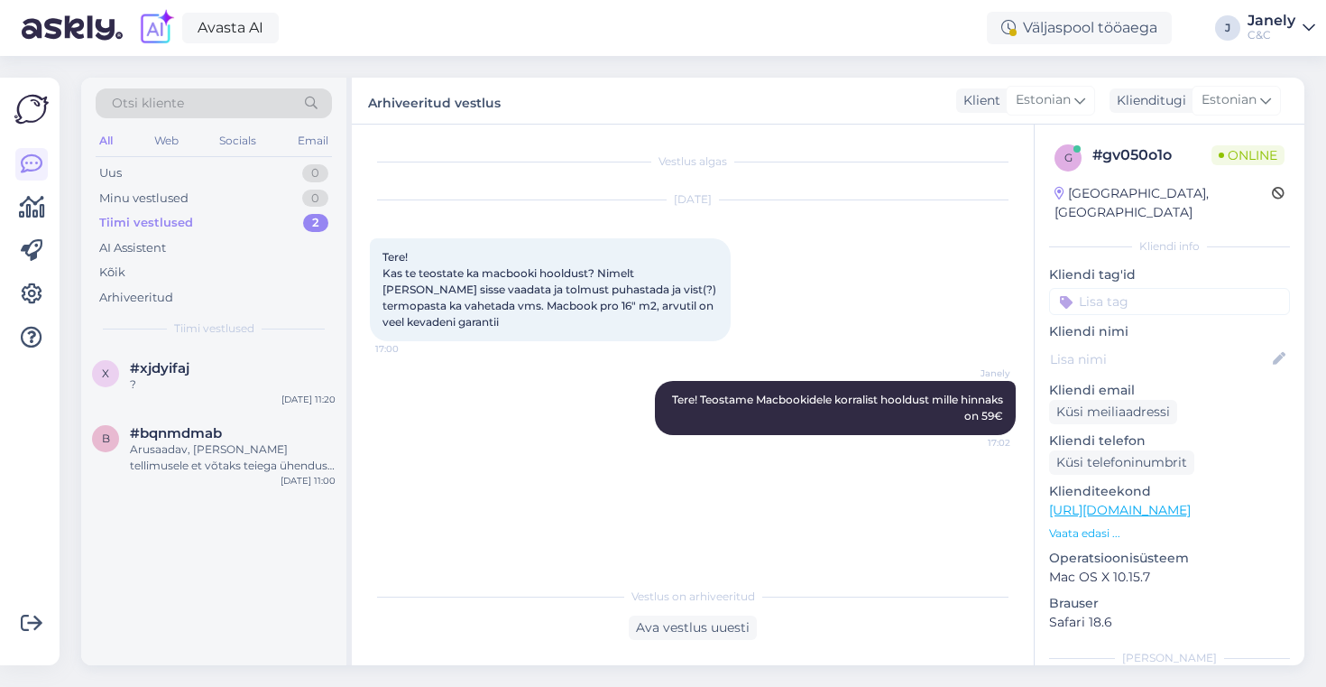
click at [393, 17] on div "Avasta AI Väljaspool tööaega J Janely C&C" at bounding box center [663, 28] width 1326 height 56
click at [597, 28] on div "Avasta AI Väljaspool tööaega J Janely C&C" at bounding box center [663, 28] width 1326 height 56
click at [773, 69] on div "Otsi kliente All Web Socials Email Uus 0 Minu vestlused 0 Tiimi vestlused 2 AI …" at bounding box center [698, 371] width 1256 height 631
click at [217, 169] on div "Uus 0" at bounding box center [214, 173] width 236 height 25
